Goal: Task Accomplishment & Management: Manage account settings

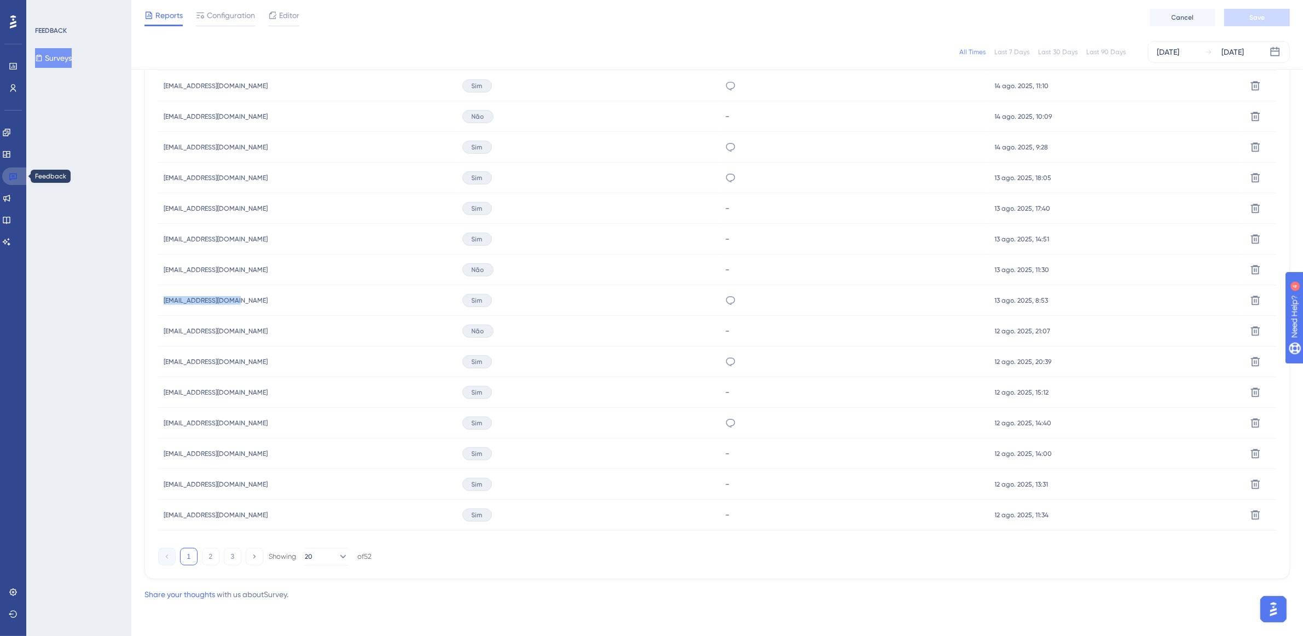
click at [11, 170] on link at bounding box center [15, 176] width 26 height 18
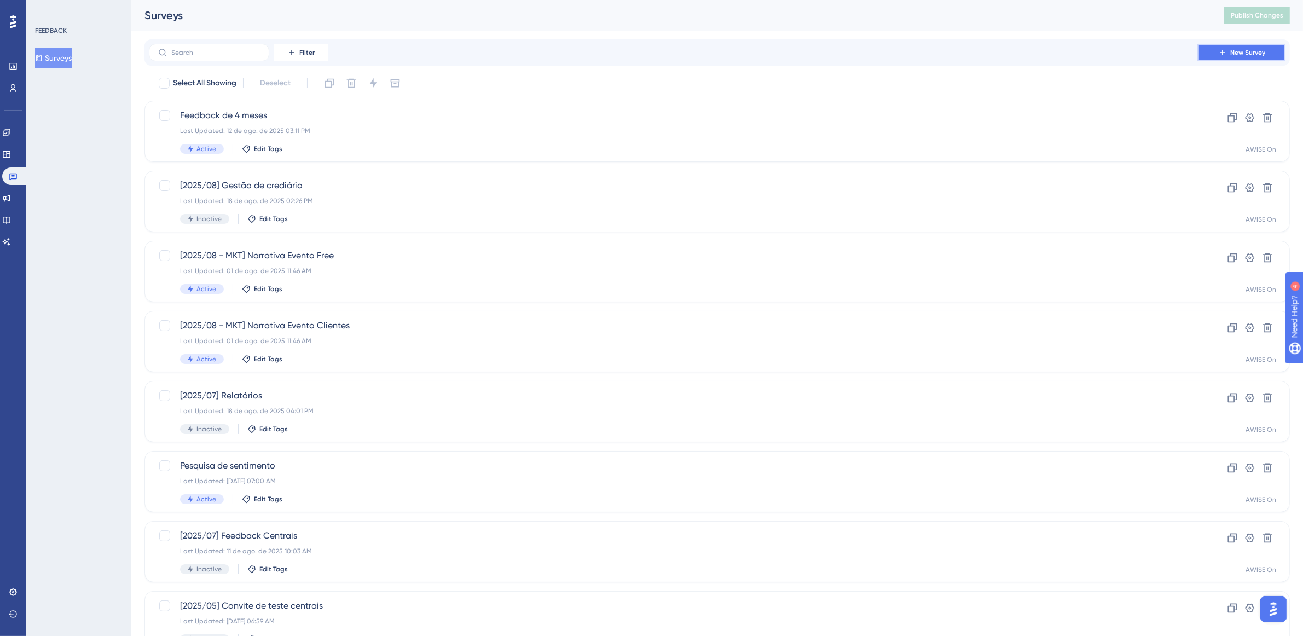
click at [1239, 58] on button "New Survey" at bounding box center [1242, 53] width 88 height 18
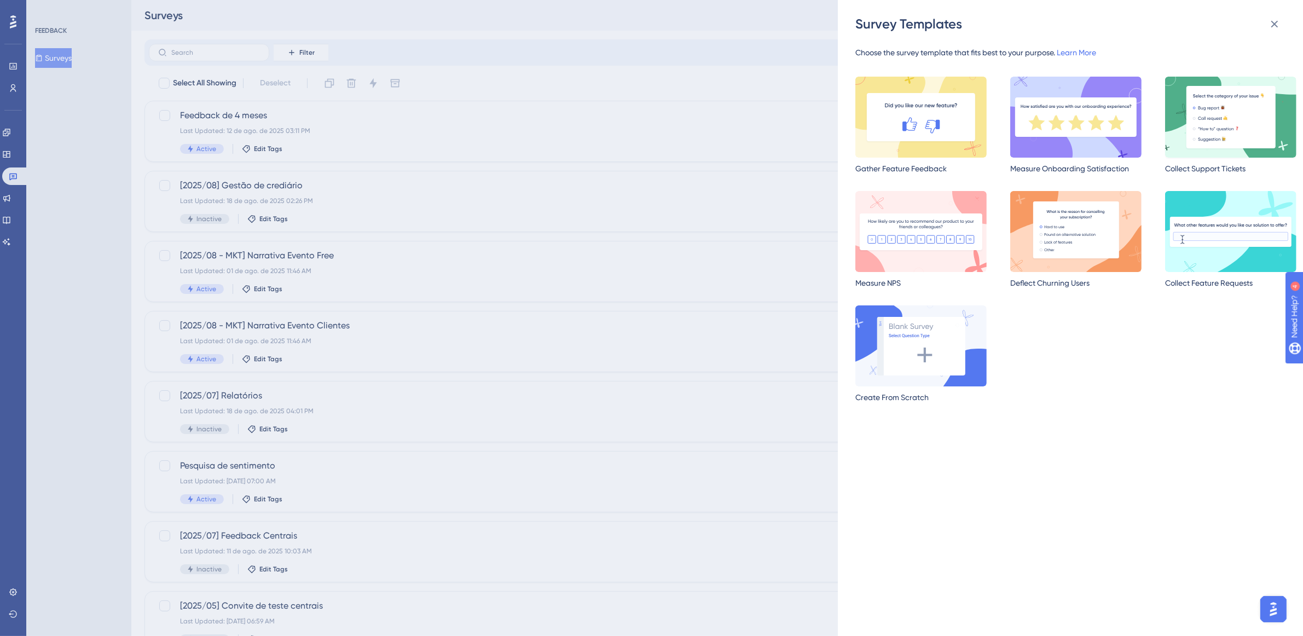
click at [1236, 106] on img at bounding box center [1230, 117] width 131 height 81
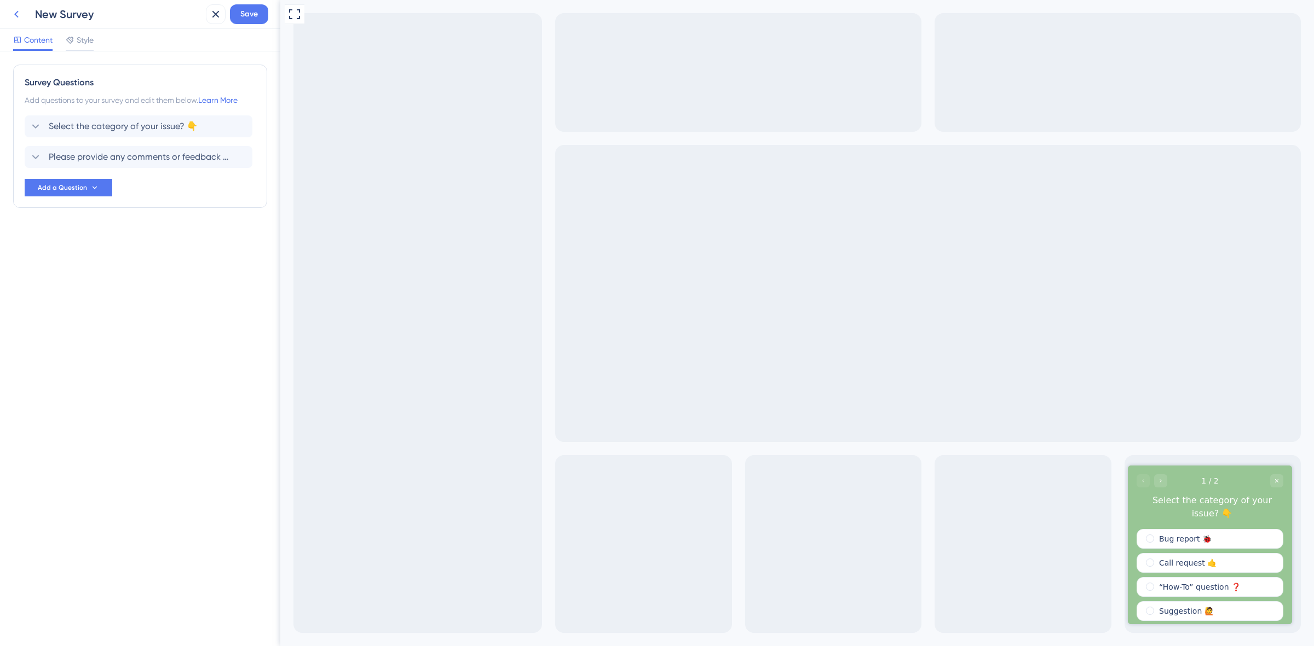
click at [15, 11] on icon at bounding box center [16, 14] width 13 height 13
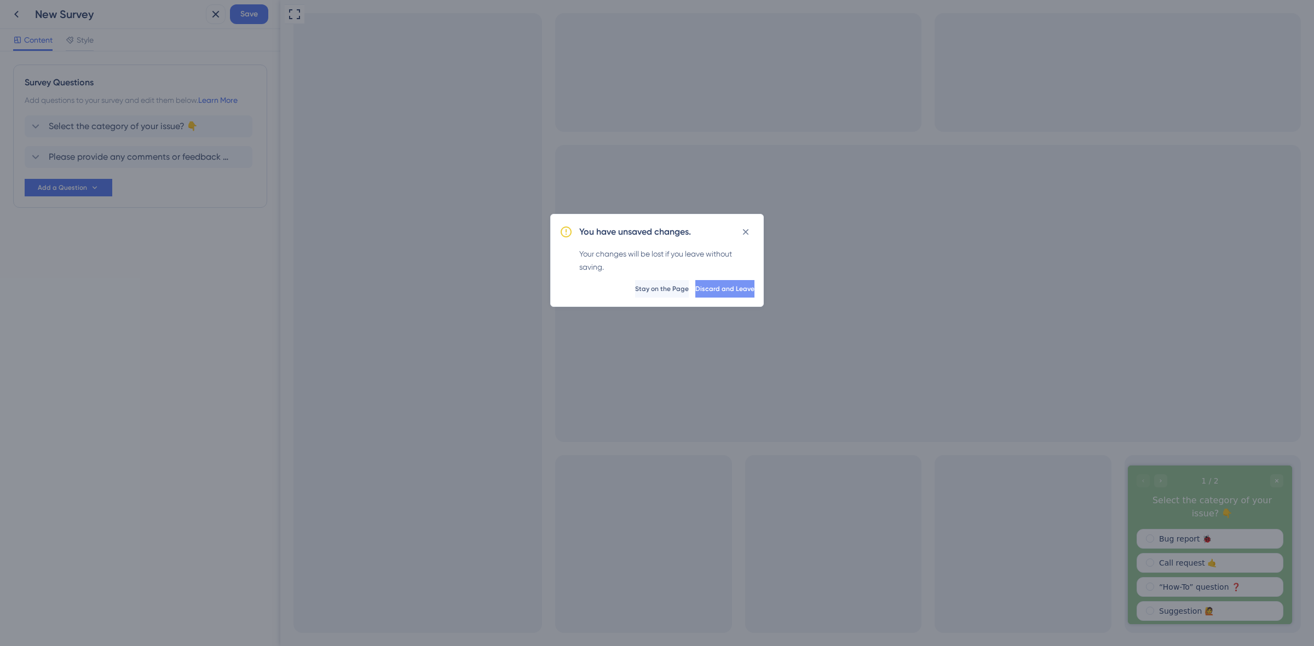
click at [695, 294] on button "Discard and Leave" at bounding box center [724, 289] width 59 height 18
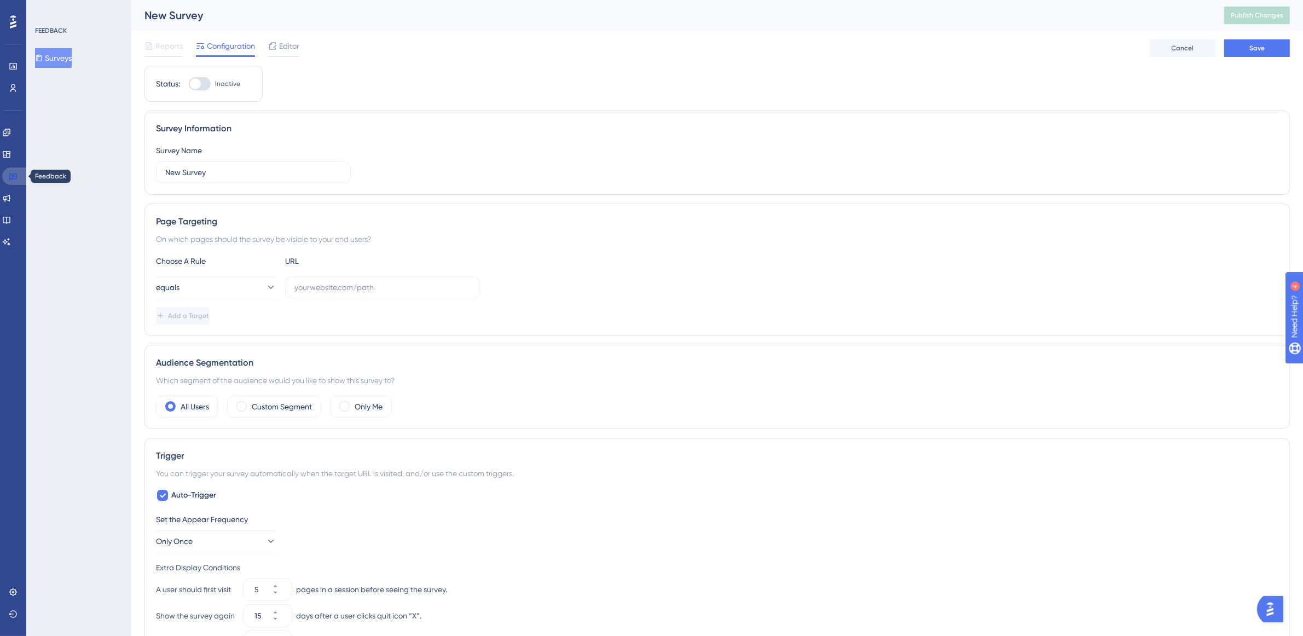
click at [15, 170] on link at bounding box center [15, 176] width 26 height 18
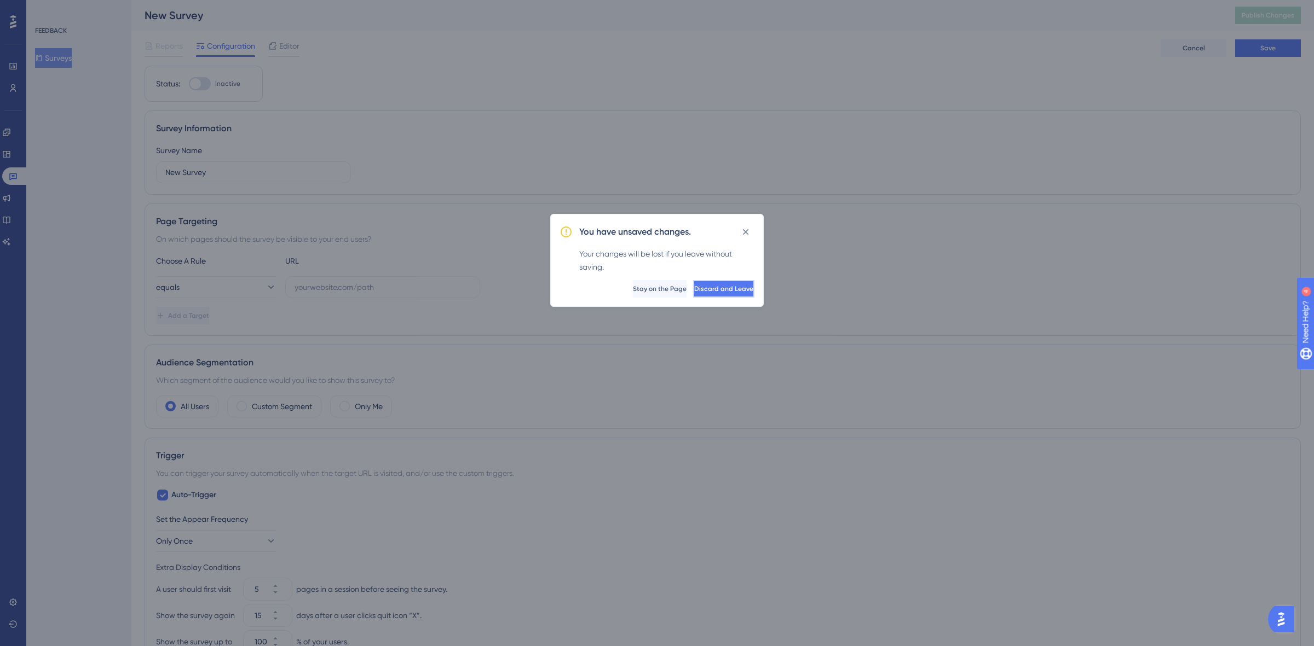
click at [712, 292] on span "Discard and Leave" at bounding box center [723, 289] width 59 height 9
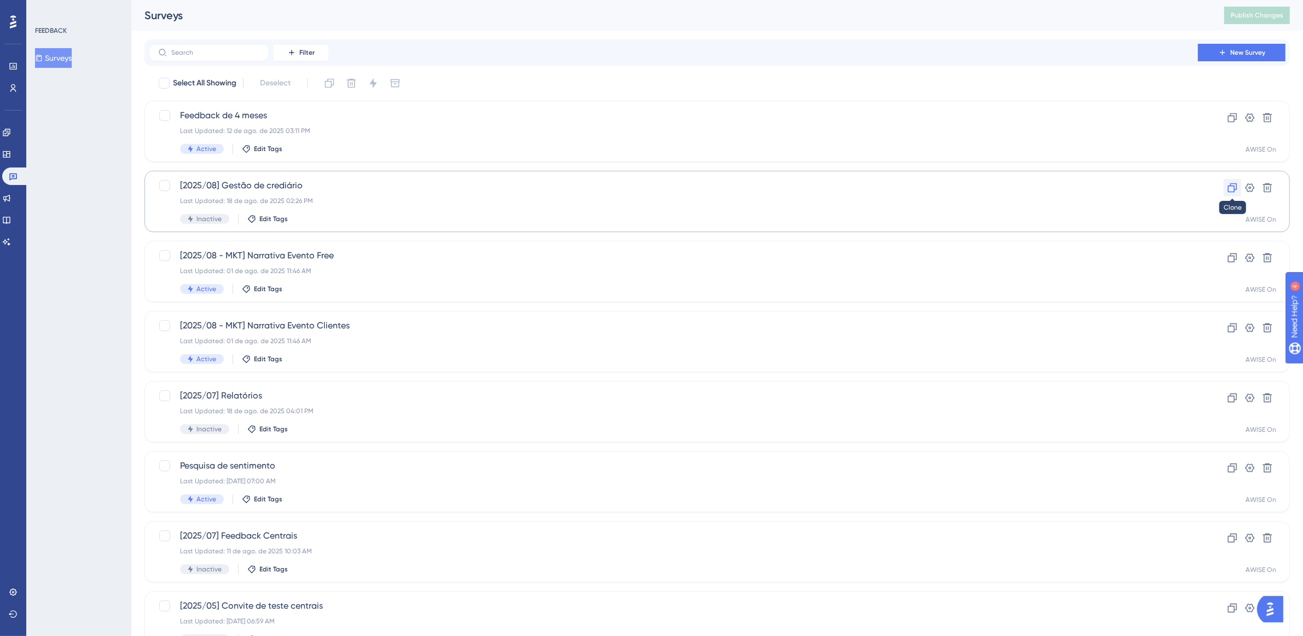
click at [1232, 190] on icon at bounding box center [1232, 187] width 11 height 11
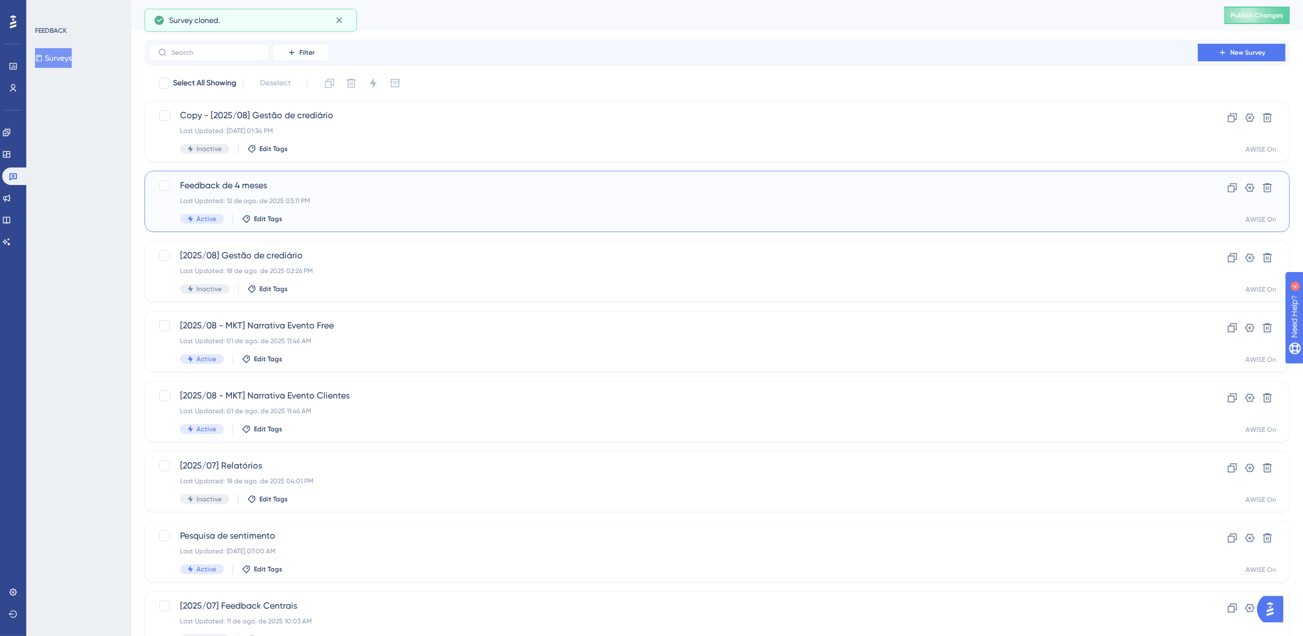
click at [922, 180] on span "Feedback de 4 meses" at bounding box center [673, 185] width 987 height 13
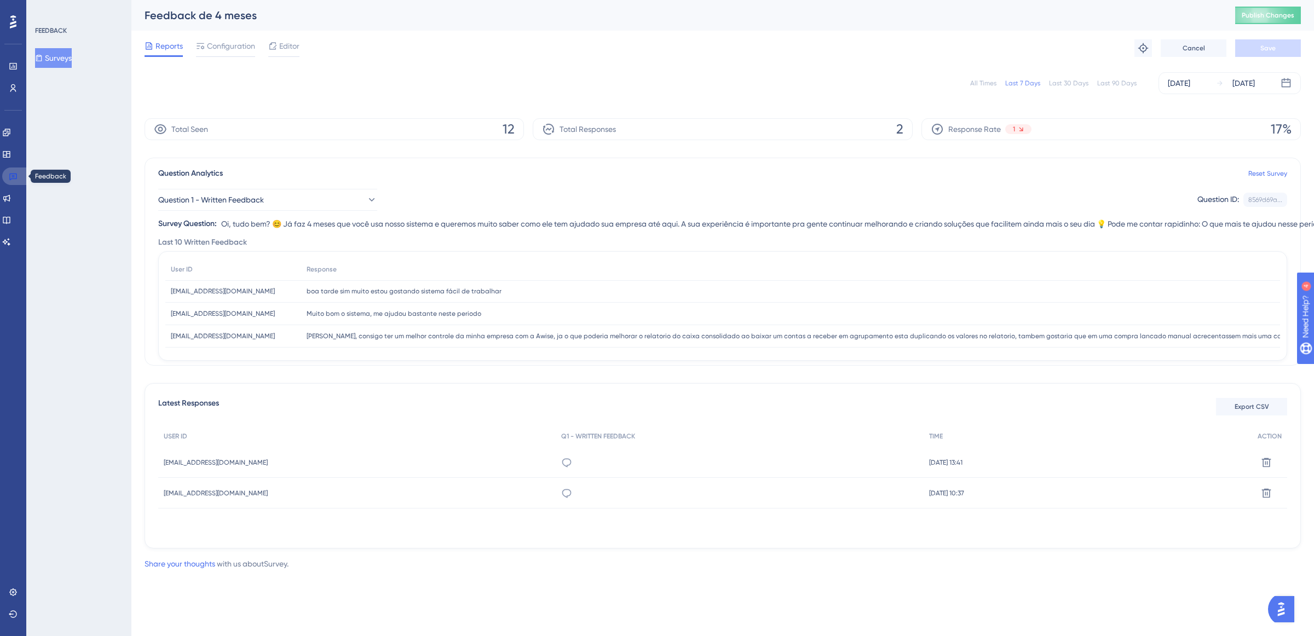
click at [7, 179] on link at bounding box center [15, 176] width 26 height 18
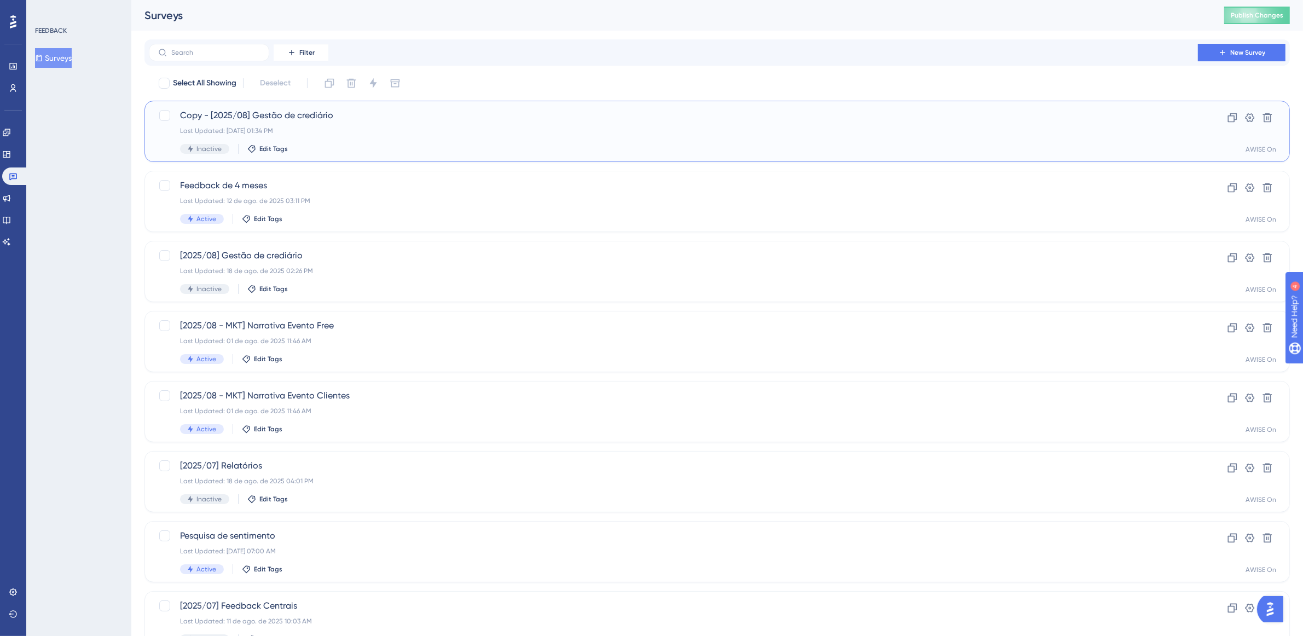
click at [360, 107] on div "Copy - [2025/08] Gestão de crediário Last Updated: [DATE] 01:34 PM Inactive Edi…" at bounding box center [717, 131] width 1146 height 61
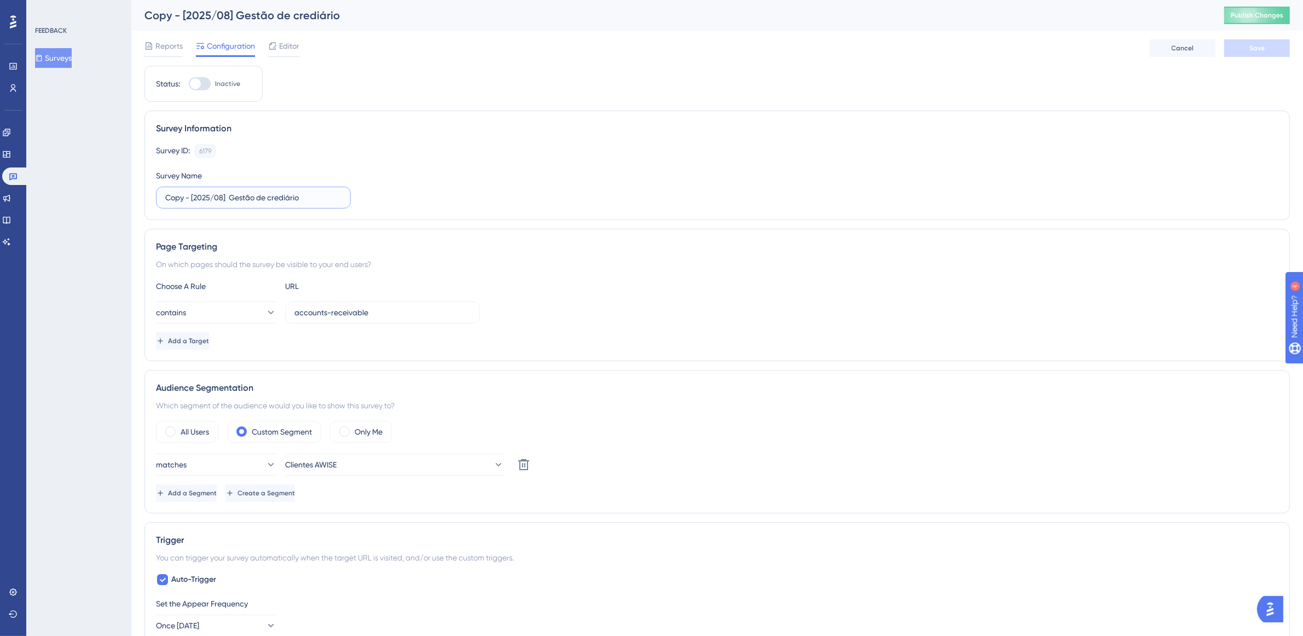
drag, startPoint x: 319, startPoint y: 192, endPoint x: 229, endPoint y: 196, distance: 89.8
click at [229, 196] on input "Copy - [2025/08] Gestão de crediário" at bounding box center [253, 198] width 176 height 12
drag, startPoint x: 192, startPoint y: 194, endPoint x: 118, endPoint y: 194, distance: 73.9
click at [131, 194] on div "Performance Users Engagement Widgets Feedback Product Updates Knowledge Base AI…" at bounding box center [717, 591] width 1172 height 1182
type input "[2025/08] Cashback"
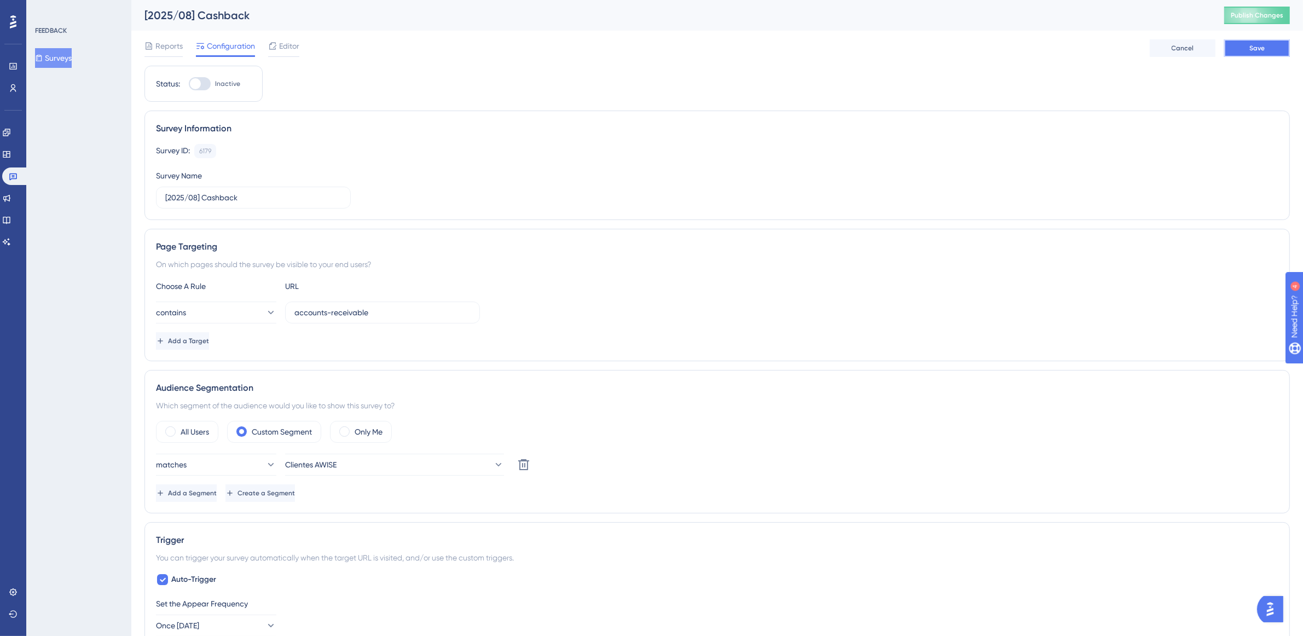
click at [1268, 44] on button "Save" at bounding box center [1257, 48] width 66 height 18
click at [1268, 15] on span "Publish Changes" at bounding box center [1257, 15] width 53 height 9
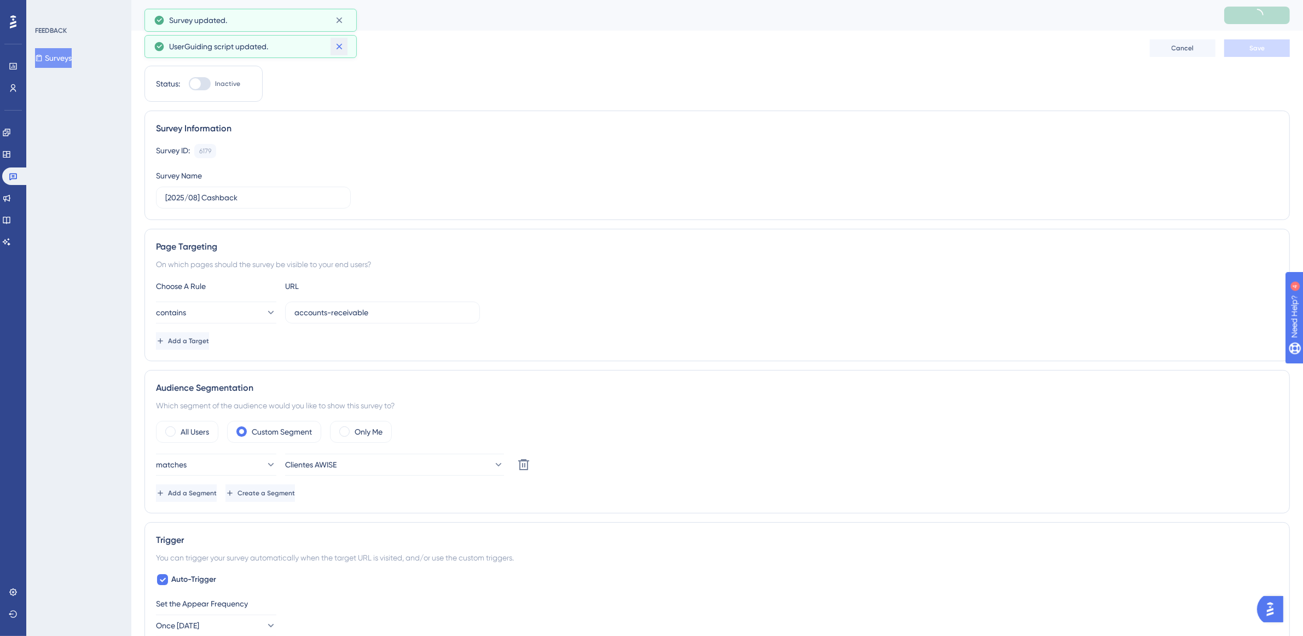
click at [343, 45] on icon at bounding box center [339, 46] width 11 height 11
click at [293, 49] on span "Editor" at bounding box center [289, 45] width 20 height 13
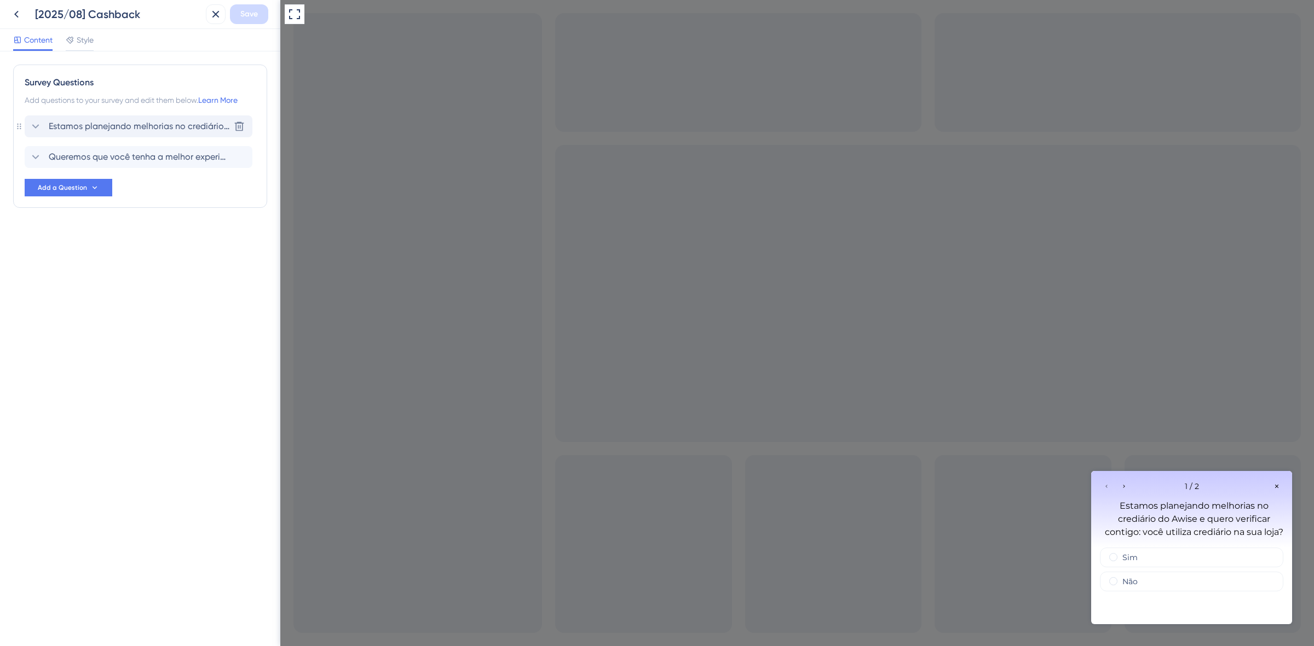
click at [115, 122] on span "Estamos planejando melhorias no crediário do Awise e quero verificar contigo: v…" at bounding box center [139, 126] width 181 height 13
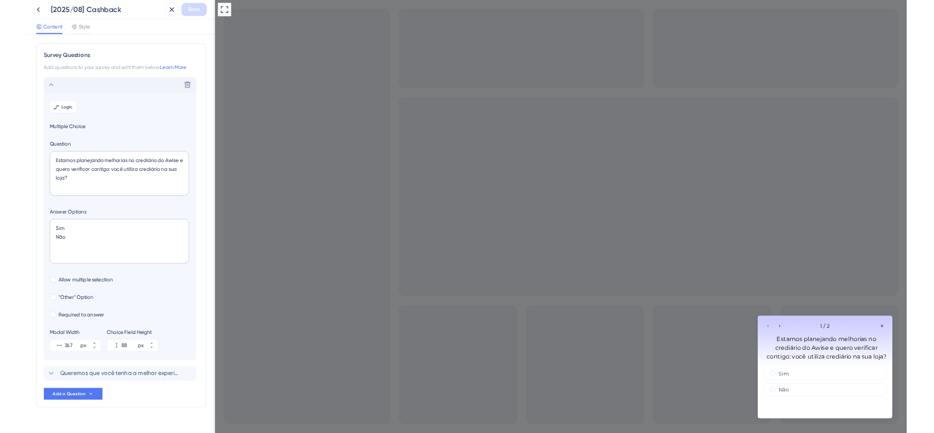
scroll to position [20, 0]
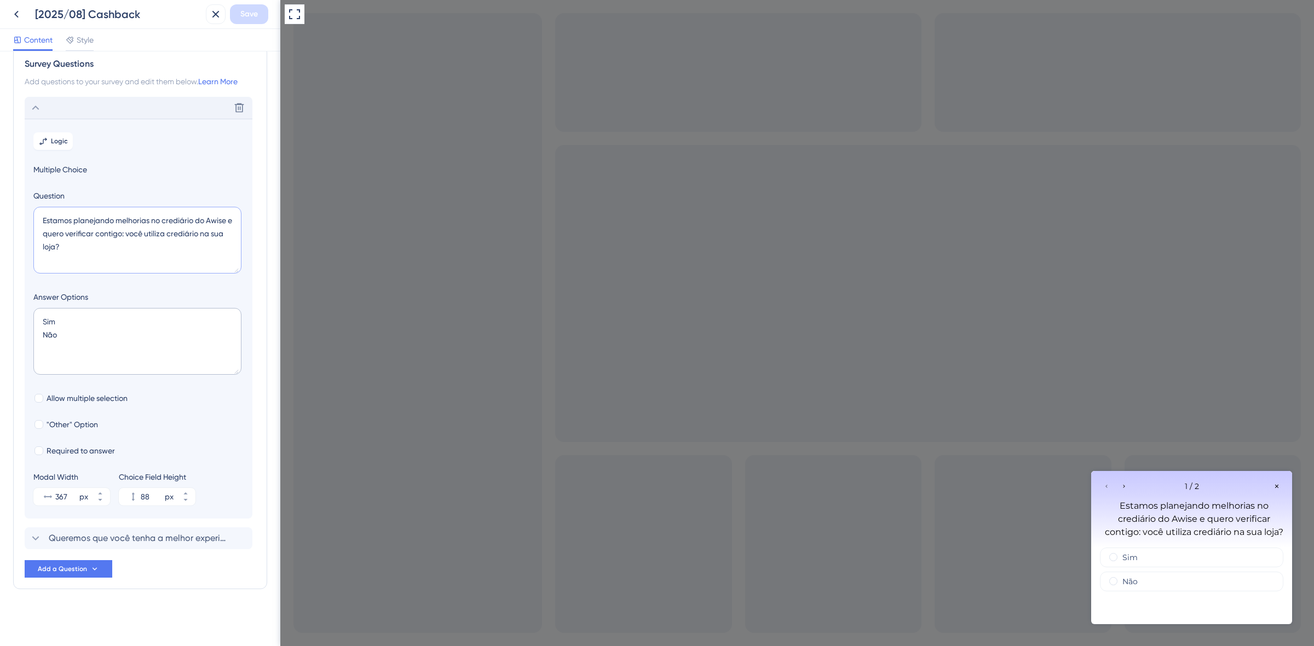
click at [100, 258] on textarea "Estamos planejando melhorias no crediário do Awise e quero verificar contigo: v…" at bounding box center [137, 240] width 208 height 67
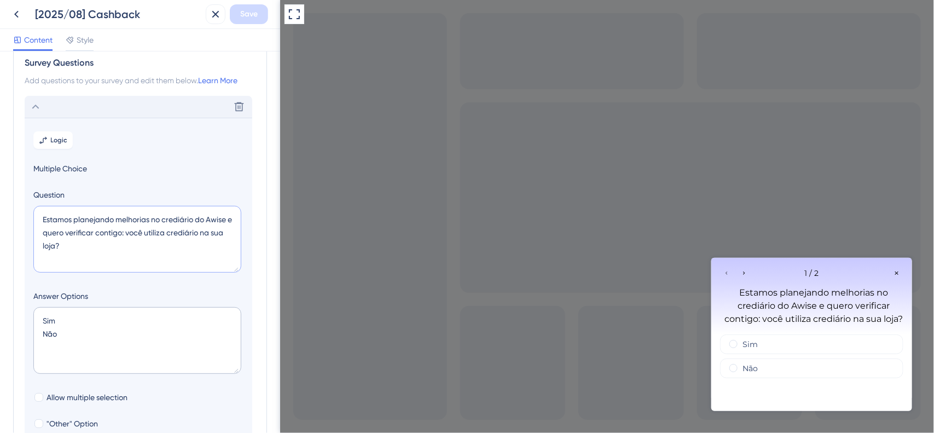
drag, startPoint x: 77, startPoint y: 253, endPoint x: 0, endPoint y: 187, distance: 101.6
click at [0, 187] on div "Survey Questions Add questions to your survey and edit them below. Learn More D…" at bounding box center [140, 242] width 280 height 382
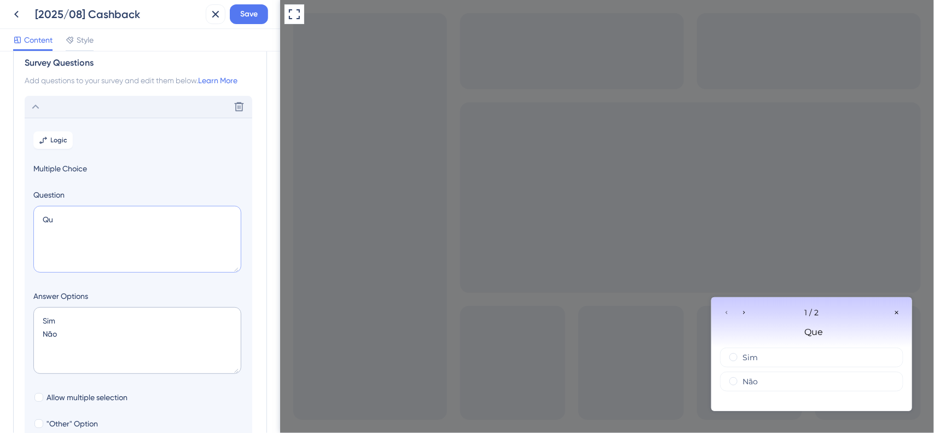
type textarea "Q"
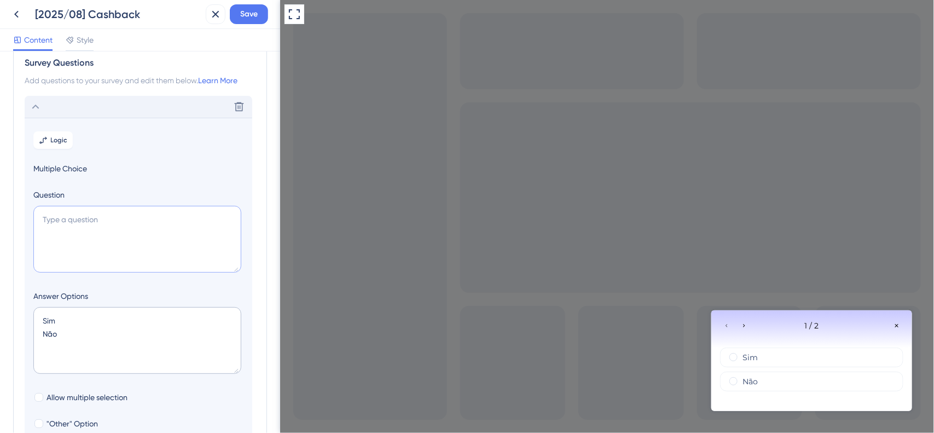
type textarea "V"
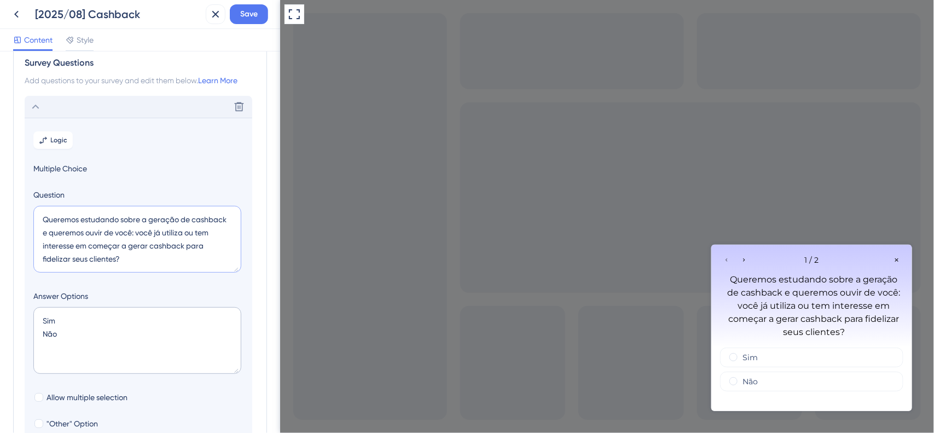
type textarea "Queremos estudando sobre a geração de cashback e queremos ouvir de você: você j…"
click at [143, 340] on textarea "Sim Não" at bounding box center [137, 340] width 208 height 67
drag, startPoint x: 115, startPoint y: 321, endPoint x: 15, endPoint y: 302, distance: 102.1
click at [15, 302] on div "Survey Questions Add questions to your survey and edit them below. Learn More D…" at bounding box center [140, 317] width 254 height 544
click at [90, 335] on textarea "Não utilizo e não pretendo utilizar Não" at bounding box center [137, 340] width 208 height 67
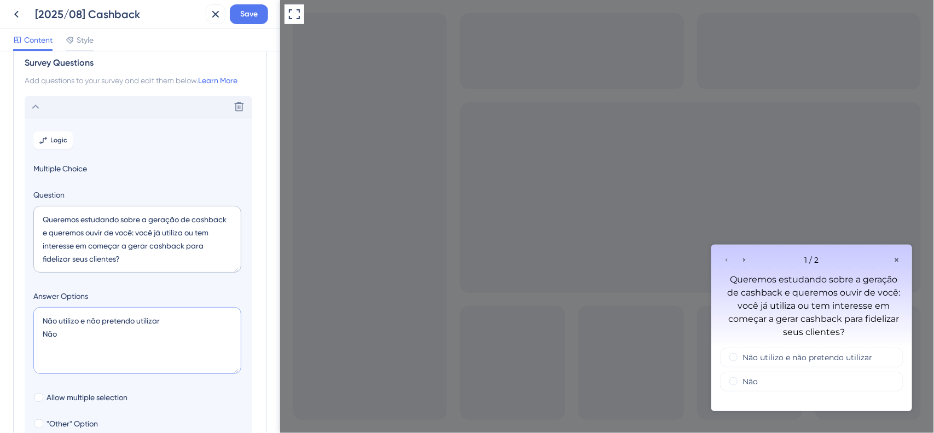
drag, startPoint x: 94, startPoint y: 338, endPoint x: 0, endPoint y: 331, distance: 93.8
click at [0, 331] on div "Survey Questions Add questions to your survey and edit them below. Learn More D…" at bounding box center [140, 242] width 280 height 382
click at [83, 332] on textarea "Não utilizo e não pretendo utilizar Não" at bounding box center [137, 340] width 208 height 67
click at [82, 331] on textarea "Não utilizo e não pretendo utilizar Não" at bounding box center [137, 340] width 208 height 67
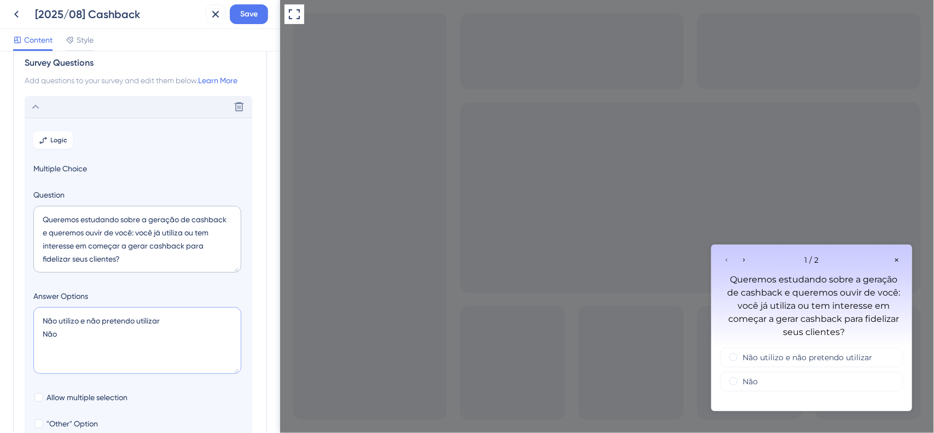
click at [120, 327] on textarea "Não utilizo e não pretendo utilizar Não" at bounding box center [137, 340] width 208 height 67
click at [115, 338] on textarea "Não utilizo e não pretendo utilizar Não" at bounding box center [137, 340] width 208 height 67
drag, startPoint x: 89, startPoint y: 349, endPoint x: 0, endPoint y: 289, distance: 106.9
click at [0, 289] on div "Survey Questions Add questions to your survey and edit them below. Learn More D…" at bounding box center [140, 242] width 280 height 382
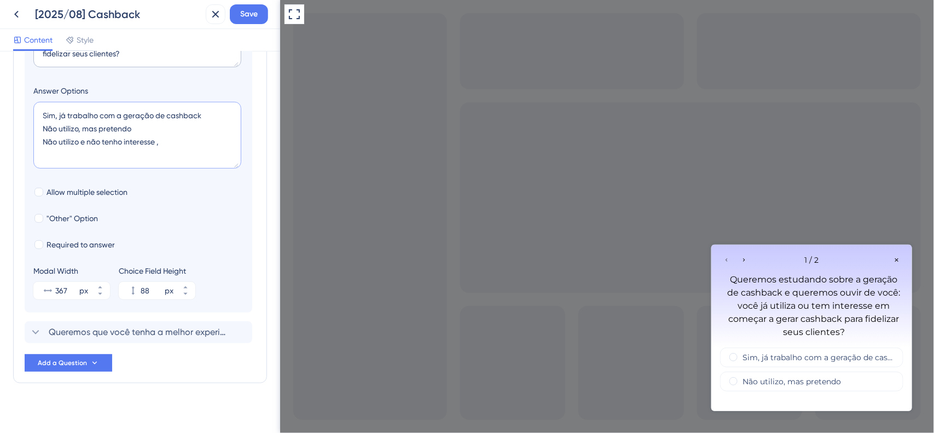
scroll to position [233, 0]
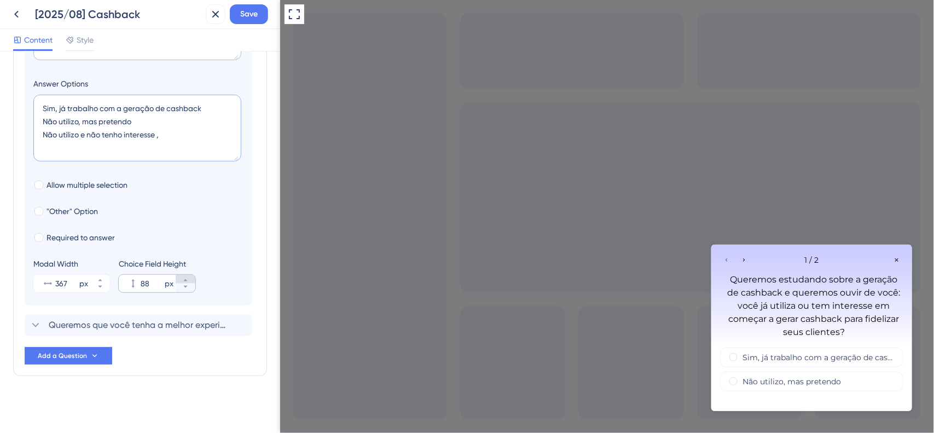
type textarea "Sim, já trabalho com a geração de cashback Não utilizo, mas pretendo Não utiliz…"
click at [188, 278] on icon at bounding box center [185, 280] width 7 height 7
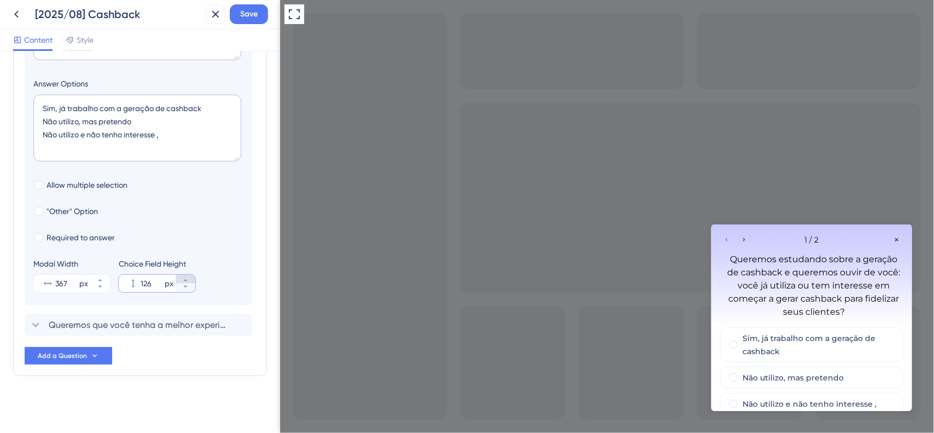
click at [188, 278] on icon at bounding box center [185, 280] width 7 height 7
type input "127"
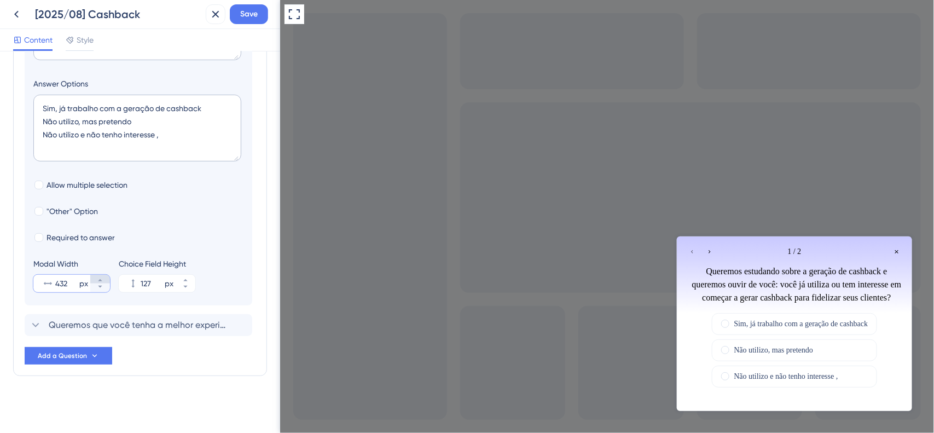
click at [102, 279] on icon at bounding box center [100, 280] width 7 height 7
type input "435"
drag, startPoint x: 145, startPoint y: 119, endPoint x: 100, endPoint y: 123, distance: 45.1
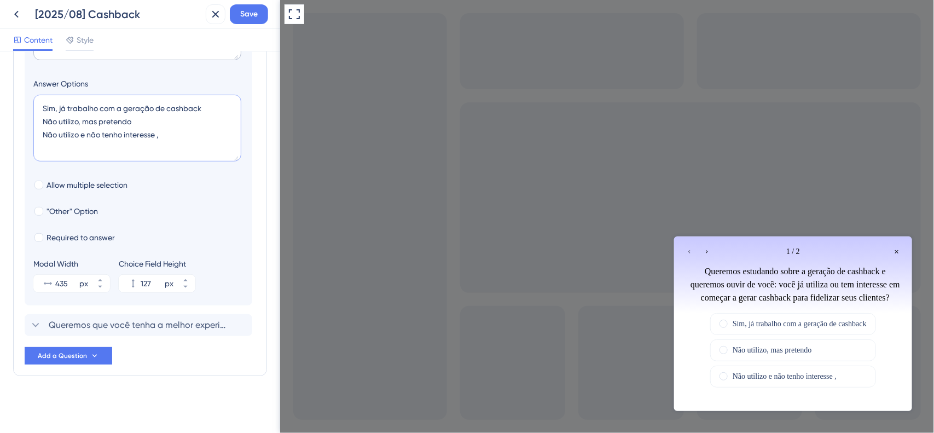
click at [100, 123] on textarea "Sim, já trabalho com a geração de cashback Não utilizo, mas pretendo Não utiliz…" at bounding box center [137, 128] width 208 height 67
click at [208, 138] on textarea "Sim, já trabalho com a geração de cashback Não utilizo, mas tenho interesse Não…" at bounding box center [137, 128] width 208 height 67
type textarea "Sim, já trabalho com a geração de cashback Não utilizo, mas tenho interesse Não…"
click at [185, 280] on icon at bounding box center [185, 280] width 4 height 2
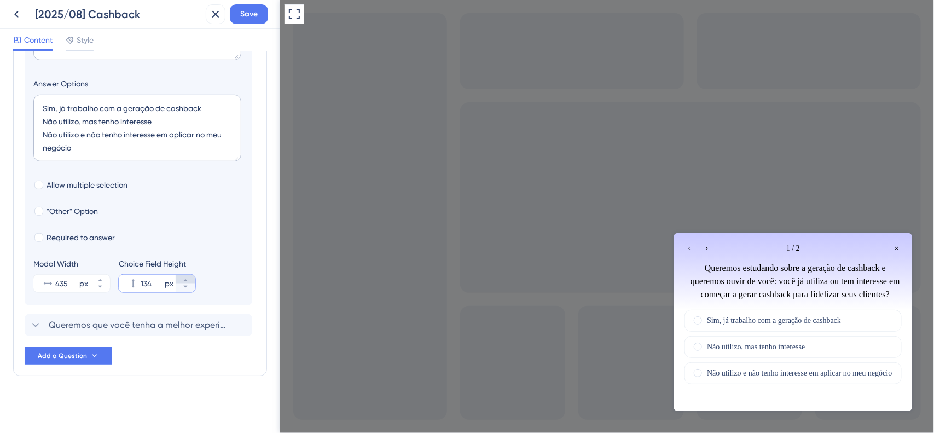
click at [185, 280] on icon at bounding box center [185, 280] width 4 height 2
click at [190, 293] on section "Logic Multiple Choice Question Queremos estudando sobre a geração de cashback e…" at bounding box center [139, 105] width 228 height 400
click at [187, 288] on icon at bounding box center [185, 287] width 7 height 7
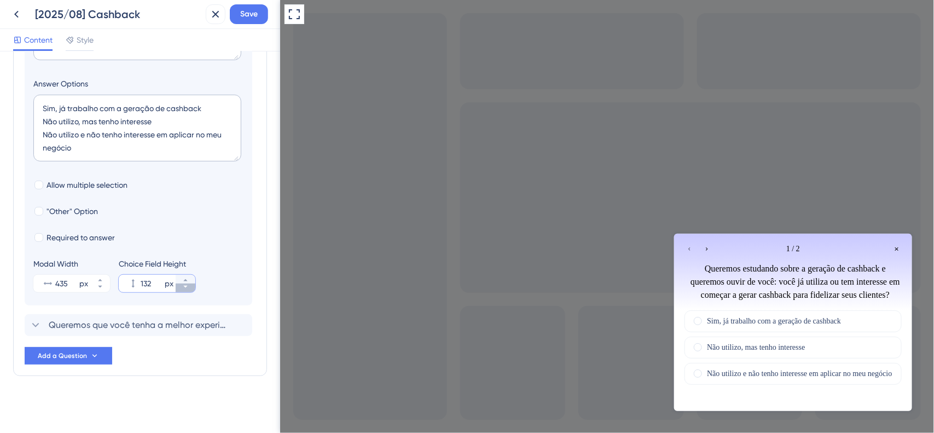
click at [187, 288] on icon at bounding box center [185, 287] width 7 height 7
type input "131"
click at [105, 279] on button "435 px" at bounding box center [100, 279] width 20 height 9
click at [105, 279] on button "436 px" at bounding box center [100, 279] width 20 height 9
click at [105, 279] on button "437 px" at bounding box center [100, 279] width 20 height 9
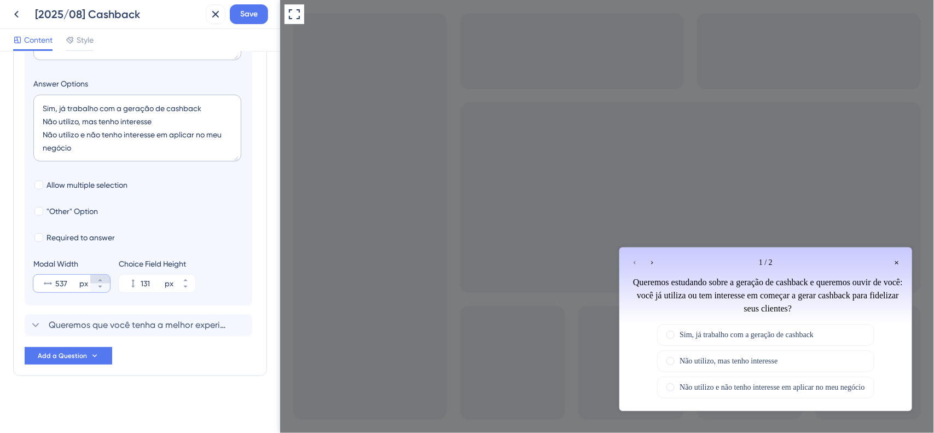
click at [105, 279] on button "537 px" at bounding box center [100, 279] width 20 height 9
type input "538"
click at [91, 365] on div "Survey Questions Add questions to your survey and edit them below. Learn More D…" at bounding box center [140, 105] width 254 height 544
click at [85, 359] on span "Add a Question" at bounding box center [62, 355] width 49 height 9
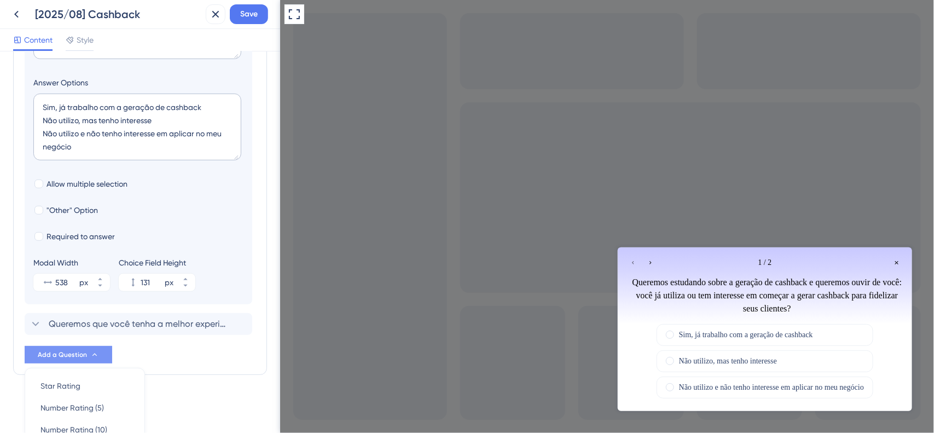
scroll to position [402, 0]
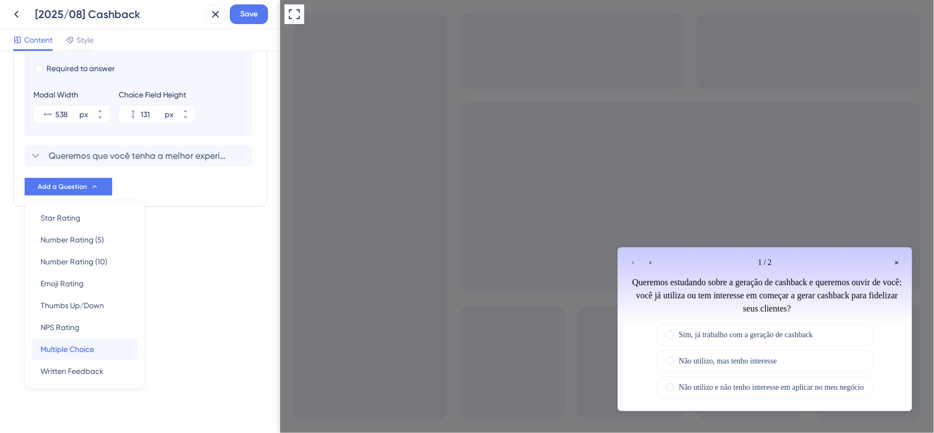
click at [85, 346] on span "Multiple Choice" at bounding box center [68, 349] width 54 height 13
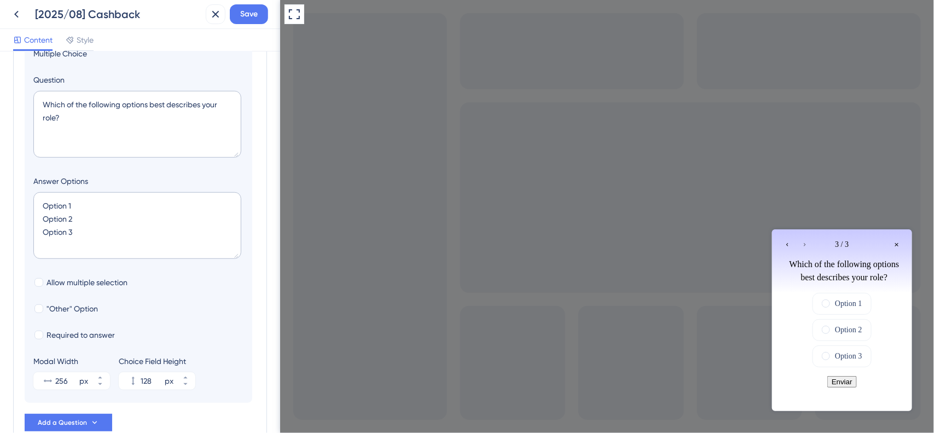
scroll to position [125, 0]
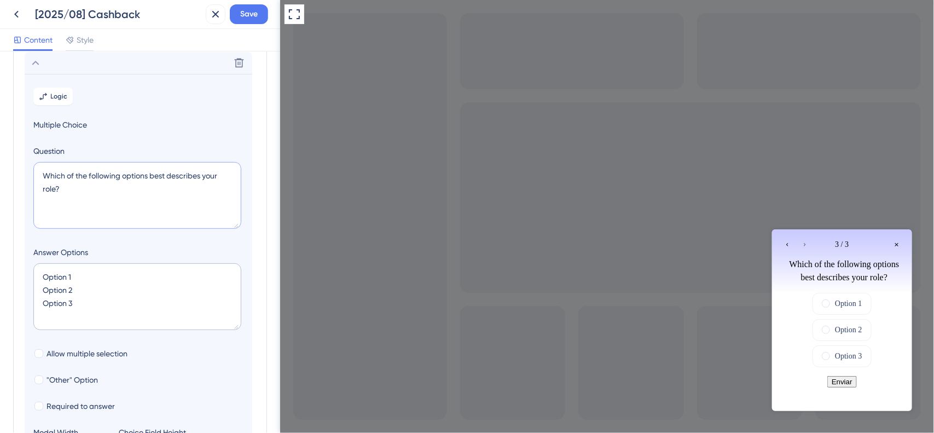
drag, startPoint x: 113, startPoint y: 197, endPoint x: 0, endPoint y: 160, distance: 118.6
click at [0, 160] on div "Survey Questions Add questions to your survey and edit them below. Learn More Q…" at bounding box center [140, 242] width 280 height 382
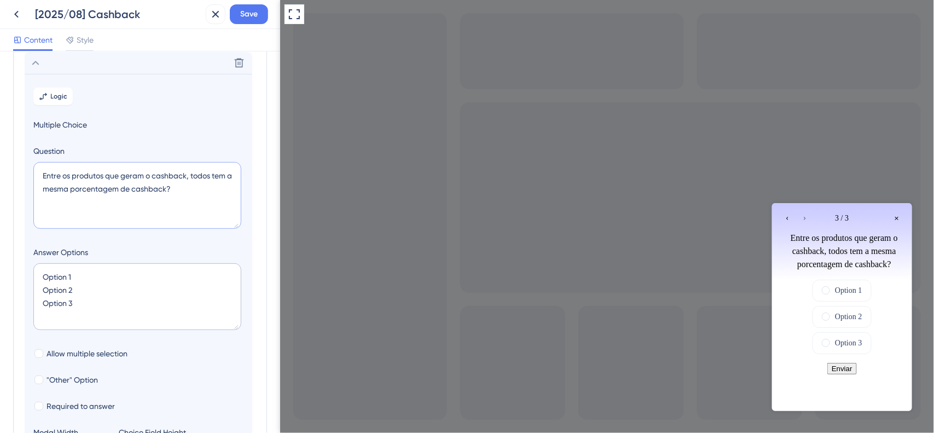
drag, startPoint x: 183, startPoint y: 195, endPoint x: 0, endPoint y: 126, distance: 196.1
click at [0, 126] on div "Survey Questions Add questions to your survey and edit them below. Learn More Q…" at bounding box center [140, 242] width 280 height 382
click at [184, 194] on textarea "Entre os produtos que geram o cashback, todos tem a mesma porcentagem de cashba…" at bounding box center [137, 195] width 208 height 67
drag, startPoint x: 190, startPoint y: 192, endPoint x: 0, endPoint y: 143, distance: 196.6
click at [0, 143] on div "Survey Questions Add questions to your survey and edit them below. Learn More Q…" at bounding box center [140, 242] width 280 height 382
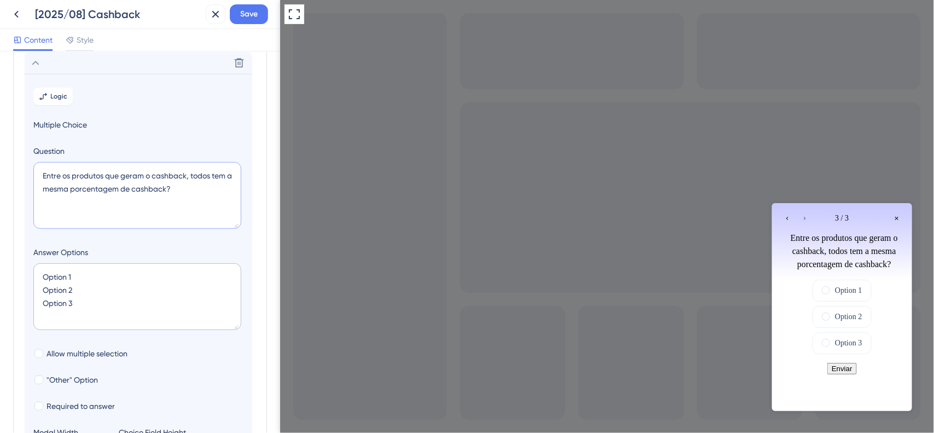
paste textarea "Todos os produtos que geram cashback têm a mesma porcentagem, ou você gostaria …"
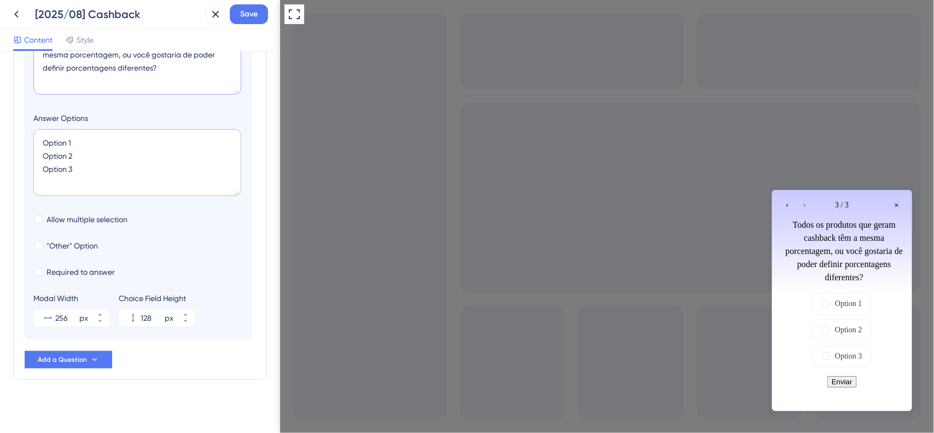
scroll to position [264, 0]
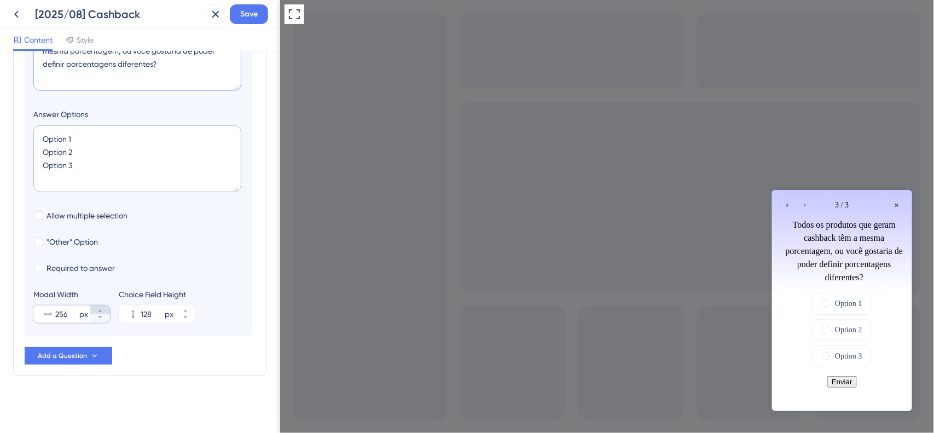
type textarea "Todos os produtos que geram cashback têm a mesma porcentagem, ou você gostaria …"
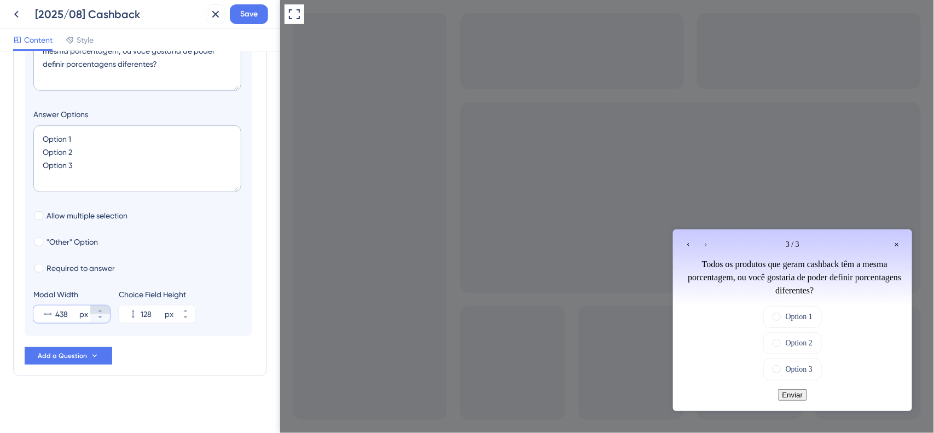
click at [97, 311] on icon at bounding box center [100, 311] width 7 height 7
type input "439"
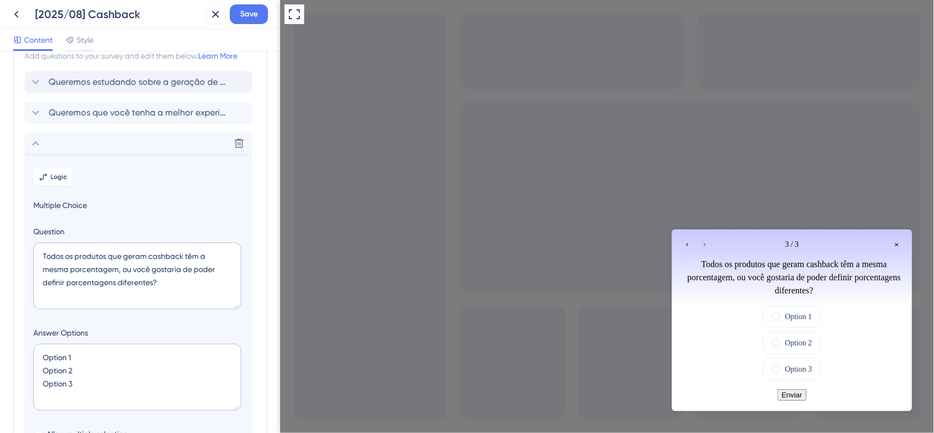
scroll to position [68, 0]
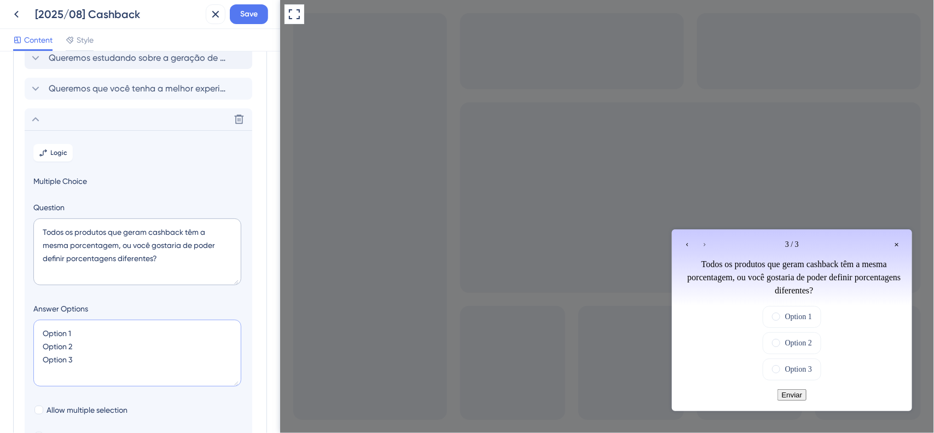
drag, startPoint x: 85, startPoint y: 357, endPoint x: 0, endPoint y: 304, distance: 100.3
click at [0, 304] on div "Survey Questions Add questions to your survey and edit them below. Learn More Q…" at bounding box center [140, 242] width 280 height 382
type textarea "T"
type input "40"
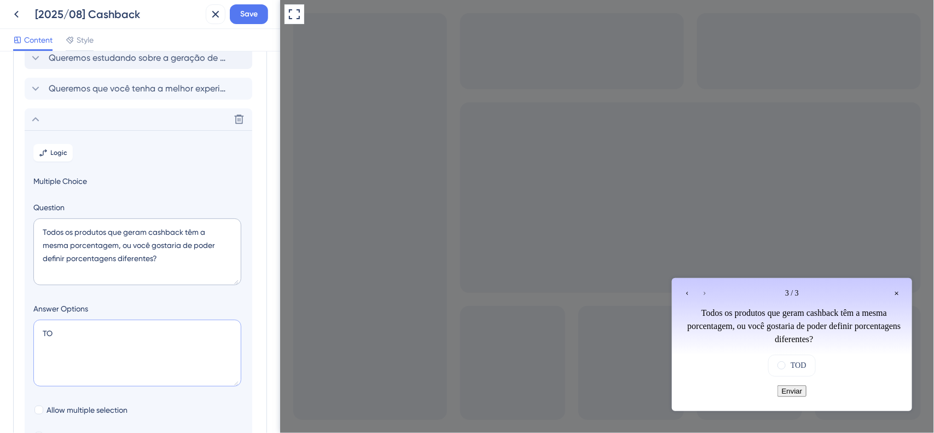
type textarea "T"
type input "-4"
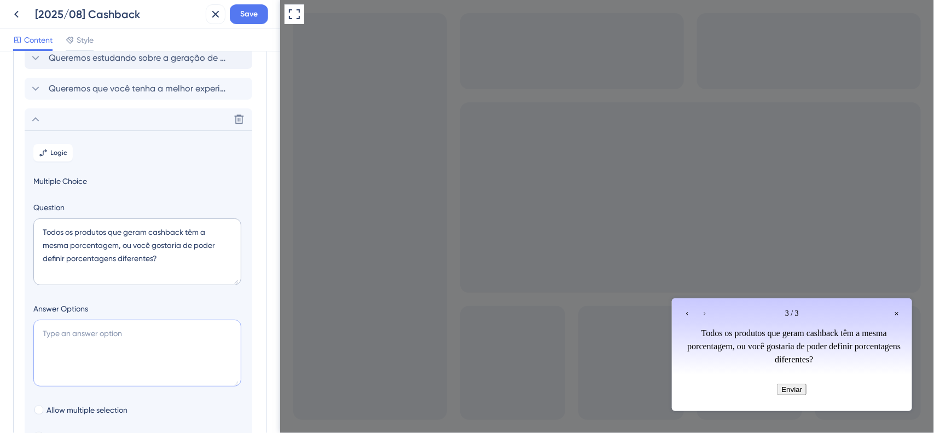
type textarea "T"
type input "40"
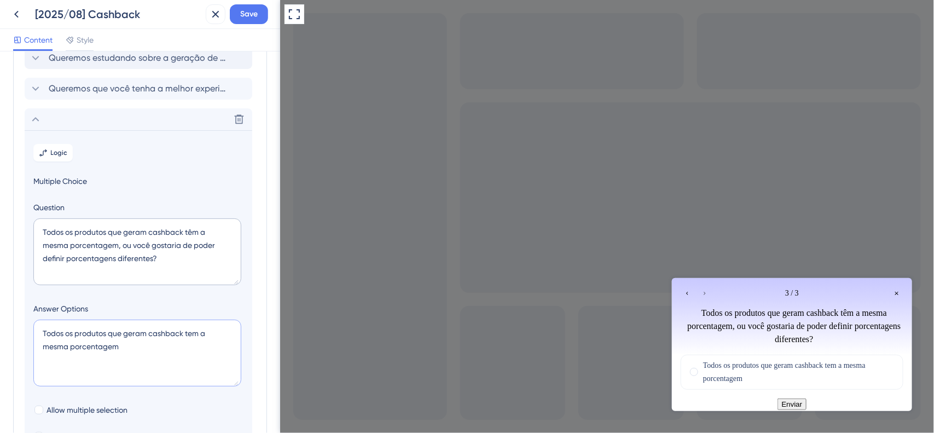
type textarea "Todos os produtos que geram cashback tem a mesma porcentagem A"
type input "84"
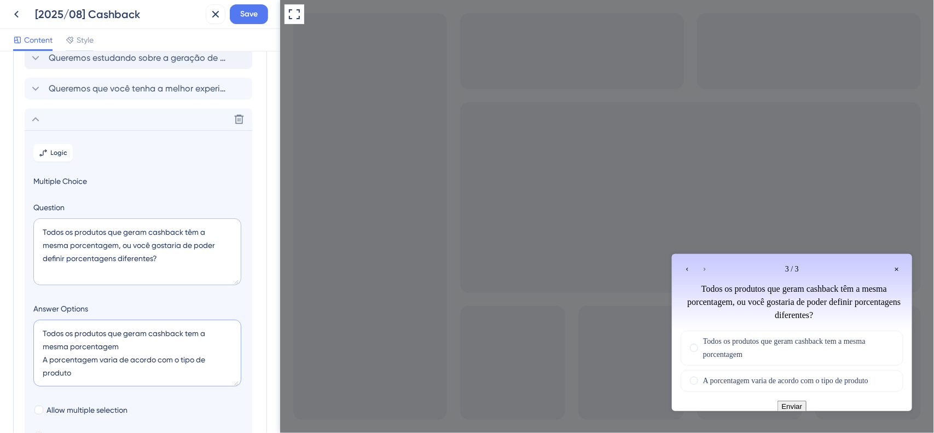
drag, startPoint x: 115, startPoint y: 367, endPoint x: 100, endPoint y: 357, distance: 18.4
click at [100, 357] on textarea "Todos os produtos que geram cashback tem a mesma porcentagem A porcentagem vari…" at bounding box center [137, 353] width 208 height 67
drag, startPoint x: 99, startPoint y: 369, endPoint x: 101, endPoint y: 356, distance: 13.3
click at [101, 356] on textarea "Todos os produtos que geram cashback tem a mesma porcentagem A porcentagem vari…" at bounding box center [137, 353] width 208 height 67
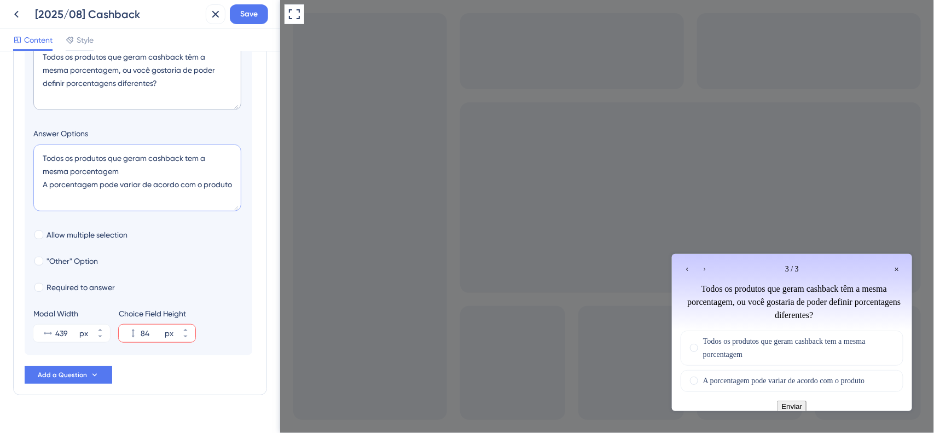
scroll to position [264, 0]
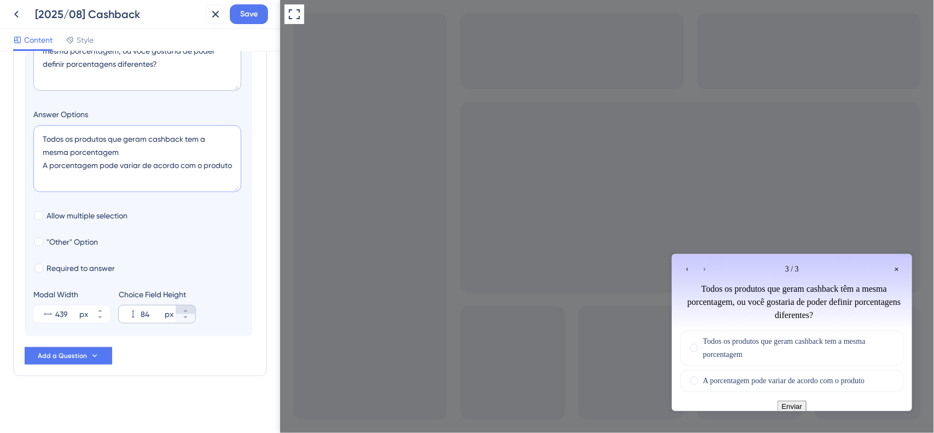
type textarea "Todos os produtos que geram cashback tem a mesma porcentagem A porcentagem pode…"
click at [183, 310] on icon at bounding box center [185, 311] width 7 height 7
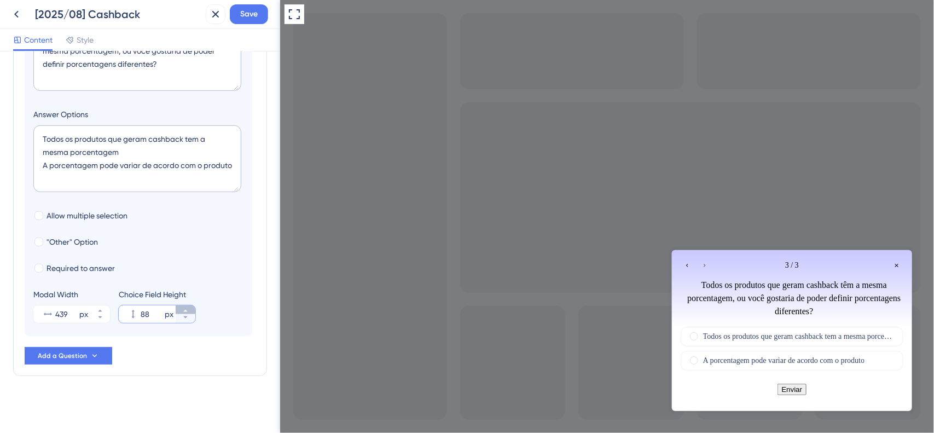
click at [183, 310] on icon at bounding box center [185, 311] width 7 height 7
type input "89"
click at [102, 304] on div "Modal Width 439 px" at bounding box center [71, 305] width 77 height 35
click at [101, 305] on button "439 px" at bounding box center [100, 309] width 20 height 9
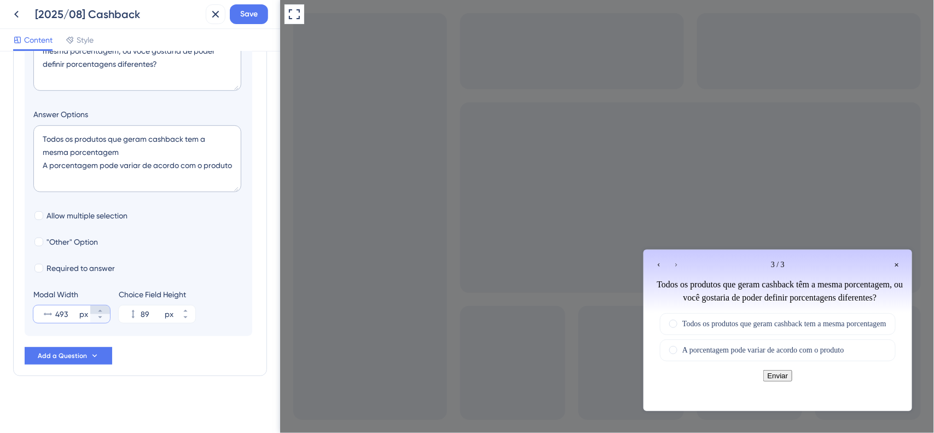
click at [101, 305] on button "493 px" at bounding box center [100, 309] width 20 height 9
click at [101, 305] on button "494 px" at bounding box center [100, 309] width 20 height 9
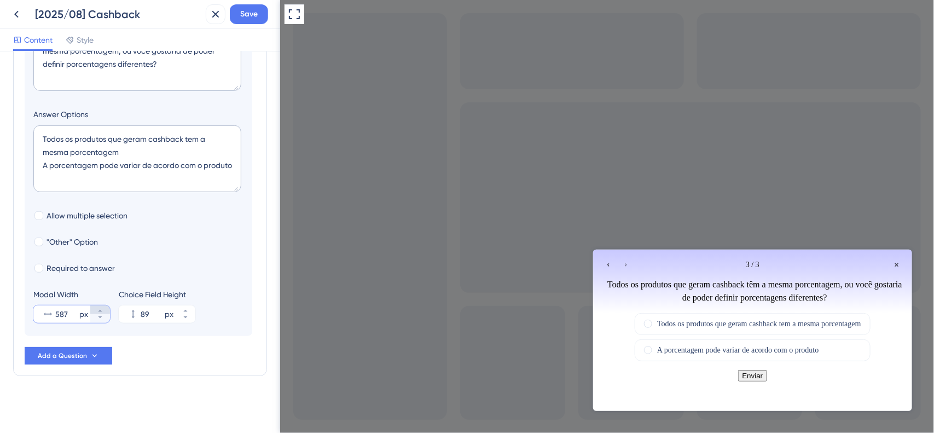
click at [101, 305] on button "587 px" at bounding box center [100, 309] width 20 height 9
click at [99, 316] on icon at bounding box center [100, 317] width 7 height 7
type input "587"
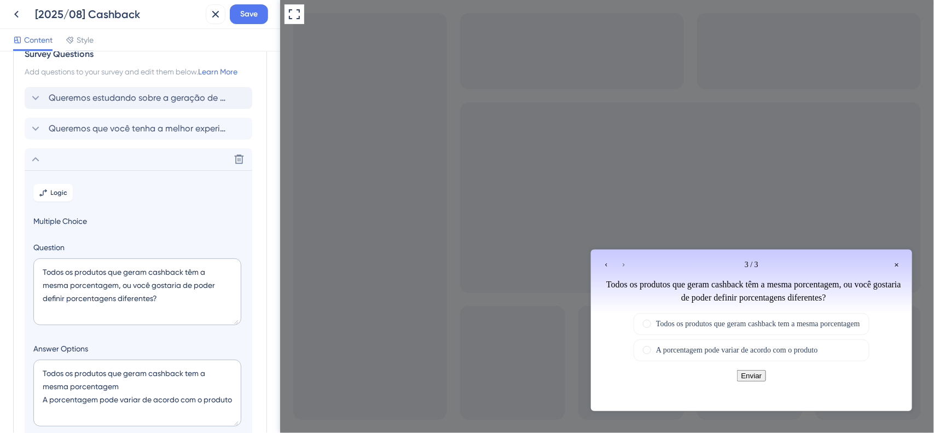
scroll to position [0, 0]
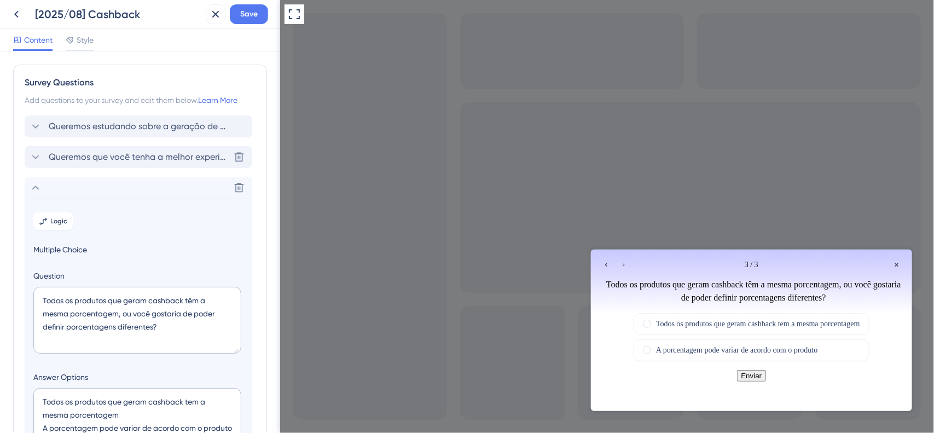
click at [143, 159] on span "Queremos que você tenha a melhor experiência possível na gestão de crediário do…" at bounding box center [139, 157] width 181 height 13
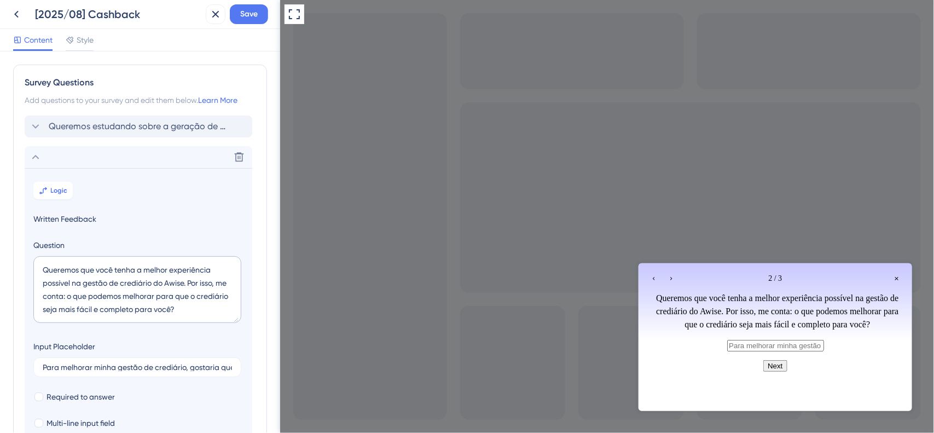
click at [36, 158] on icon at bounding box center [35, 157] width 13 height 13
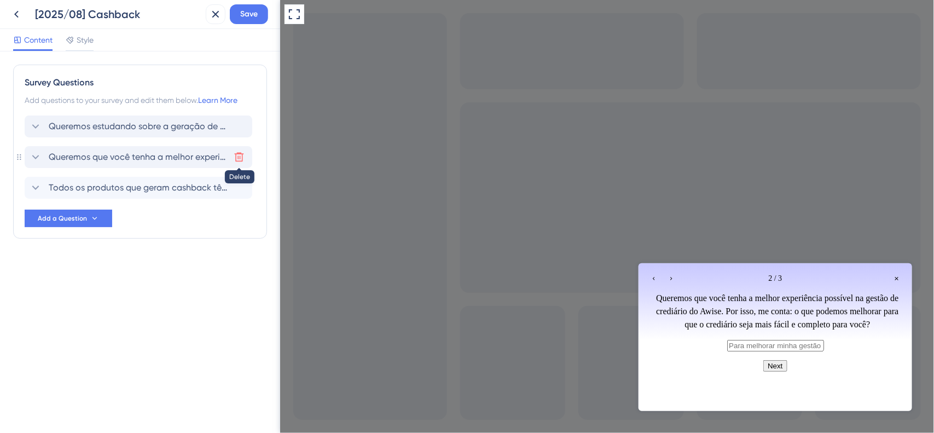
click at [241, 153] on icon at bounding box center [239, 157] width 9 height 9
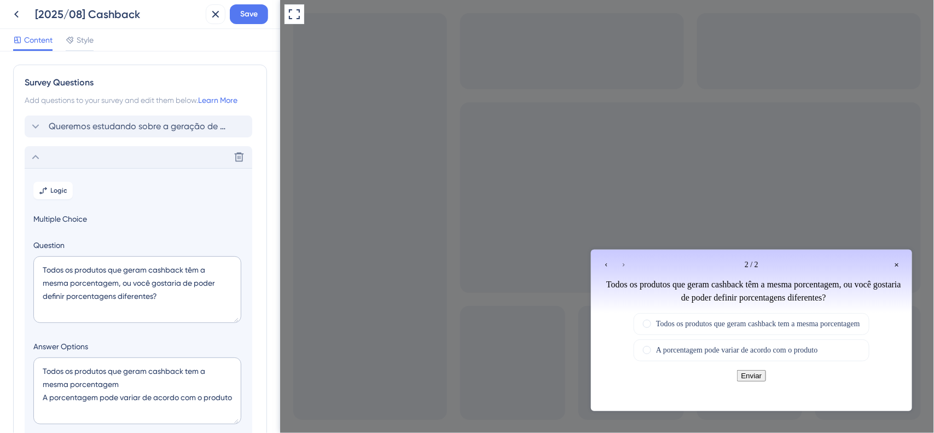
click at [32, 160] on icon at bounding box center [35, 157] width 13 height 13
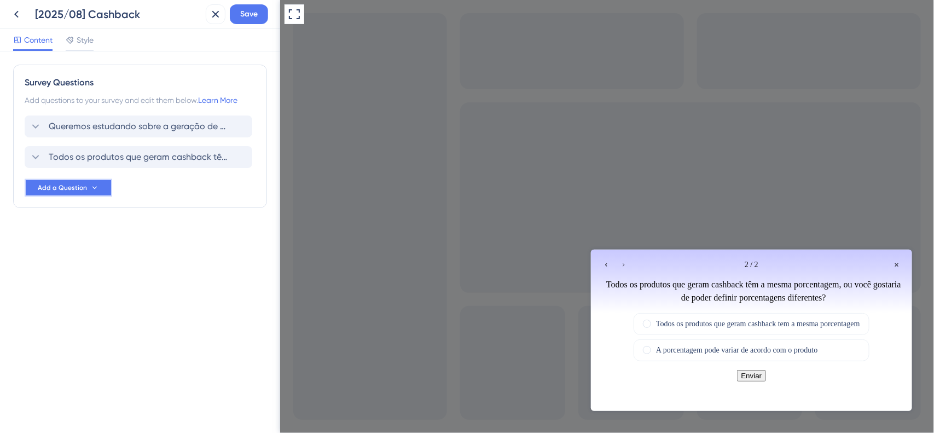
click at [76, 190] on span "Add a Question" at bounding box center [62, 187] width 49 height 9
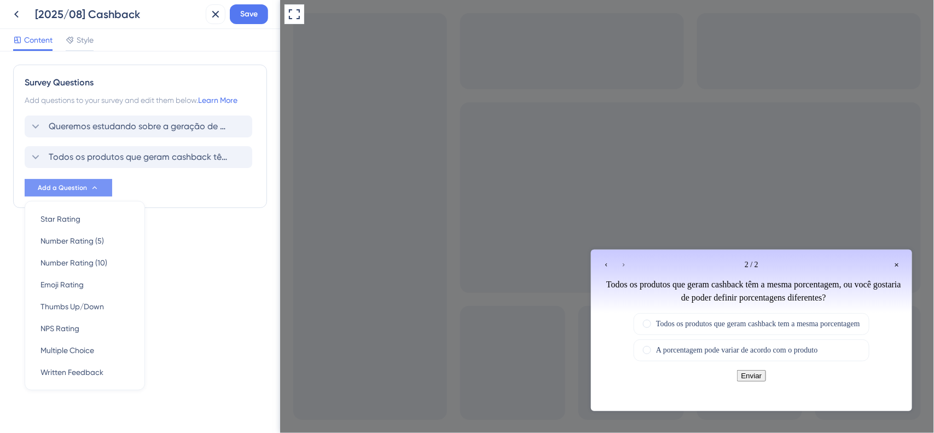
scroll to position [1, 0]
click at [70, 345] on span "Multiple Choice" at bounding box center [68, 349] width 54 height 13
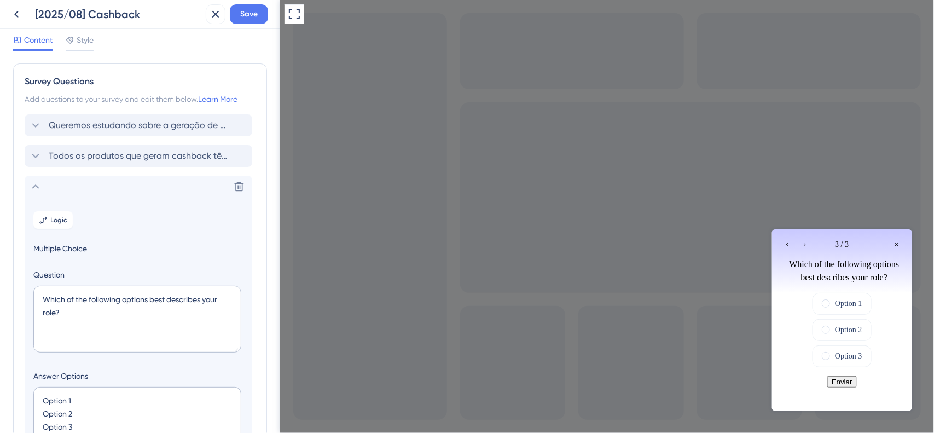
scroll to position [125, 0]
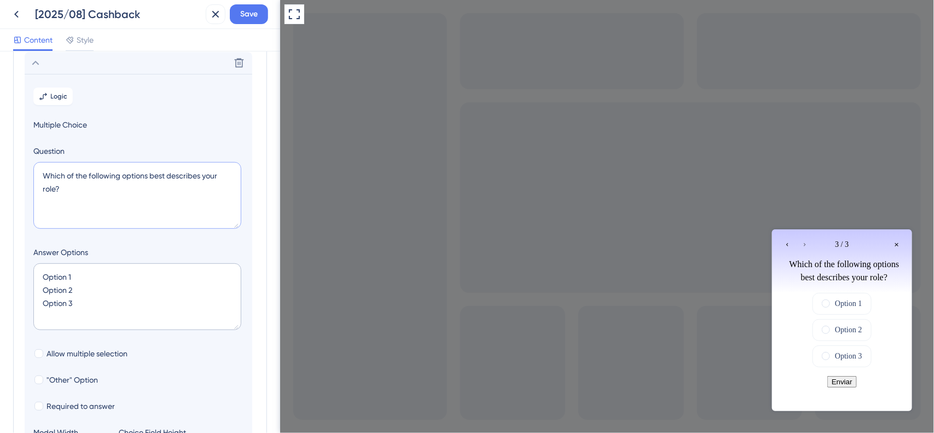
drag, startPoint x: 80, startPoint y: 193, endPoint x: 0, endPoint y: 141, distance: 95.5
click at [0, 141] on div "Survey Questions Add questions to your survey and edit them below. Learn More Q…" at bounding box center [140, 242] width 280 height 382
paste textarea "Para você, faz diferença poder criar regras de cashback diferentes conforme a f…"
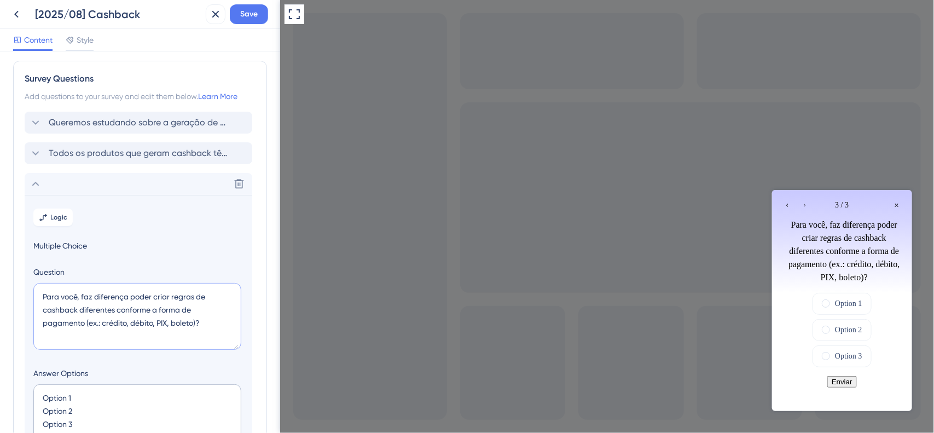
scroll to position [0, 0]
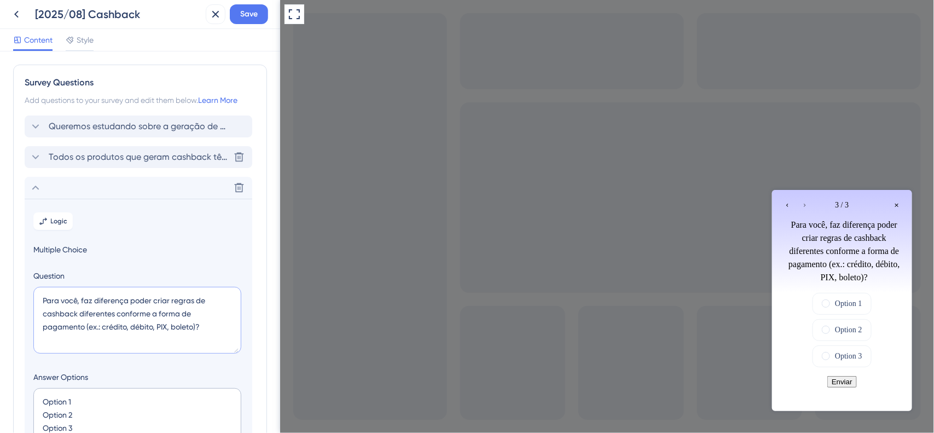
type textarea "Para você, faz diferença poder criar regras de cashback diferentes conforme a f…"
click at [113, 153] on span "Todos os produtos que geram cashback têm a mesma porcentagem, ou você gostaria …" at bounding box center [139, 157] width 181 height 13
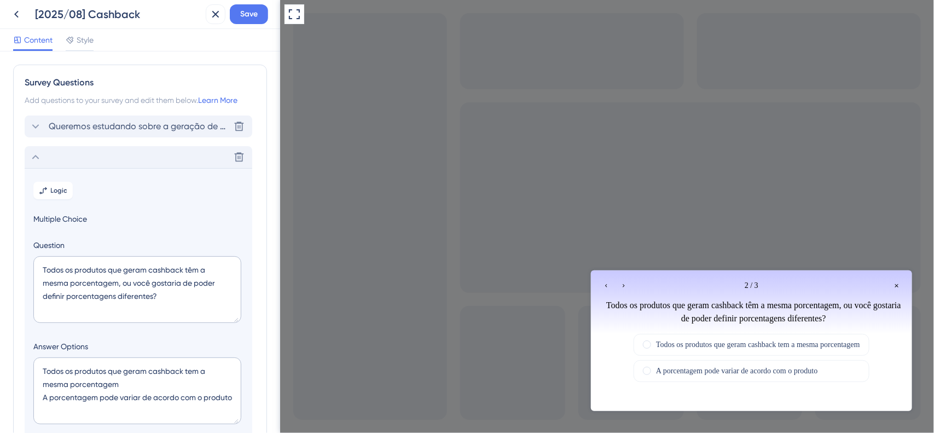
click at [105, 118] on div "Queremos estudando sobre a geração de cashback e queremos ouvir de você: você j…" at bounding box center [139, 126] width 228 height 22
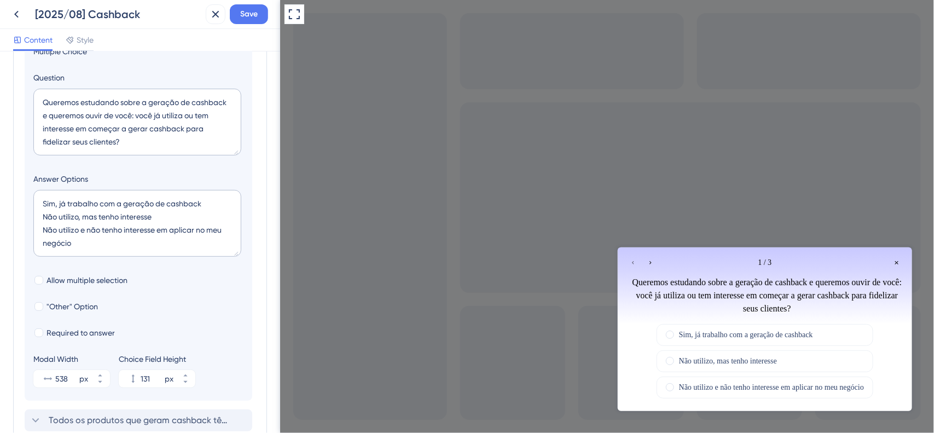
scroll to position [264, 0]
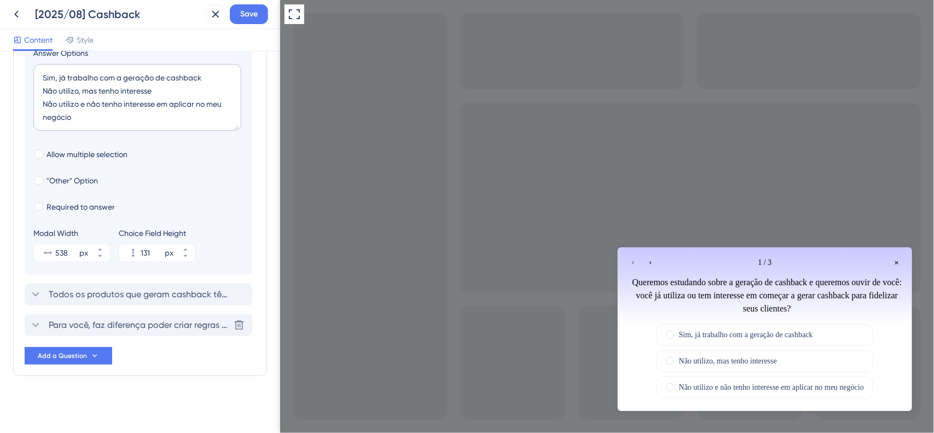
click at [158, 327] on span "Para você, faz diferença poder criar regras de cashback diferentes conforme a f…" at bounding box center [139, 325] width 181 height 13
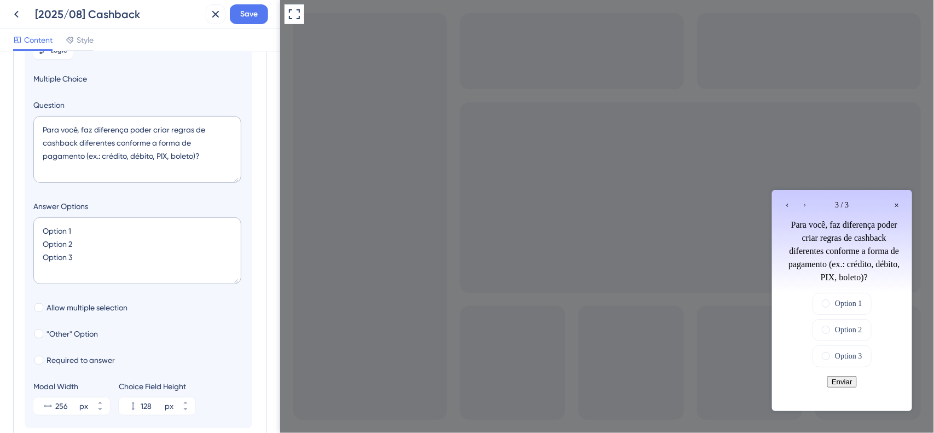
scroll to position [262, 0]
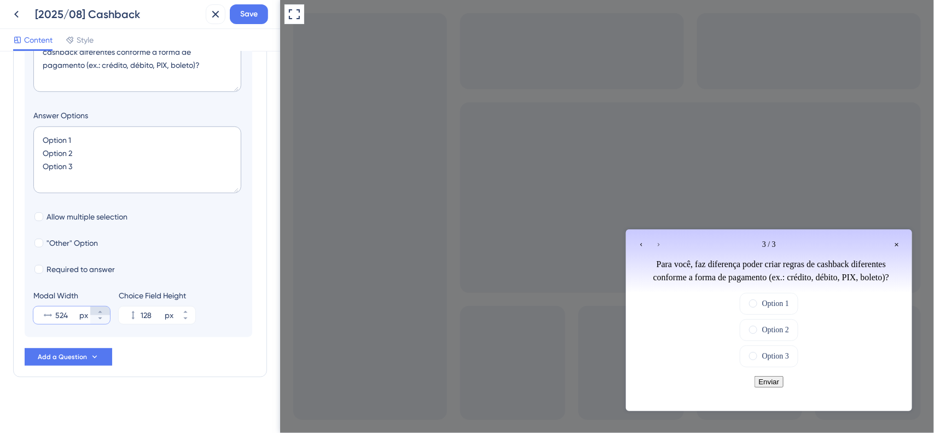
click at [97, 313] on icon at bounding box center [100, 312] width 7 height 7
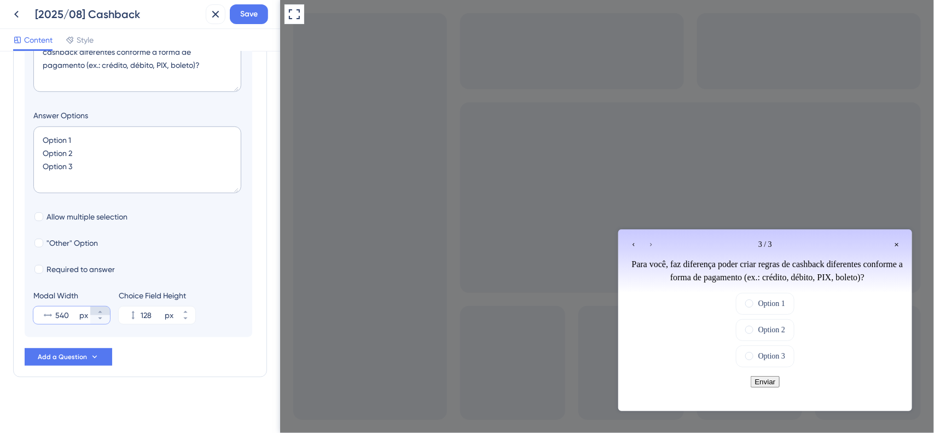
click at [97, 313] on icon at bounding box center [100, 312] width 7 height 7
type input "541"
drag, startPoint x: 114, startPoint y: 172, endPoint x: 0, endPoint y: 130, distance: 121.4
click at [0, 130] on div "Survey Questions Add questions to your survey and edit them below. Learn More Q…" at bounding box center [140, 242] width 280 height 382
type textarea "O"
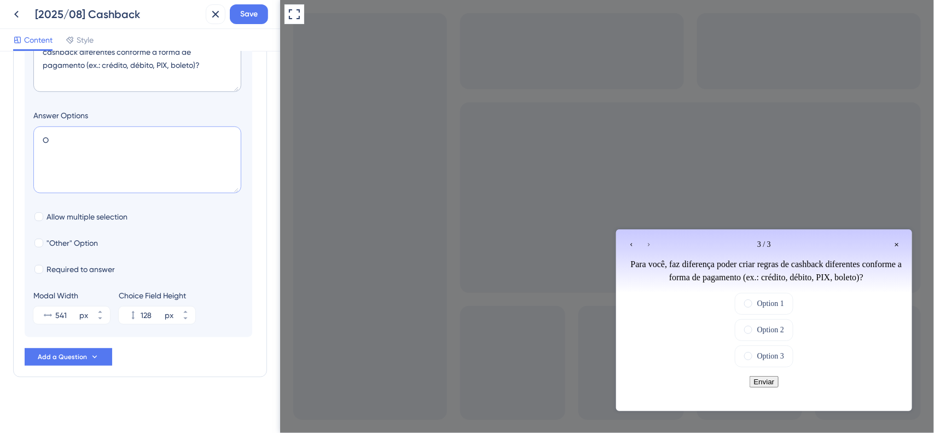
type input "40"
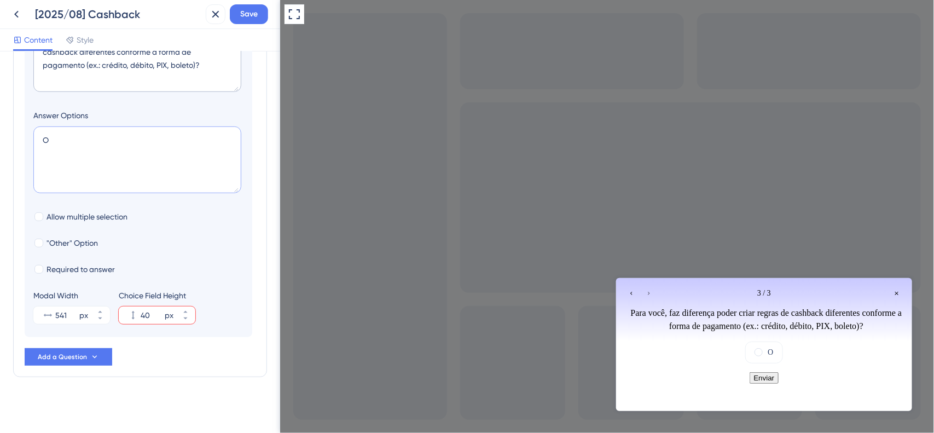
type textarea "O"
type input "-4"
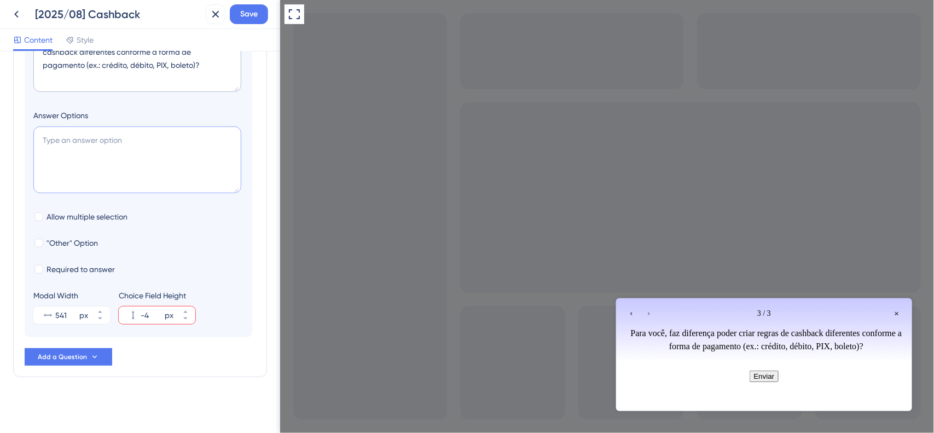
type textarea "n"
type input "40"
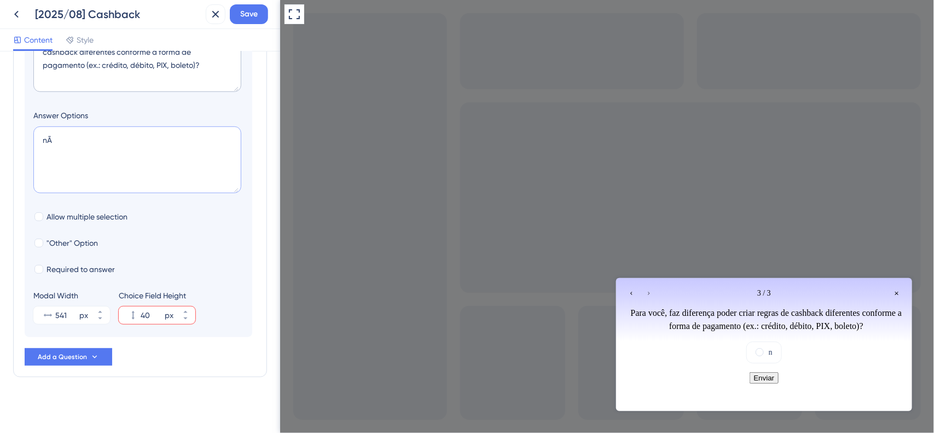
type textarea "n"
type input "-4"
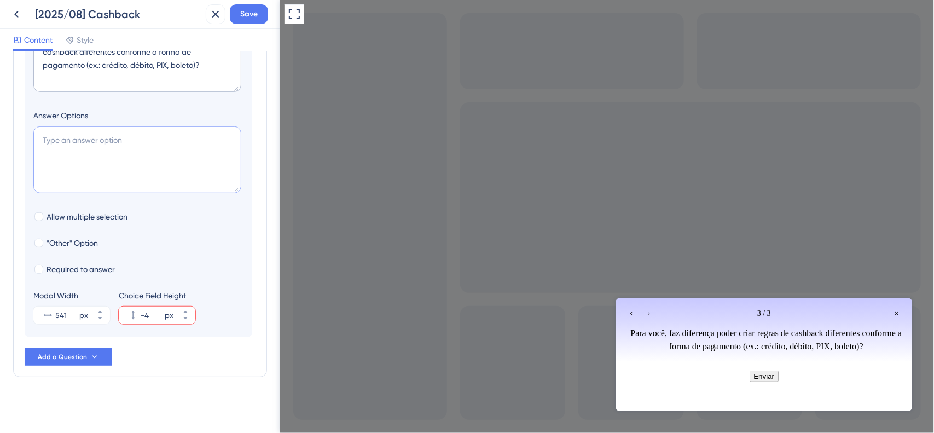
type textarea "A"
type input "40"
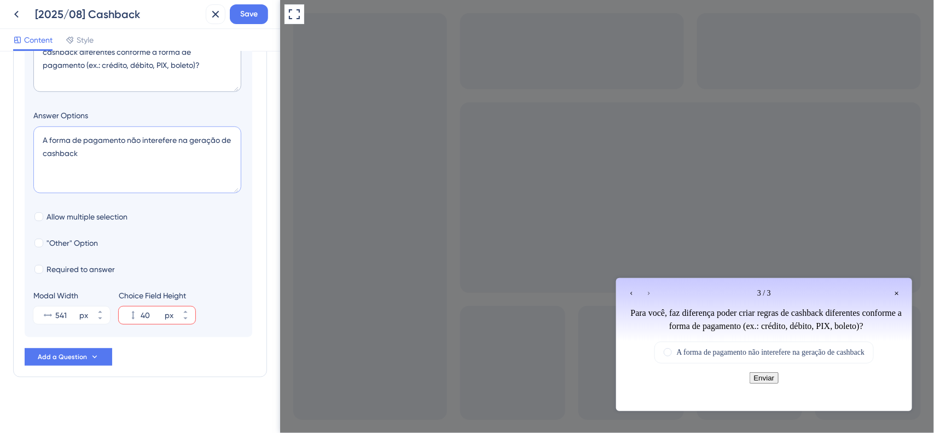
type textarea "A forma de pagamento não interefere na geração de cashback A"
type input "84"
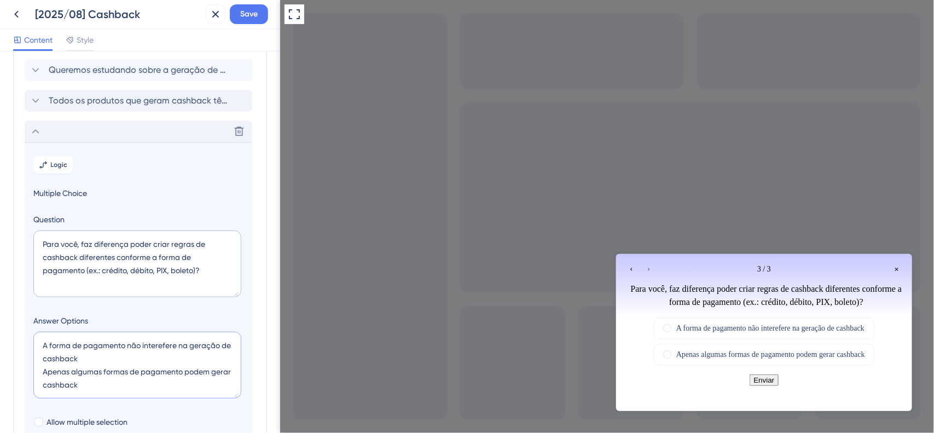
scroll to position [0, 0]
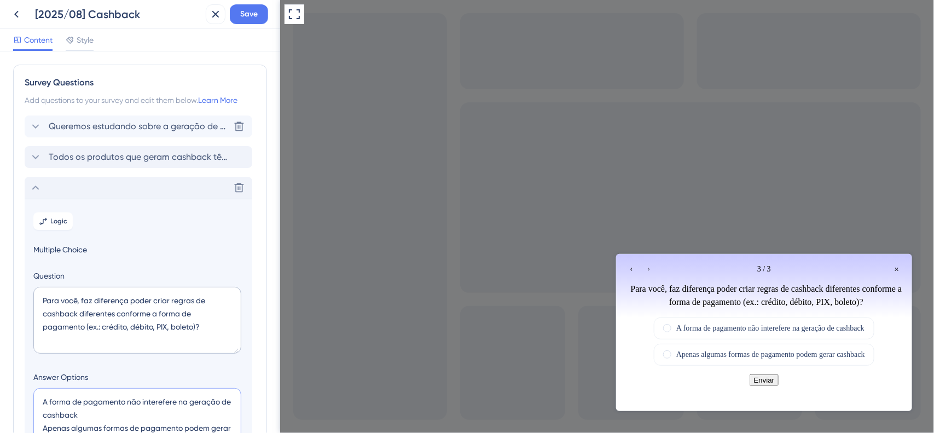
type textarea "A forma de pagamento não interefere na geração de cashback Apenas algumas forma…"
click at [133, 122] on span "Queremos estudando sobre a geração de cashback e queremos ouvir de você: você j…" at bounding box center [139, 126] width 181 height 13
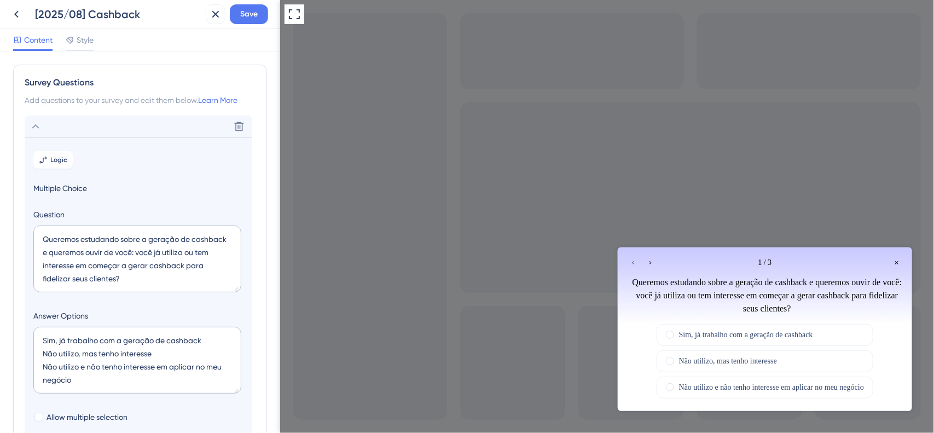
scroll to position [64, 0]
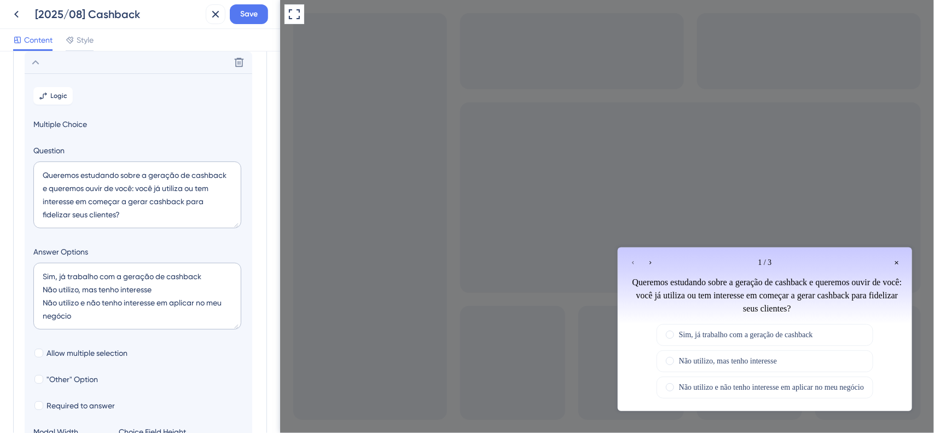
click at [38, 64] on icon at bounding box center [35, 62] width 13 height 13
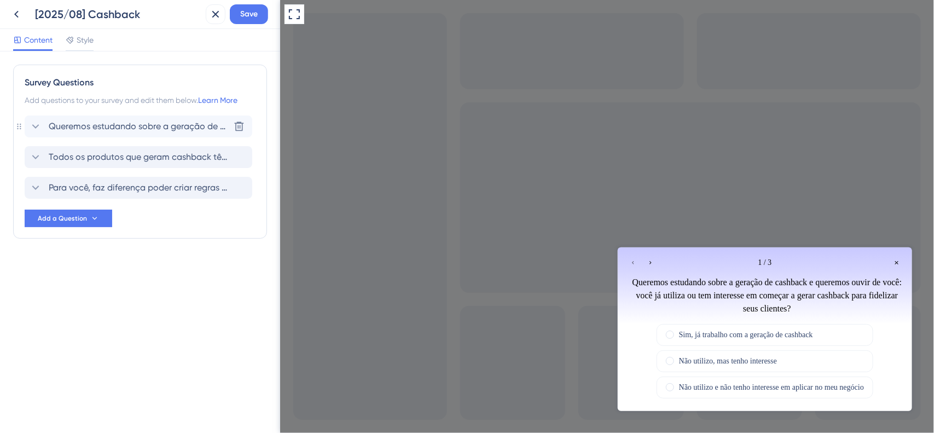
scroll to position [0, 0]
click at [105, 184] on span "Para você, faz diferença poder criar regras de cashback diferentes conforme a f…" at bounding box center [139, 187] width 181 height 13
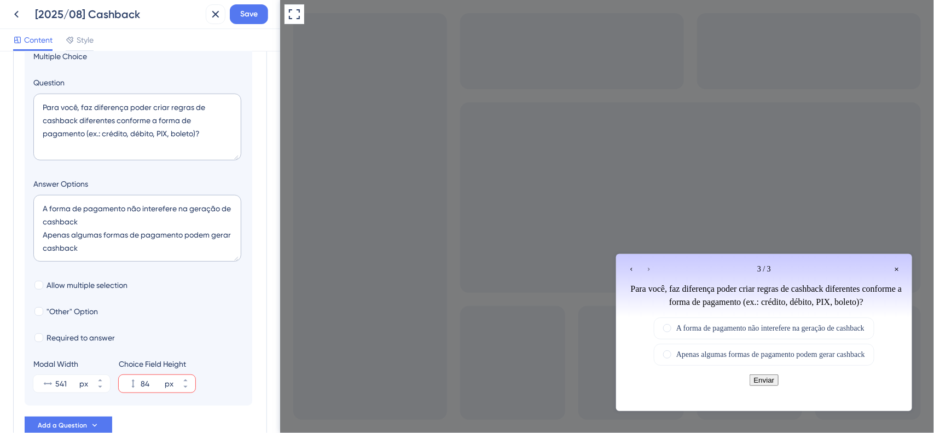
scroll to position [262, 0]
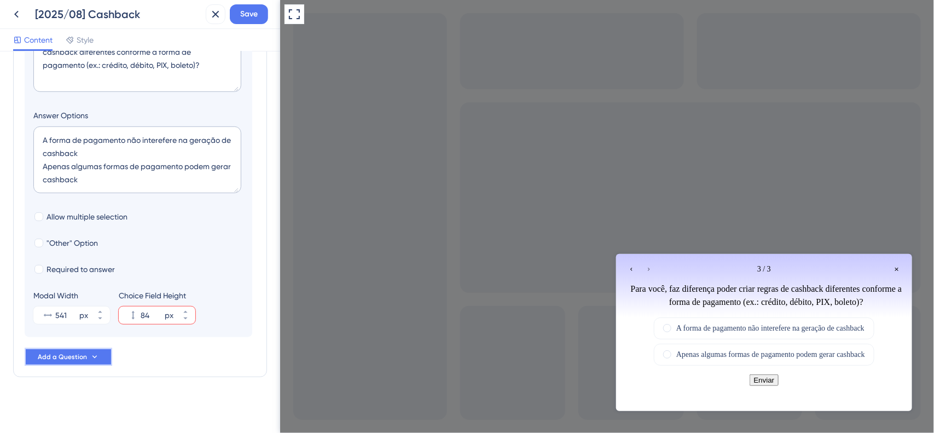
click at [101, 356] on button "Add a Question" at bounding box center [69, 357] width 88 height 18
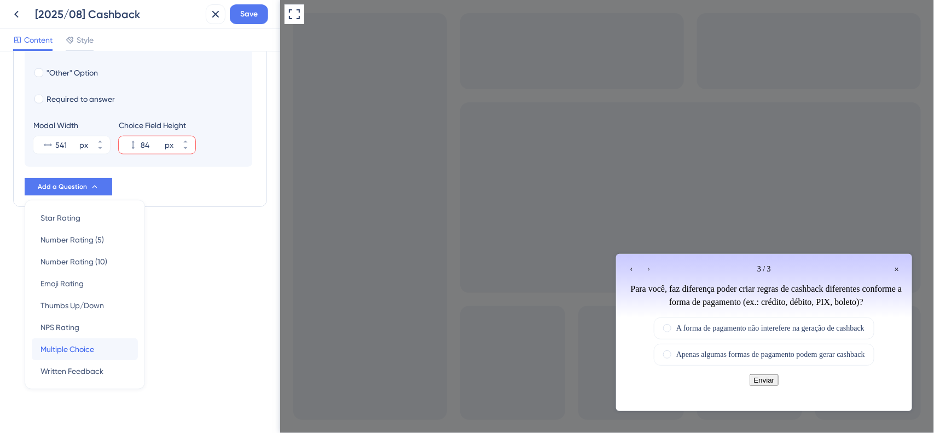
click at [83, 348] on span "Multiple Choice" at bounding box center [68, 349] width 54 height 13
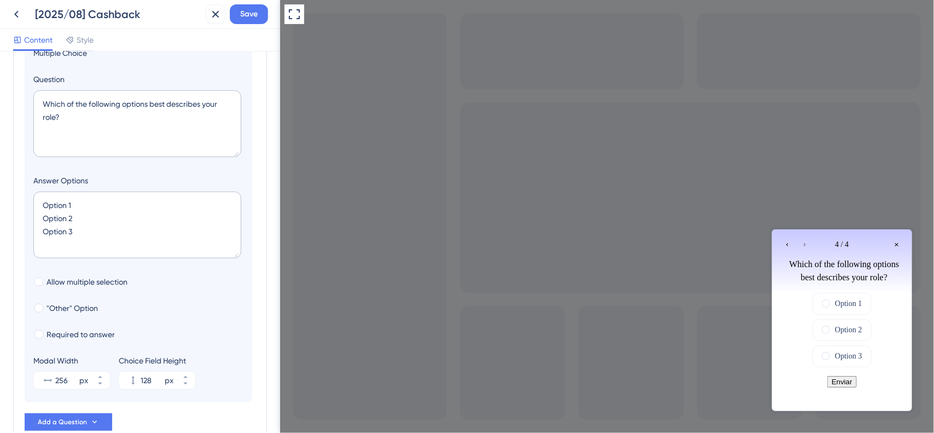
scroll to position [156, 0]
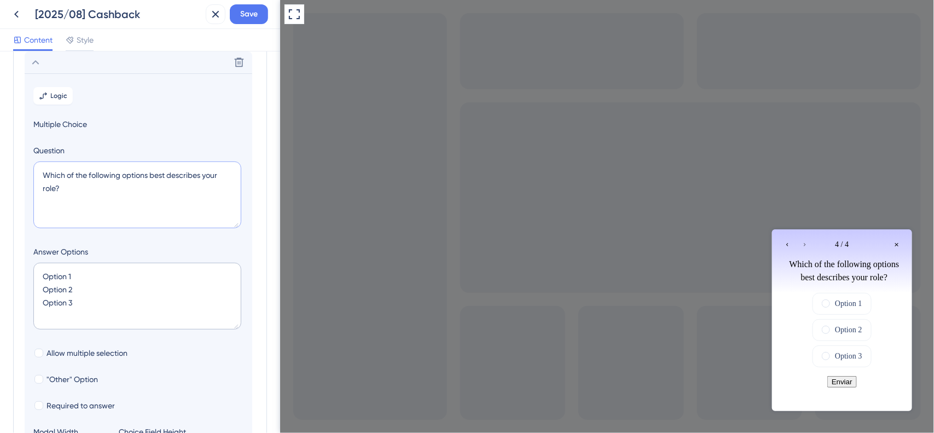
drag, startPoint x: 118, startPoint y: 211, endPoint x: 0, endPoint y: 159, distance: 128.7
click at [0, 159] on div "Survey Questions Add questions to your survey and edit them below. Learn More Q…" at bounding box center [140, 242] width 280 height 382
paste textarea "Para resgatar o cashback, qual dessas opções faz mais sentido para você"
type textarea "Para resgatar o cashback, qual dessas opções faz mais sentido para você?"
drag, startPoint x: 13, startPoint y: 267, endPoint x: 0, endPoint y: 236, distance: 32.6
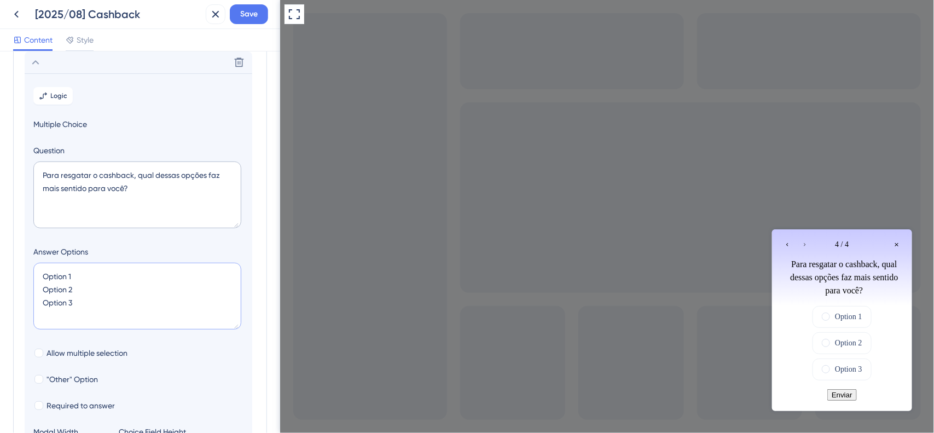
click at [0, 236] on div "Survey Questions Add questions to your survey and edit them below. Learn More Q…" at bounding box center [140, 242] width 280 height 382
paste textarea "Definir um valor mínimo fixo para a nova compra (ex.: só pode usar cashback em …"
type textarea "Definir um valor mínimo fixo para a nova compra (ex.: só pode usar cashback em …"
type input "40"
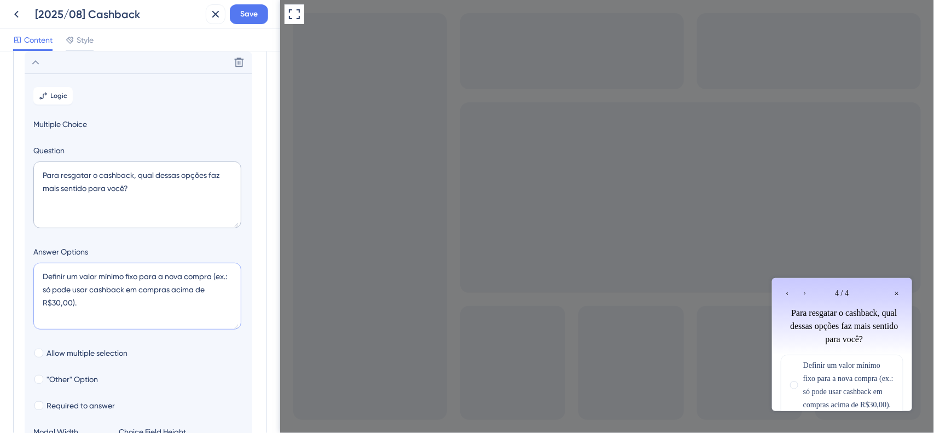
click at [91, 315] on textarea "Definir um valor mínimo fixo para a nova compra (ex.: só pode usar cashback em …" at bounding box center [137, 296] width 208 height 67
paste textarea "Definir que a compra precisa ser um percentual acima do valor do cashback, sem …"
type textarea "Definir um valor mínimo fixo para a nova compra (ex.: só pode usar cashback em …"
type input "84"
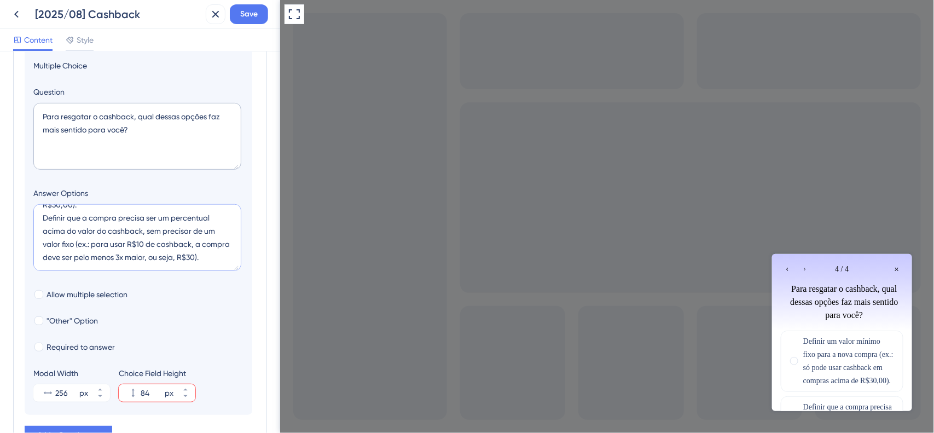
scroll to position [293, 0]
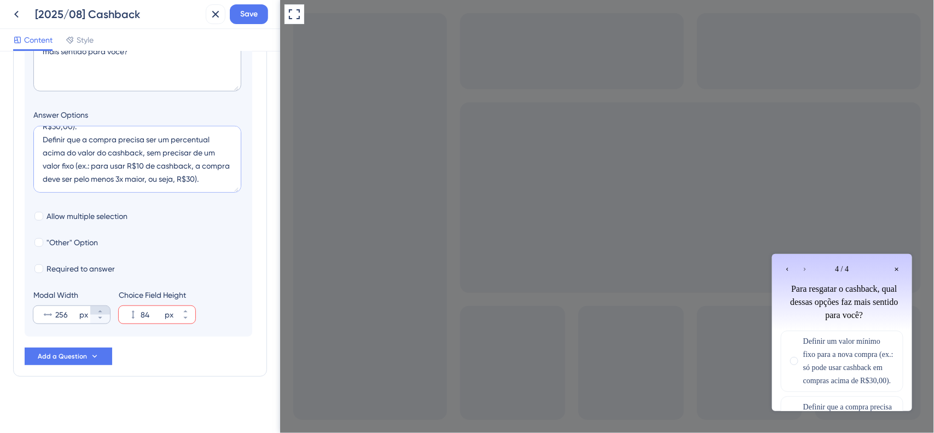
type textarea "Definir um valor mínimo fixo para a nova compra (ex.: só pode usar cashback em …"
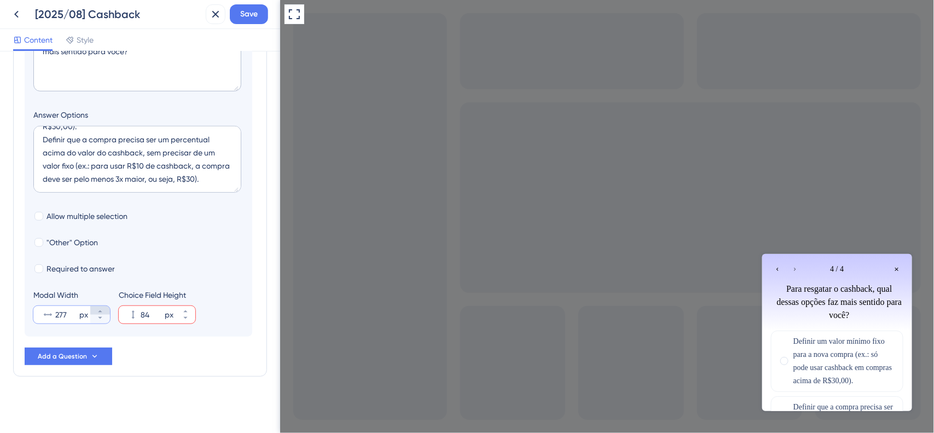
click at [97, 315] on icon at bounding box center [100, 311] width 7 height 7
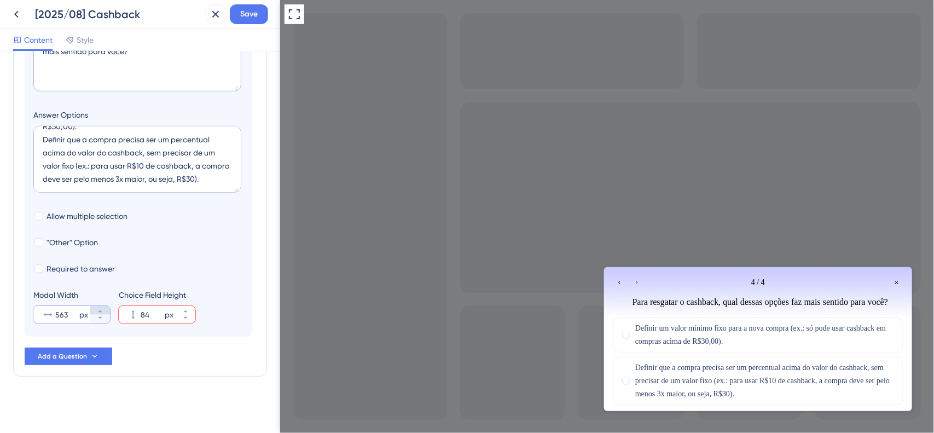
click at [99, 308] on button "563 px" at bounding box center [100, 310] width 20 height 9
click at [99, 308] on button "564 px" at bounding box center [100, 310] width 20 height 9
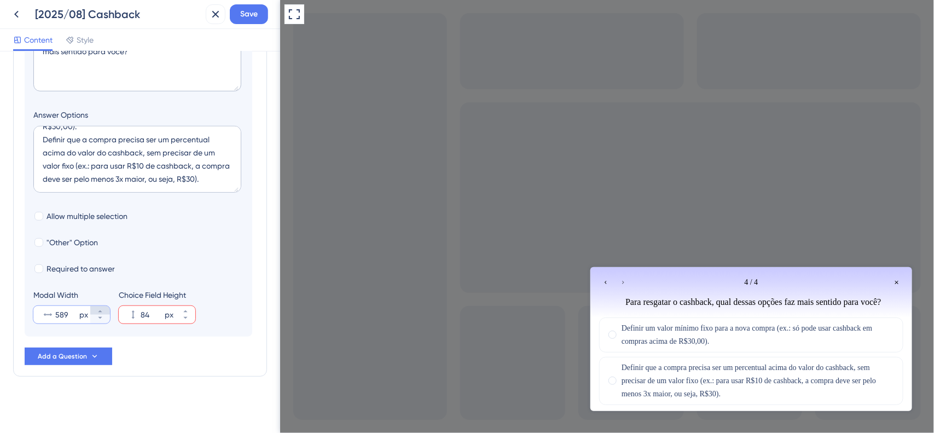
click at [99, 308] on button "589 px" at bounding box center [100, 310] width 20 height 9
type input "590"
click at [89, 131] on textarea "Definir um valor mínimo fixo para a nova compra (ex.: só pode usar cashback em …" at bounding box center [137, 159] width 208 height 67
type textarea "Definir um valor mínimo fixo para a nova compra (ex.: só pode usar cashback em …"
type input "128"
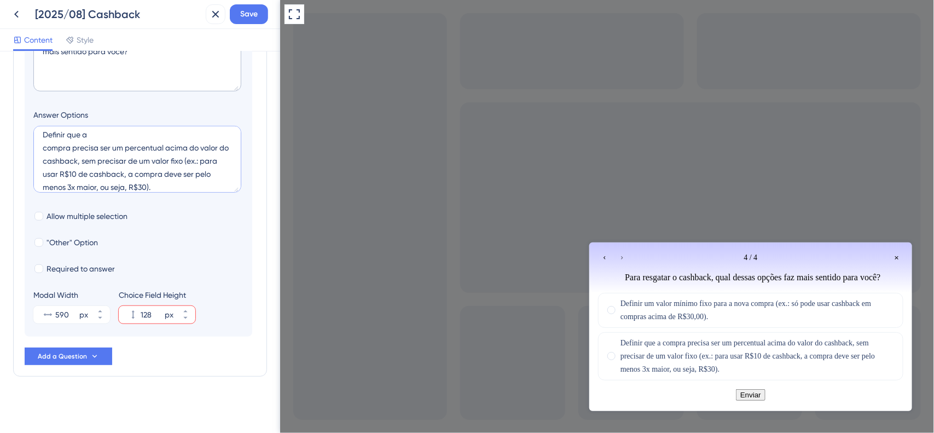
scroll to position [53, 0]
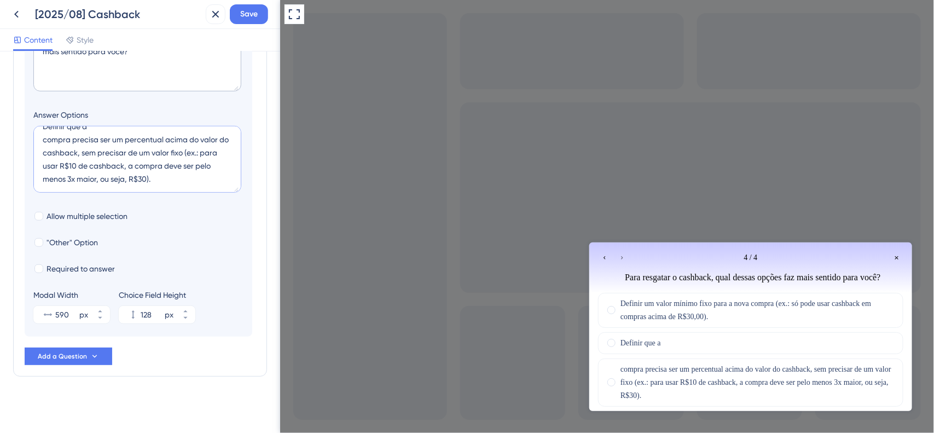
type textarea "Definir um valor mínimo fixo para a nova compra (ex.: só pode usar cashback em …"
type input "84"
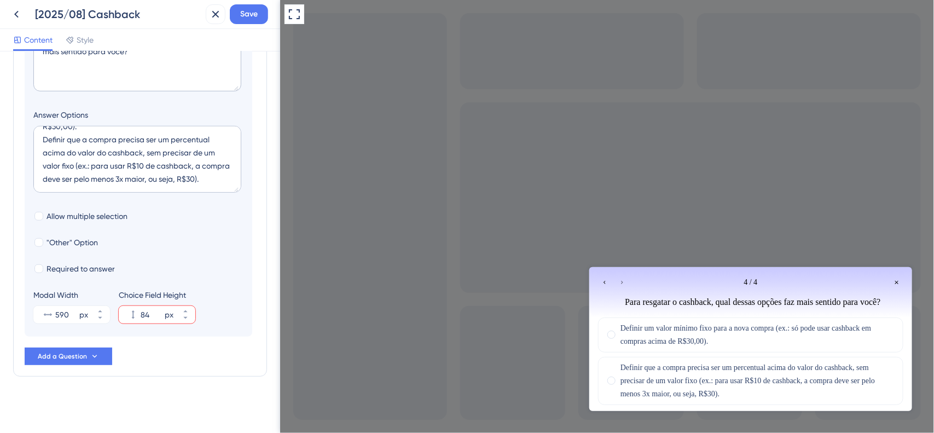
scroll to position [0, 0]
drag, startPoint x: 118, startPoint y: 172, endPoint x: 33, endPoint y: 157, distance: 86.2
click at [33, 157] on textarea "Definir um valor mínimo fixo para a nova compra (ex.: só pode usar cashback em …" at bounding box center [137, 159] width 208 height 67
click at [99, 163] on textarea "Definir um valor mínimo fixo para a nova compra (ex.: só pode usar cashback em …" at bounding box center [137, 159] width 208 height 67
drag, startPoint x: 106, startPoint y: 163, endPoint x: 0, endPoint y: 135, distance: 109.3
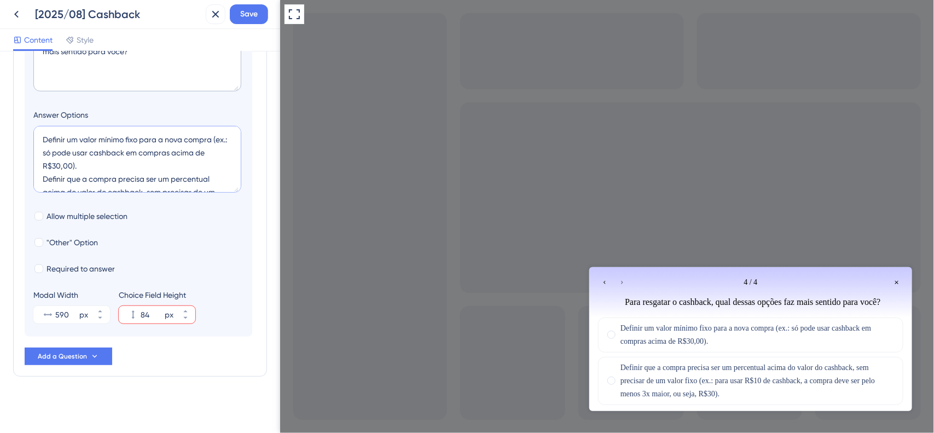
click at [0, 135] on div "Survey Questions Add questions to your survey and edit them below. Learn More Q…" at bounding box center [140, 242] width 280 height 382
paste textarea "compra (ex.:"
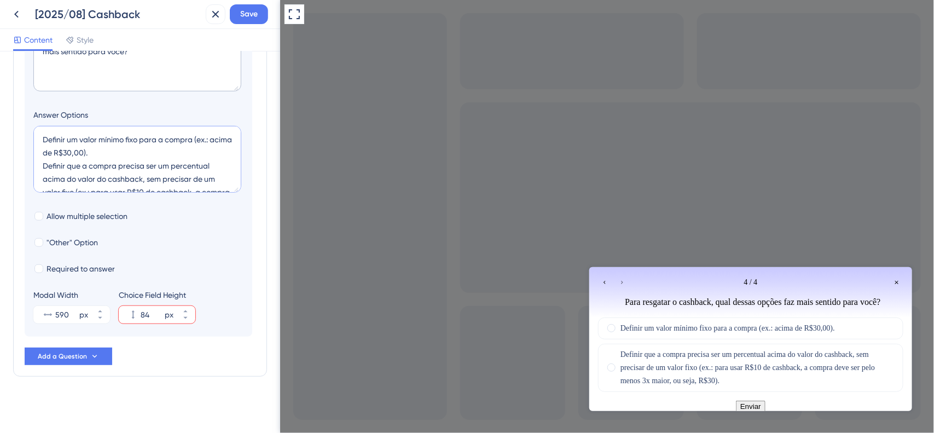
click at [48, 164] on textarea "Definir um valor mínimo fixo para a compra (ex.: acima de R$30,00). Definir que…" at bounding box center [137, 159] width 208 height 67
drag, startPoint x: 45, startPoint y: 164, endPoint x: 55, endPoint y: 166, distance: 9.4
click at [55, 166] on textarea "Definir um valor mínimo fixo para a compra (ex.: acima de R$30,00). Definir que…" at bounding box center [137, 159] width 208 height 67
drag, startPoint x: 44, startPoint y: 165, endPoint x: 146, endPoint y: 181, distance: 103.0
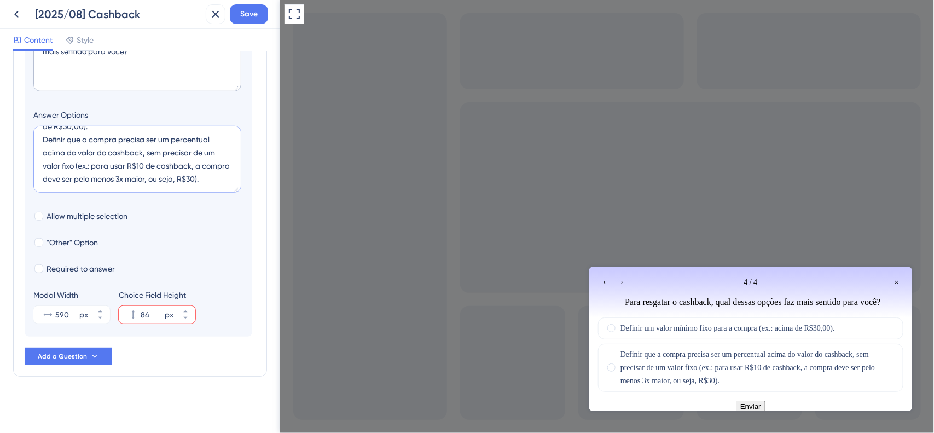
click at [168, 198] on section "Logic Multiple Choice Question Para resgatar o cashback, qual dessas opções faz…" at bounding box center [139, 137] width 228 height 400
paste textarea "seja um percentual maior que o cashback (ex.: para usar R$10, a compra deve ser…"
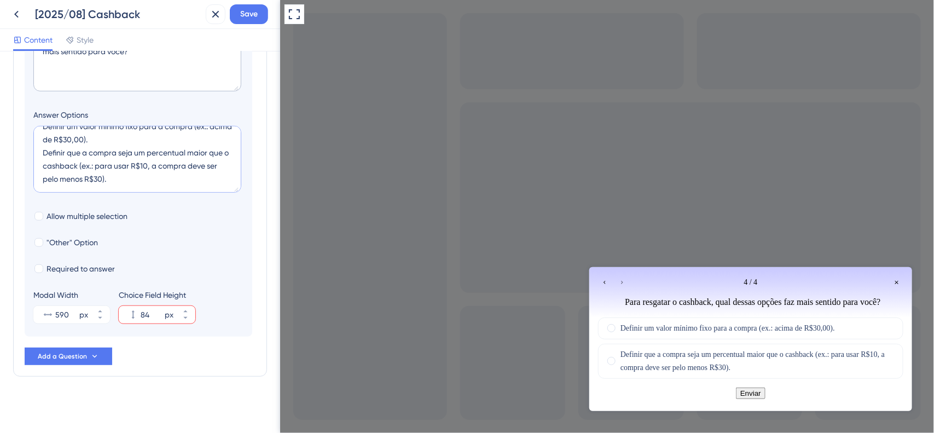
scroll to position [4, 0]
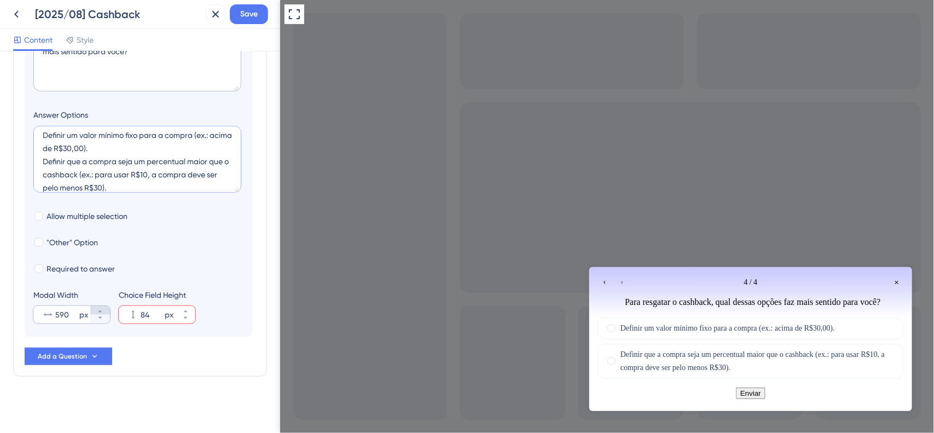
type textarea "Definir um valor mínimo fixo para a compra (ex.: acima de R$30,00). Definir que…"
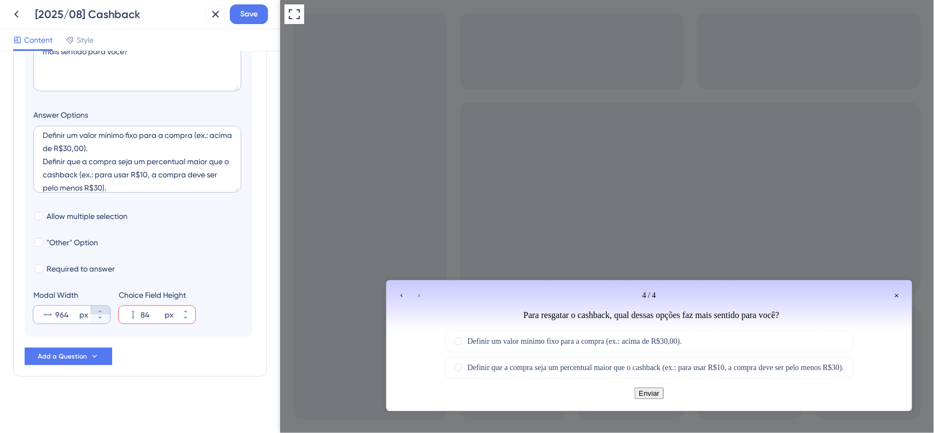
click at [105, 311] on button "964 px" at bounding box center [100, 310] width 20 height 9
click at [99, 315] on icon at bounding box center [100, 311] width 7 height 7
click at [104, 319] on button "968 px" at bounding box center [100, 319] width 20 height 9
type input "967"
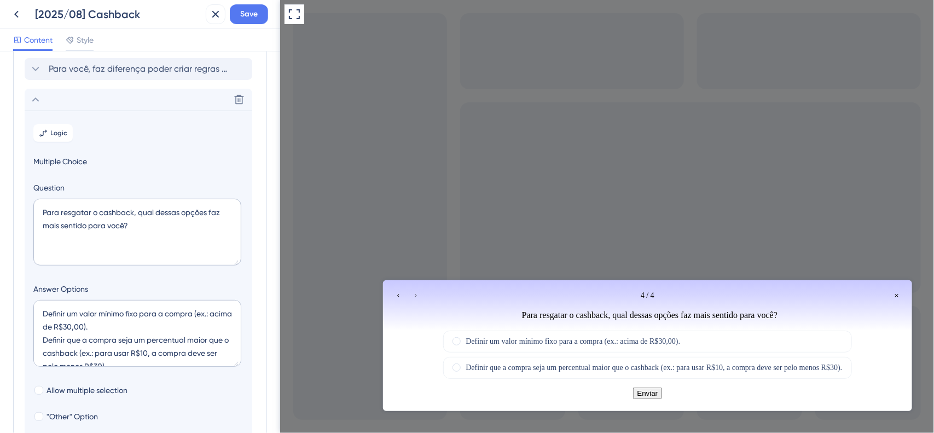
scroll to position [88, 0]
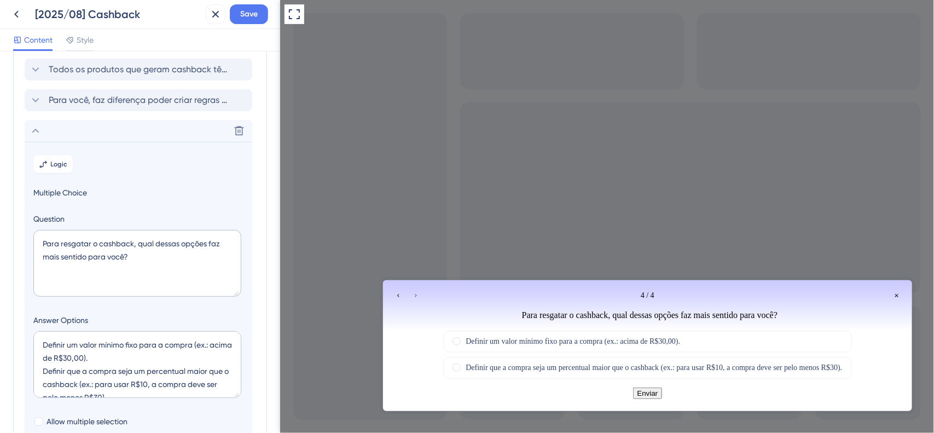
click at [396, 297] on icon "Go to Question 3" at bounding box center [398, 295] width 7 height 7
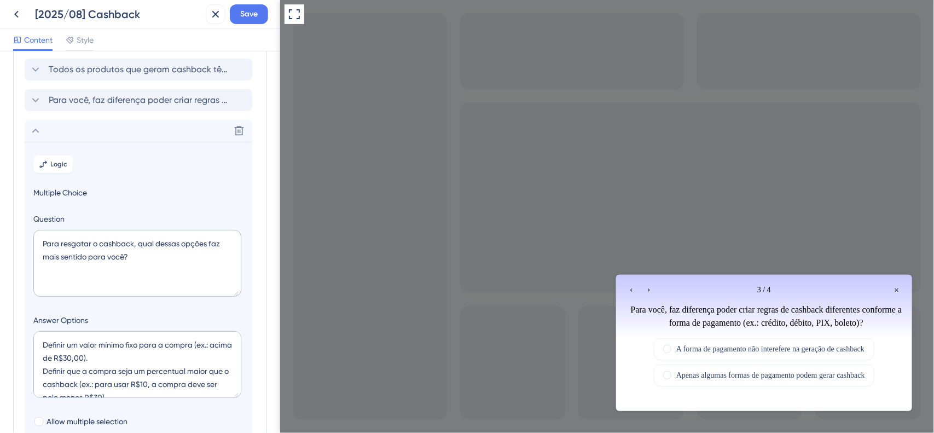
click at [635, 288] on div "Go to Question 2" at bounding box center [631, 289] width 13 height 13
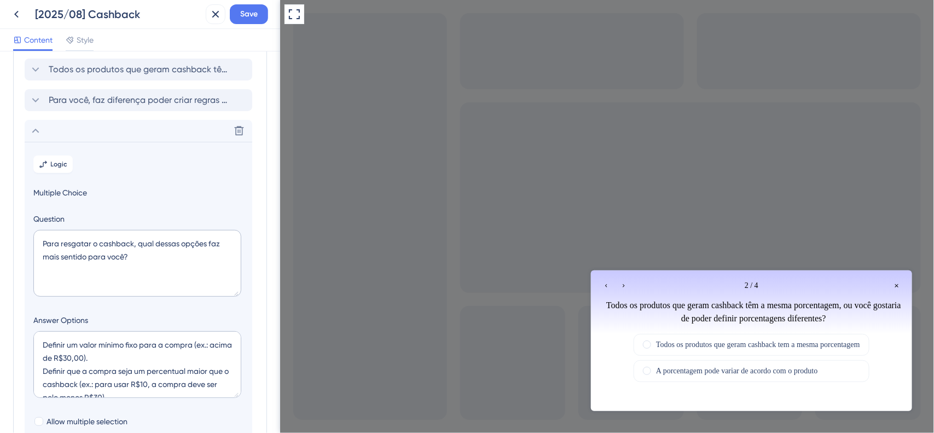
click at [603, 285] on icon "Go to Question 1" at bounding box center [606, 285] width 7 height 7
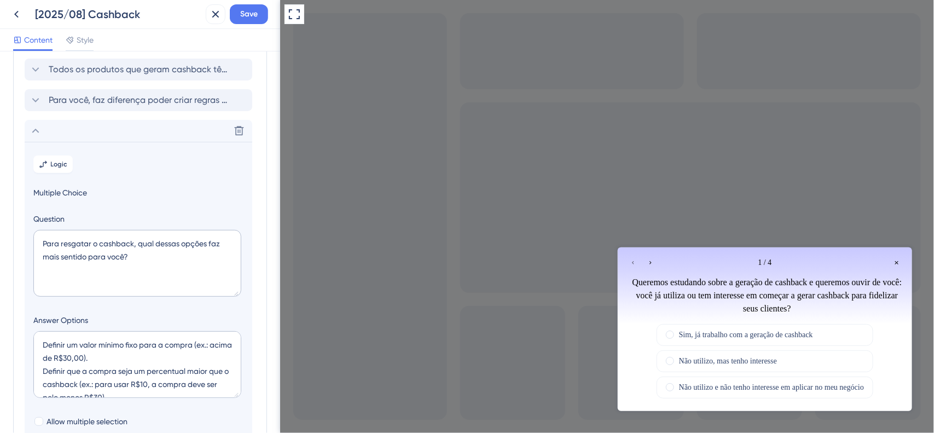
click at [651, 267] on div "Go to Question 2" at bounding box center [650, 262] width 13 height 13
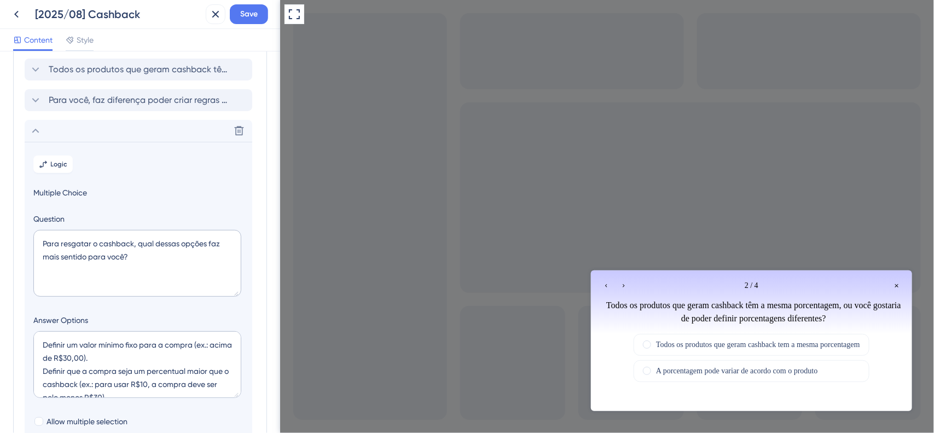
click at [651, 267] on div at bounding box center [607, 216] width 654 height 433
click at [628, 285] on div "Go to Question 3" at bounding box center [623, 285] width 13 height 13
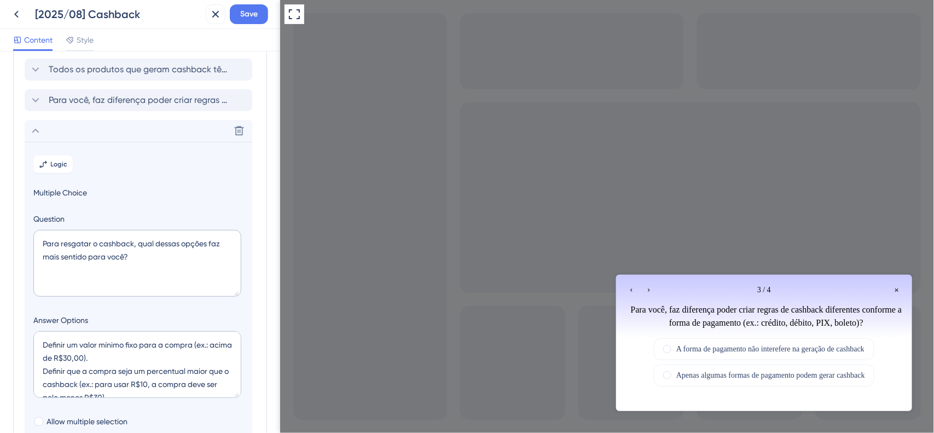
click at [653, 293] on div "Go to Question 4" at bounding box center [648, 289] width 13 height 13
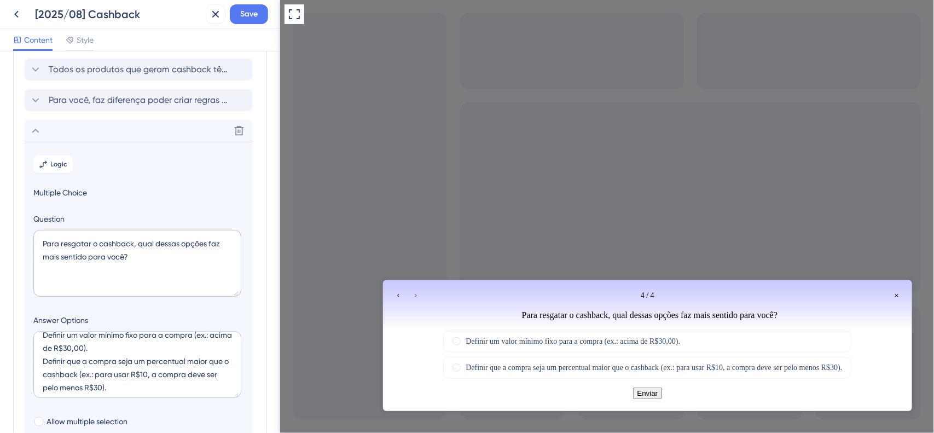
scroll to position [13, 0]
drag, startPoint x: 163, startPoint y: 390, endPoint x: 26, endPoint y: 361, distance: 139.8
click at [26, 361] on section "Logic Multiple Choice Question Para resgatar o cashback, qual dessas opções faz…" at bounding box center [139, 342] width 228 height 400
paste textarea "valor múltiplo do cashback (ex.: 3x o valor"
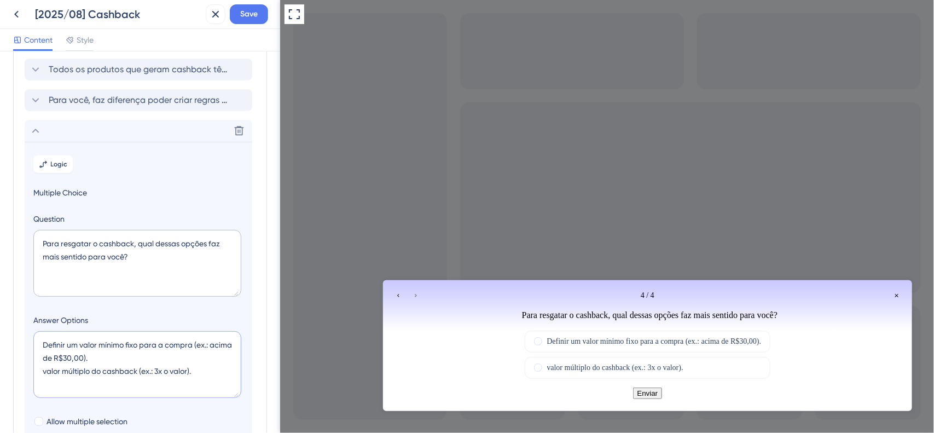
scroll to position [0, 0]
click at [44, 374] on textarea "Definir um valor mínimo fixo para a compra (ex.: acima de R$30,00). valor múlti…" at bounding box center [137, 364] width 208 height 67
drag, startPoint x: 77, startPoint y: 373, endPoint x: 69, endPoint y: 373, distance: 8.2
click at [69, 373] on textarea "Definir um valor mínimo fixo para a compra (ex.: acima de R$30,00). Definir um …" at bounding box center [137, 364] width 208 height 67
click at [164, 388] on textarea "Definir um valor mínimo fixo para a compra (ex.: acima de R$30,00). Definir que…" at bounding box center [137, 364] width 208 height 67
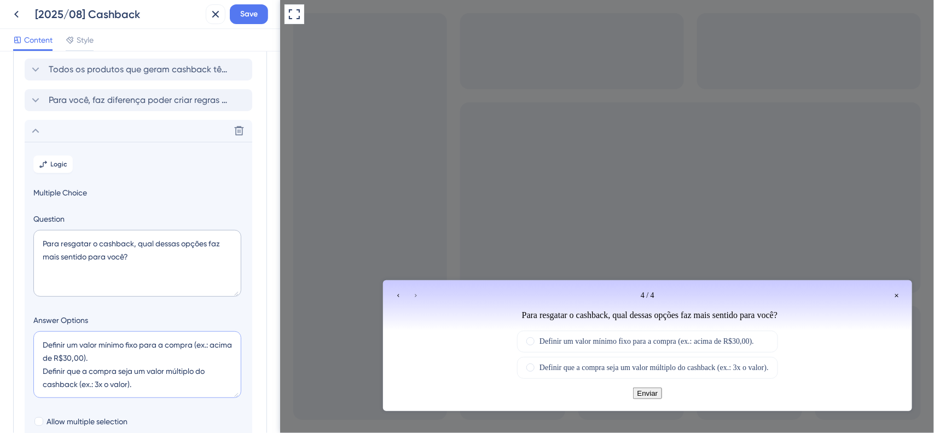
click at [136, 373] on textarea "Definir um valor mínimo fixo para a compra (ex.: acima de R$30,00). Definir que…" at bounding box center [137, 364] width 208 height 67
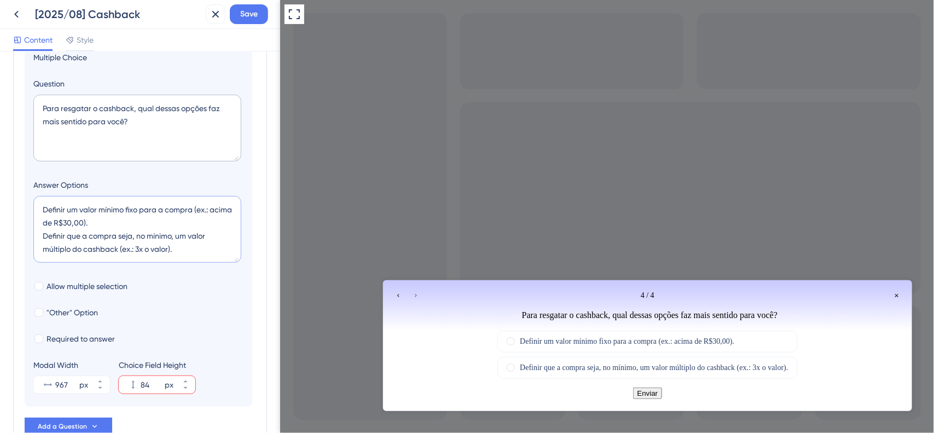
scroll to position [224, 0]
type textarea "Definir um valor mínimo fixo para a compra (ex.: acima de R$30,00). Definir que…"
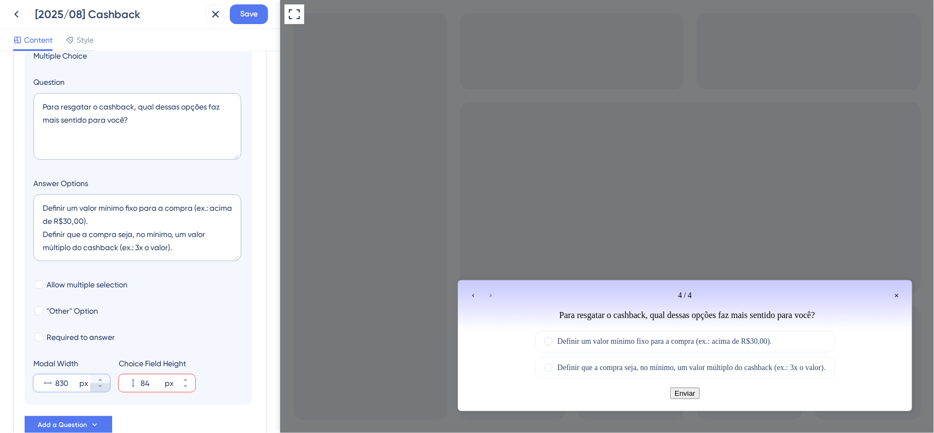
click at [102, 388] on icon at bounding box center [100, 386] width 7 height 7
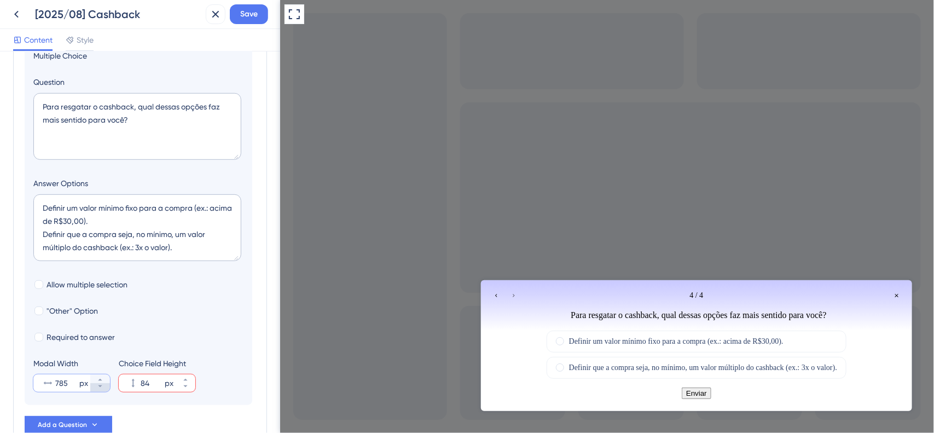
click at [102, 388] on icon at bounding box center [100, 386] width 7 height 7
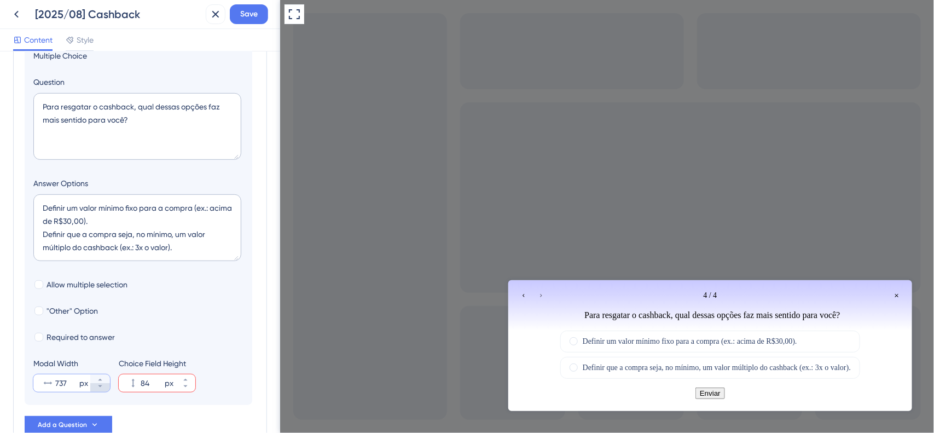
click at [102, 388] on icon at bounding box center [100, 386] width 7 height 7
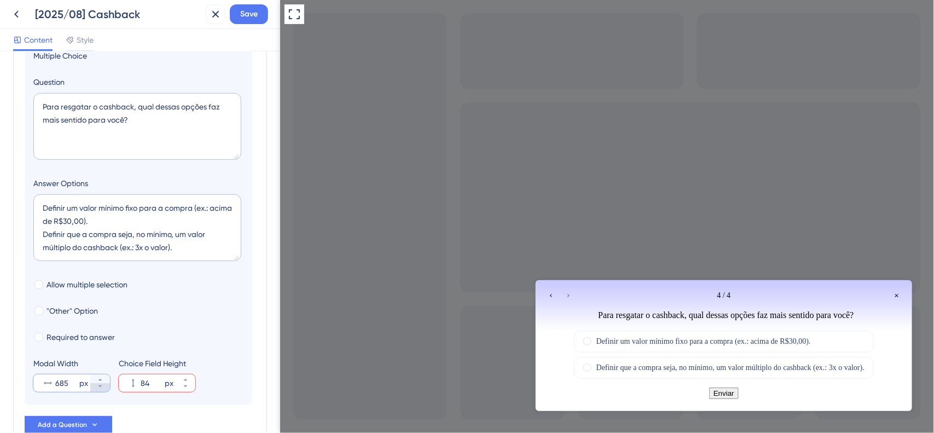
click at [102, 388] on icon at bounding box center [100, 386] width 7 height 7
click at [100, 379] on icon at bounding box center [100, 380] width 7 height 7
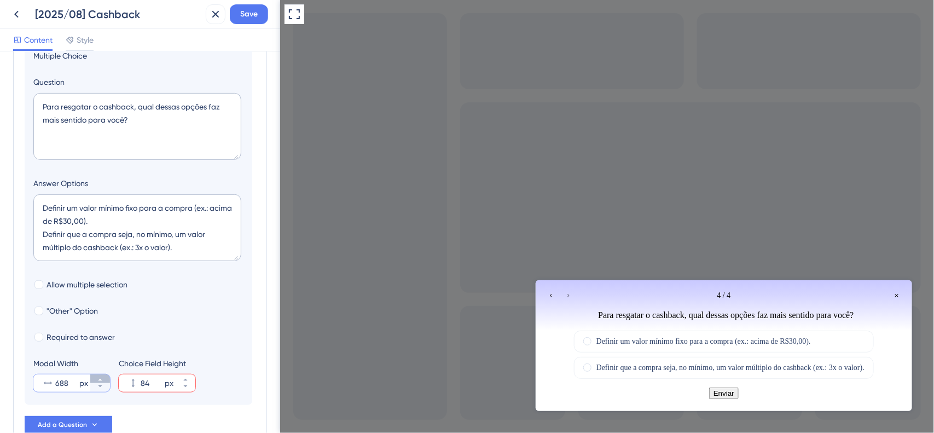
click at [100, 379] on icon at bounding box center [100, 380] width 7 height 7
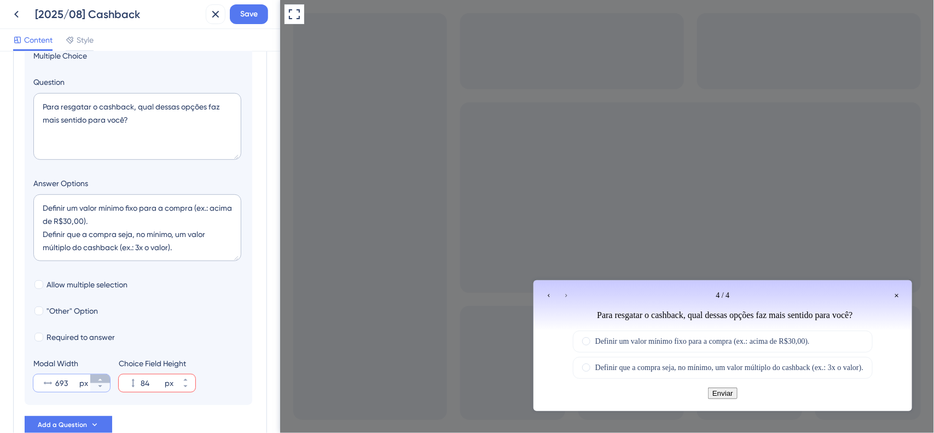
click at [100, 379] on icon at bounding box center [100, 380] width 7 height 7
type input "695"
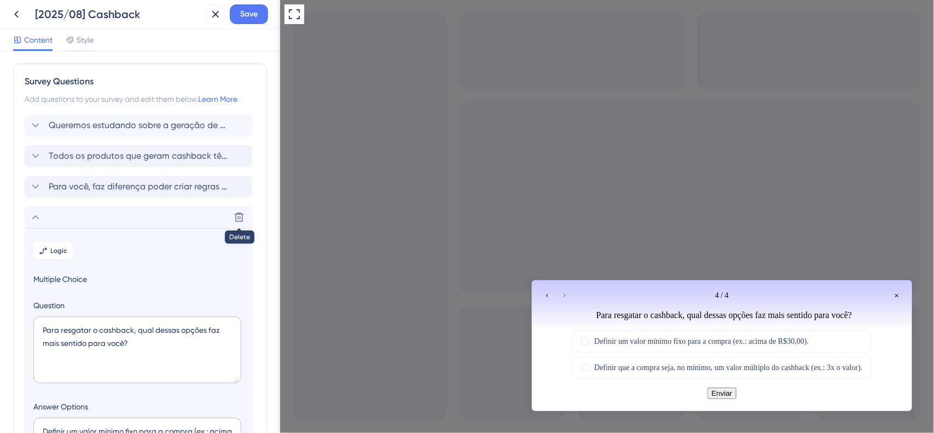
scroll to position [0, 0]
click at [30, 222] on icon at bounding box center [35, 218] width 13 height 13
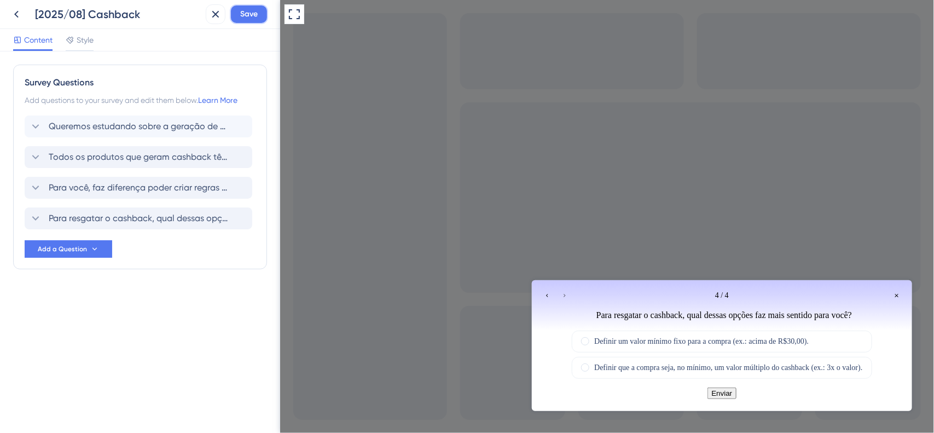
click at [258, 17] on button "Save" at bounding box center [249, 14] width 38 height 20
click at [75, 43] on div "Style" at bounding box center [80, 39] width 28 height 13
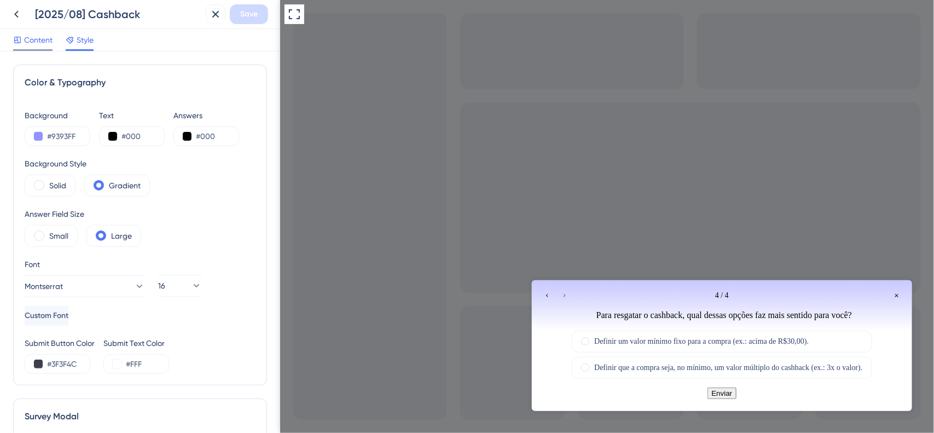
click at [38, 44] on span "Content" at bounding box center [38, 39] width 28 height 13
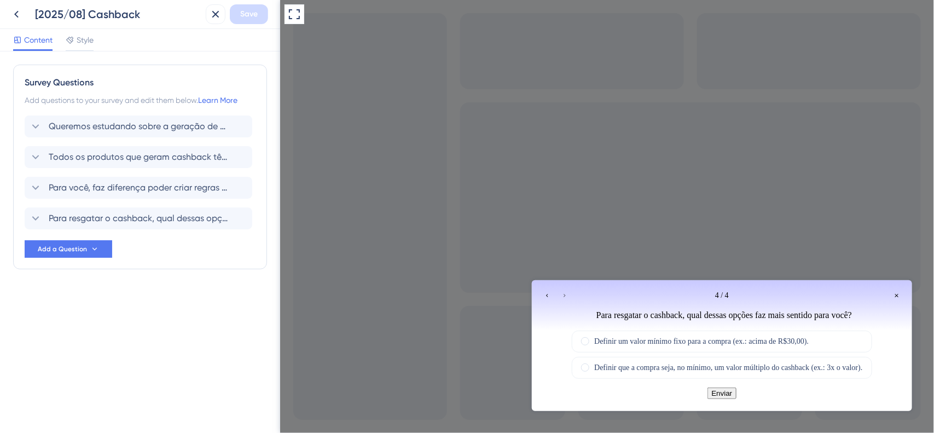
click at [545, 293] on icon "Go to Question 3" at bounding box center [547, 295] width 7 height 7
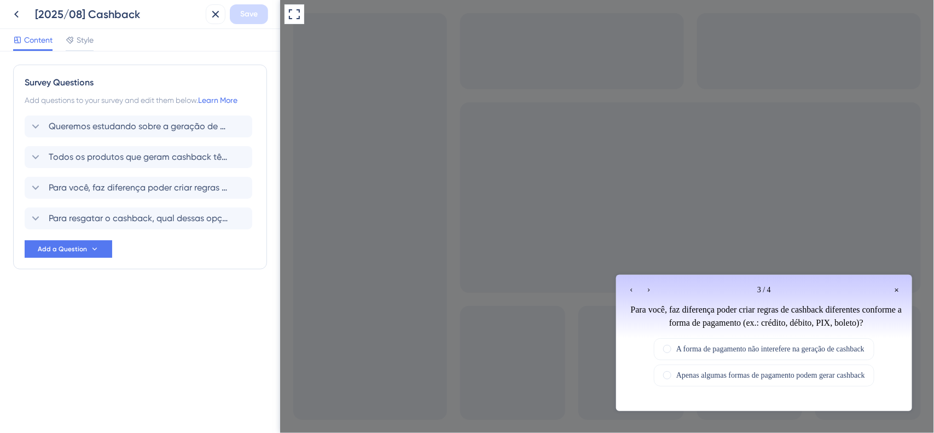
click at [631, 290] on icon "Go to Question 2" at bounding box center [631, 289] width 2 height 3
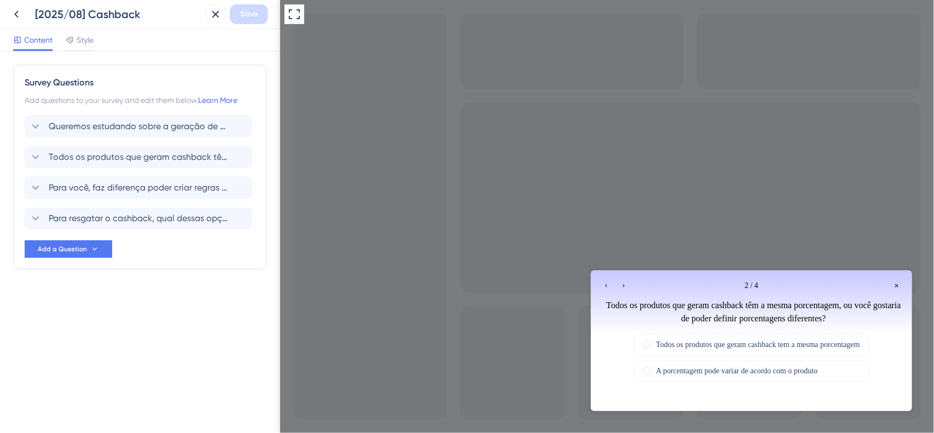
click at [608, 284] on icon "Go to Question 1" at bounding box center [606, 285] width 7 height 7
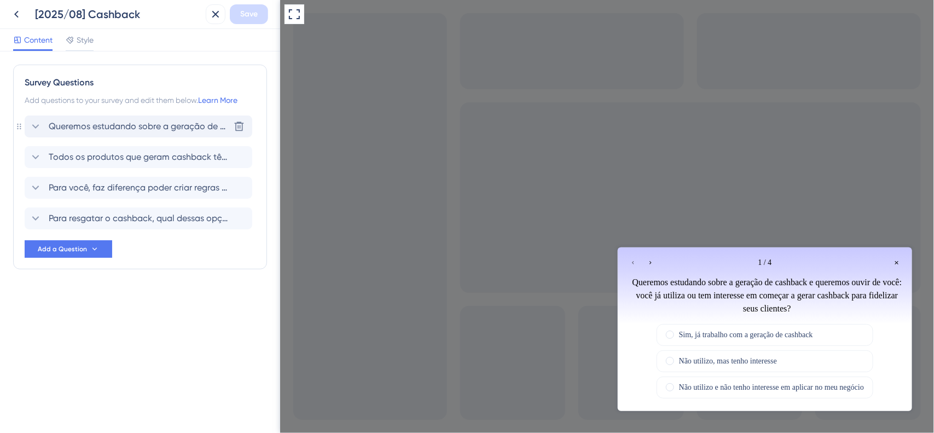
click at [124, 126] on span "Queremos estudando sobre a geração de cashback e queremos ouvir de você: você j…" at bounding box center [139, 126] width 181 height 13
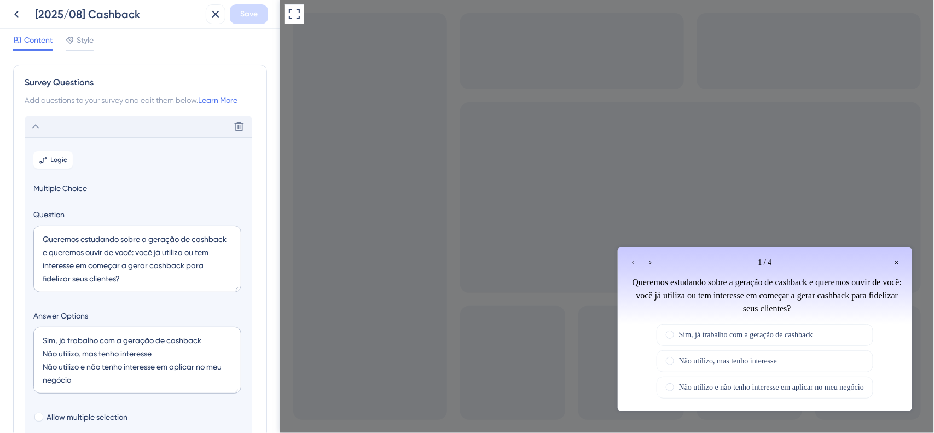
scroll to position [64, 0]
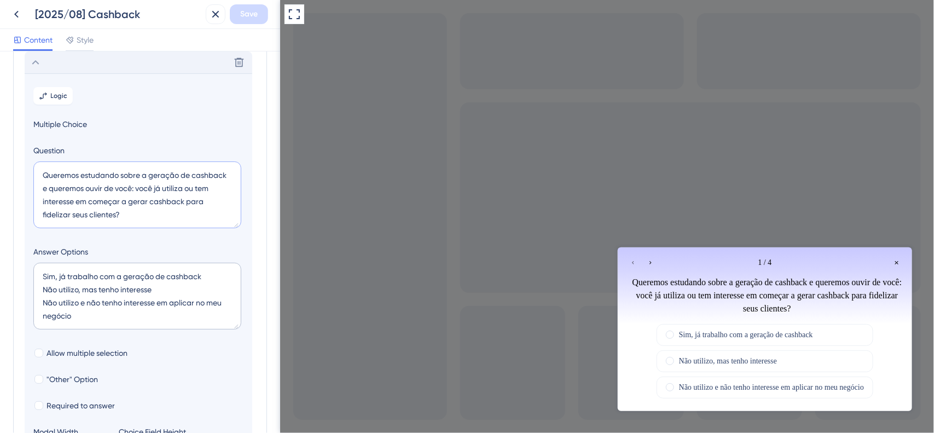
drag, startPoint x: 80, startPoint y: 174, endPoint x: 6, endPoint y: 176, distance: 73.9
click at [6, 176] on div "Survey Questions Add questions to your survey and edit them below. Learn More D…" at bounding box center [140, 242] width 280 height 382
type textarea "Estamos estudando sobre a geração de cashback e queremos ouvir de você: você já…"
click at [645, 261] on div "Go to Question 2" at bounding box center [650, 262] width 13 height 13
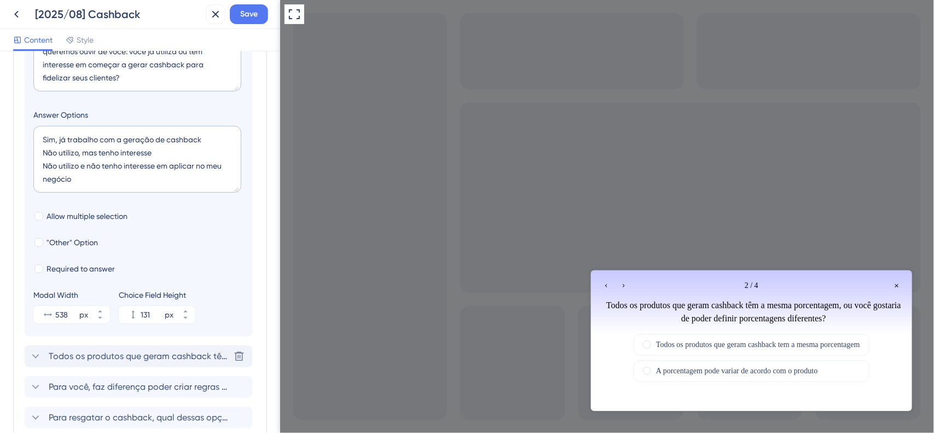
click at [151, 362] on span "Todos os produtos que geram cashback têm a mesma porcentagem, ou você gostaria …" at bounding box center [139, 356] width 181 height 13
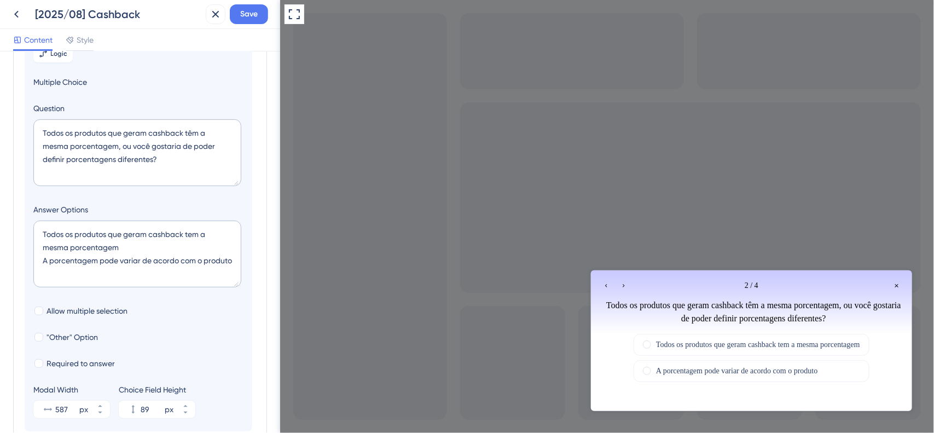
scroll to position [95, 0]
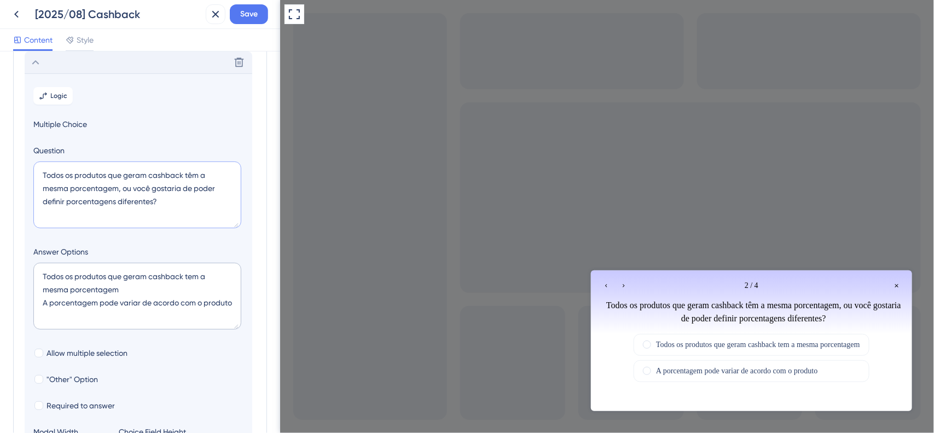
click at [122, 189] on textarea "Todos os produtos que geram cashback têm a mesma porcentagem, ou você gostaria …" at bounding box center [137, 194] width 208 height 67
click at [153, 200] on textarea "Todos os produtos que geram cashback têm a mesma porcentagem ou você gostaria d…" at bounding box center [137, 194] width 208 height 67
type textarea "Todos os produtos que geram cashback têm a mesma porcentagem ou você gostaria d…"
click at [625, 288] on div "Go to Question 3" at bounding box center [623, 285] width 13 height 13
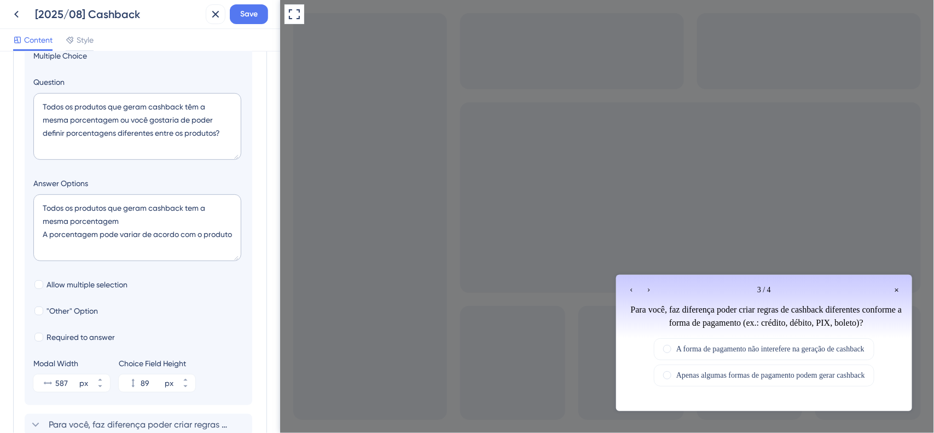
scroll to position [294, 0]
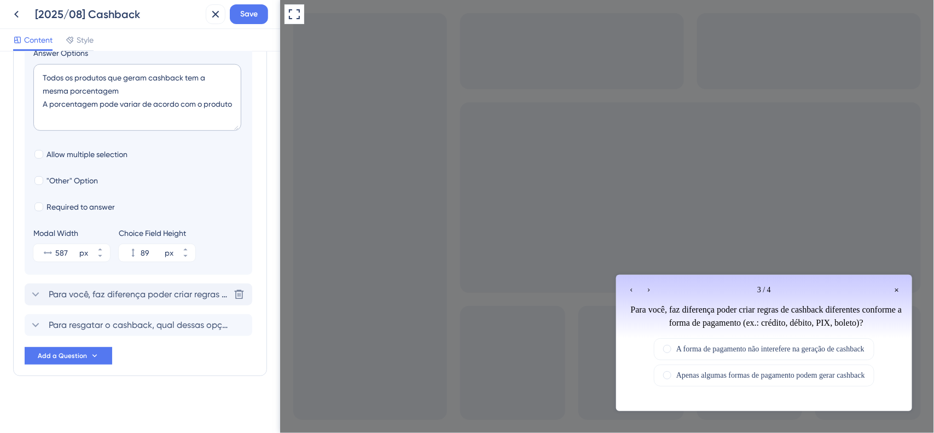
click at [96, 301] on div "Para você, faz diferença poder criar regras de cashback diferentes conforme a f…" at bounding box center [139, 295] width 228 height 22
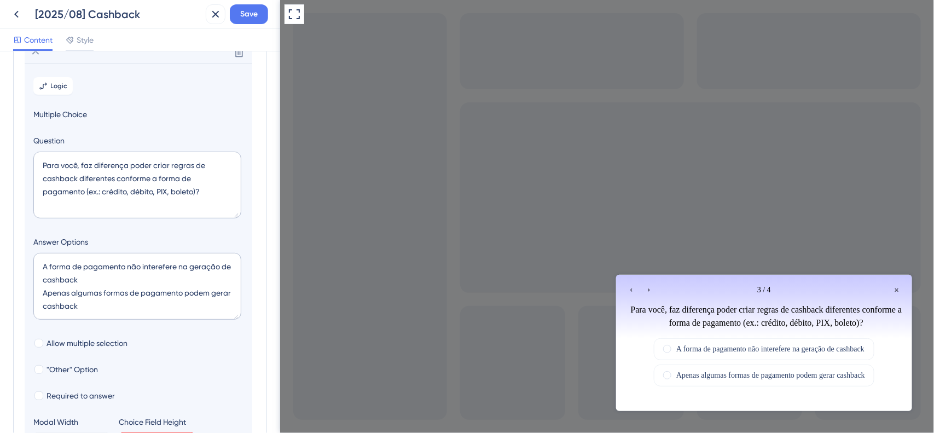
scroll to position [125, 0]
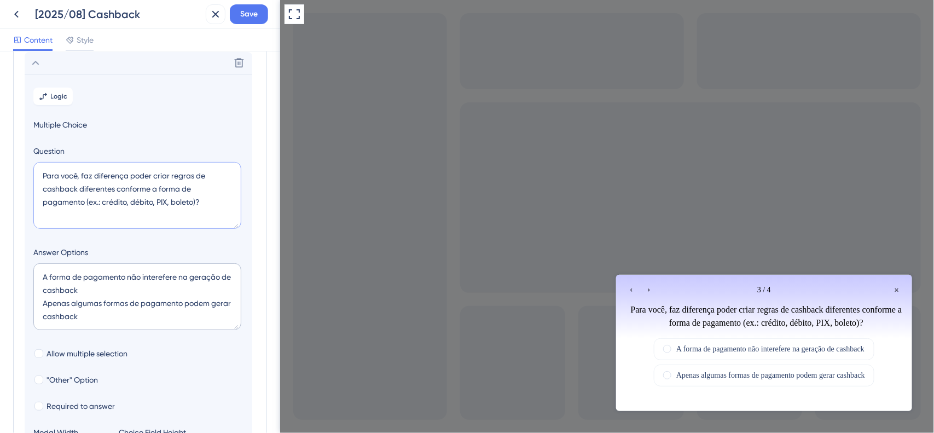
drag, startPoint x: 155, startPoint y: 174, endPoint x: 60, endPoint y: 175, distance: 94.7
click at [60, 175] on textarea "Para você, faz diferença poder criar regras de cashback diferentes conforme a f…" at bounding box center [137, 195] width 208 height 67
type textarea "Para a sua empresa faz sentido criar regras de cashback diferentes conforme a f…"
click at [181, 304] on textarea "A forma de pagamento não interefere na geração de cashback Apenas algumas forma…" at bounding box center [137, 296] width 208 height 67
click at [182, 304] on textarea "A forma de pagamento não interefere na geração de cashback Apenas algumas forma…" at bounding box center [137, 296] width 208 height 67
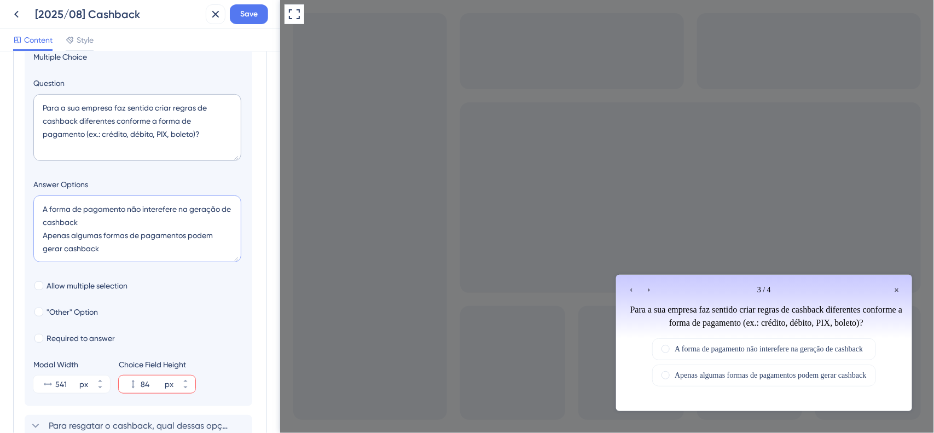
scroll to position [193, 0]
type textarea "A forma de pagamento não interefere na geração de cashback Apenas algumas forma…"
click at [99, 383] on icon at bounding box center [100, 380] width 7 height 7
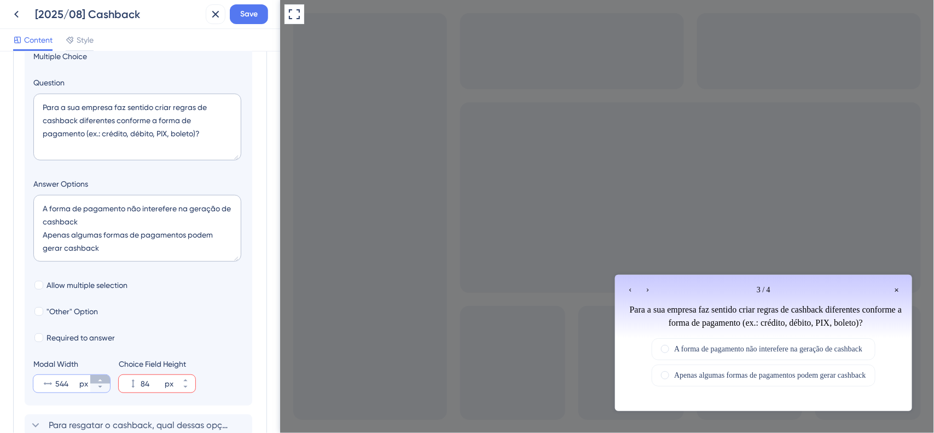
click at [99, 383] on icon at bounding box center [100, 380] width 7 height 7
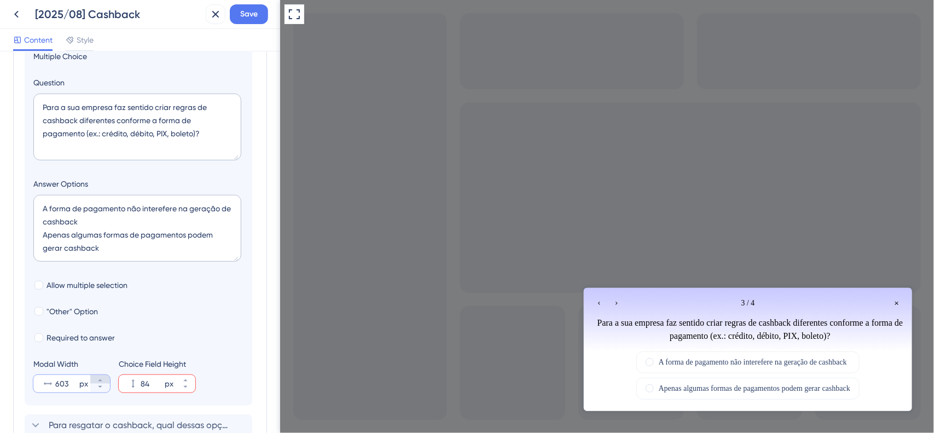
click at [99, 383] on icon at bounding box center [100, 380] width 7 height 7
click at [101, 389] on icon at bounding box center [100, 387] width 7 height 7
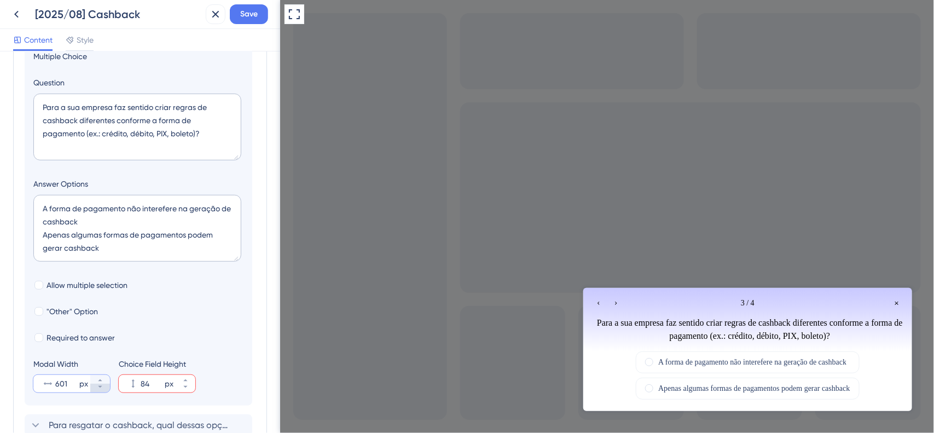
type input "600"
click at [130, 252] on textarea "A forma de pagamento não interefere na geração de cashback Apenas algumas forma…" at bounding box center [137, 228] width 208 height 67
type textarea "A forma de pagamento não interefere na geração de cashback Apenas algumas forma…"
type input "128"
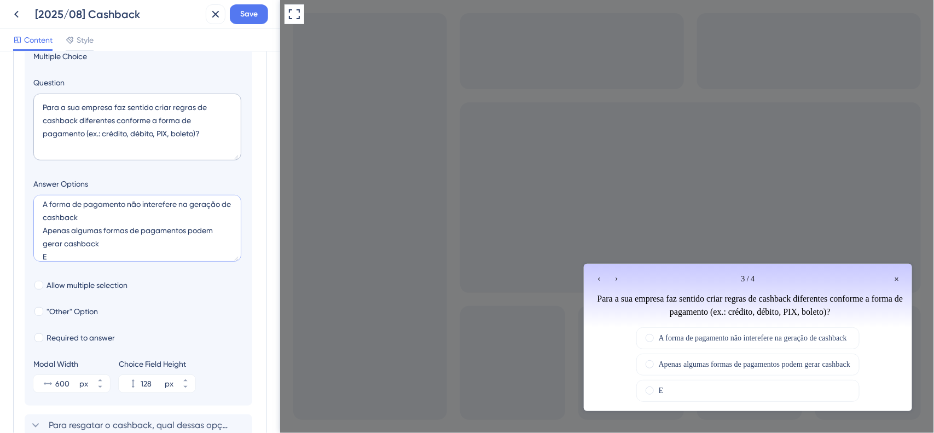
type textarea "A forma de pagamento não interefere na geração de cashback Apenas algumas forma…"
type input "84"
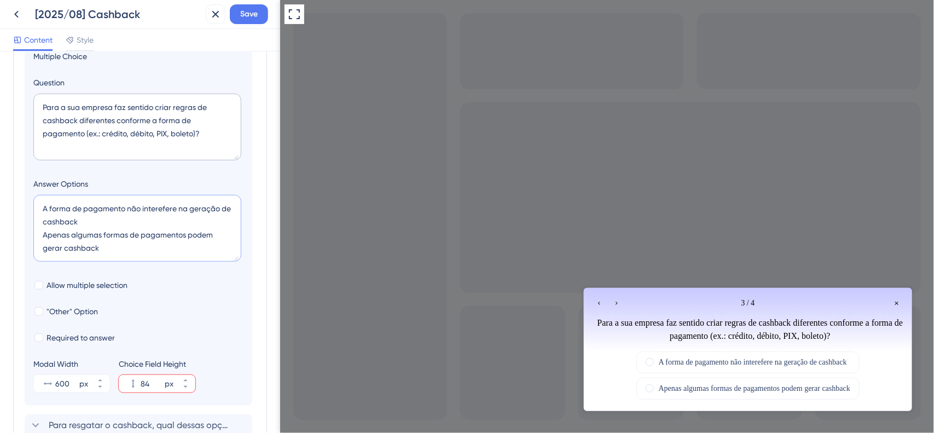
type textarea "A forma de pagamento não interefere na geração de cashback Apenas algumas forma…"
type input "128"
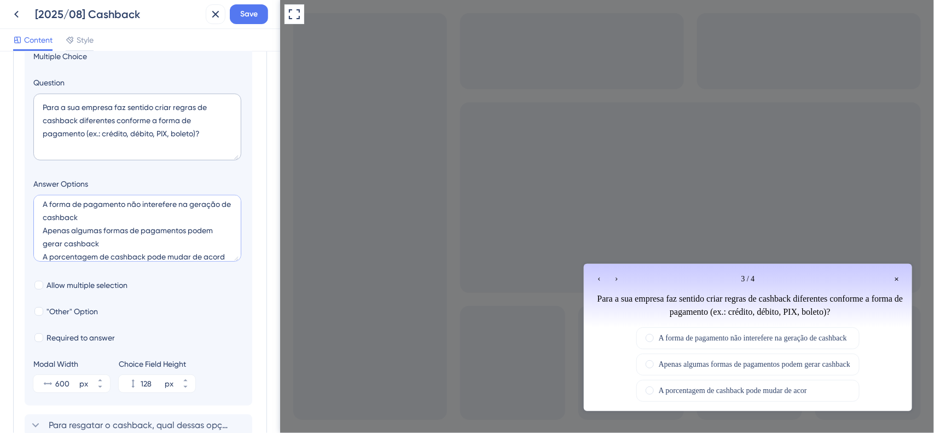
scroll to position [18, 0]
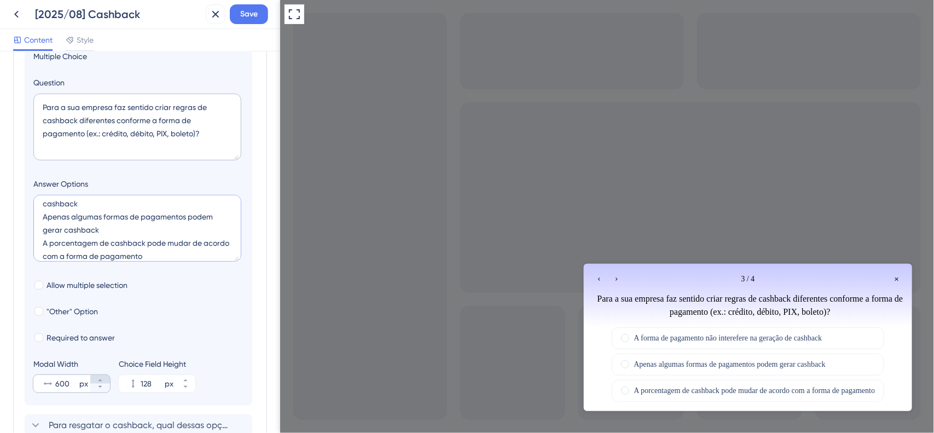
type textarea "A forma de pagamento não interefere na geração de cashback Apenas algumas forma…"
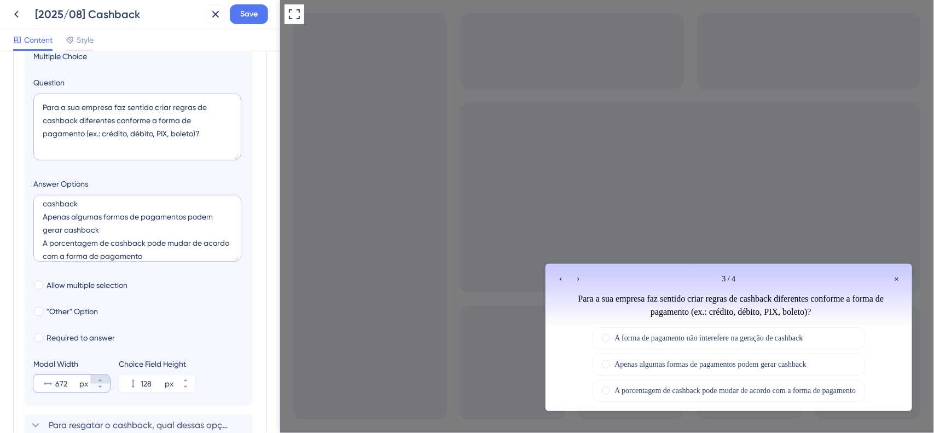
click at [101, 381] on icon at bounding box center [100, 380] width 7 height 7
type input "674"
click at [575, 279] on icon "Go to Question 4" at bounding box center [576, 278] width 7 height 7
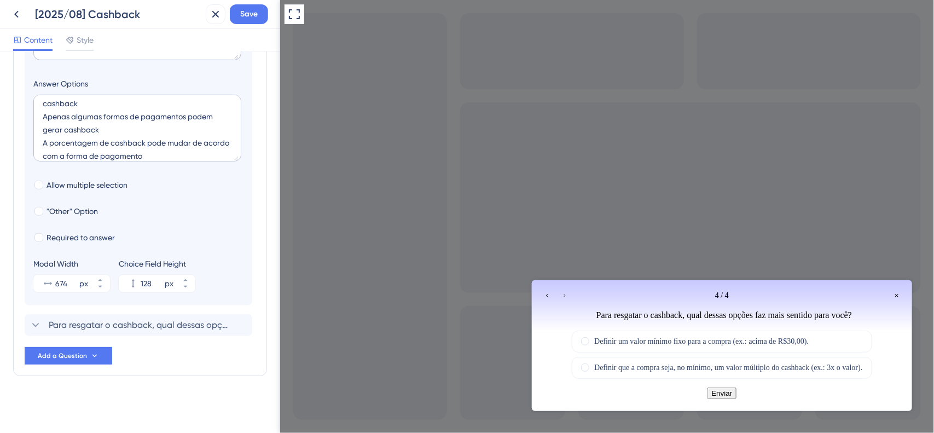
scroll to position [294, 0]
click at [61, 356] on span "Add a Question" at bounding box center [62, 355] width 49 height 9
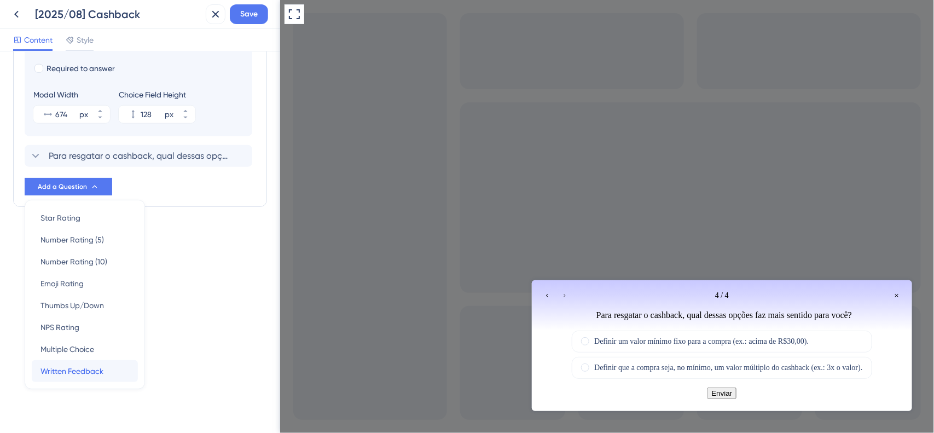
click at [100, 375] on span "Written Feedback" at bounding box center [72, 371] width 63 height 13
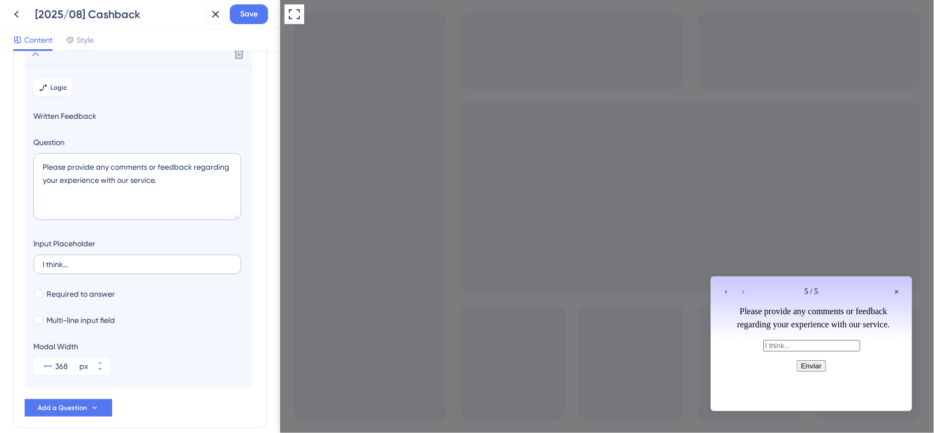
scroll to position [187, 0]
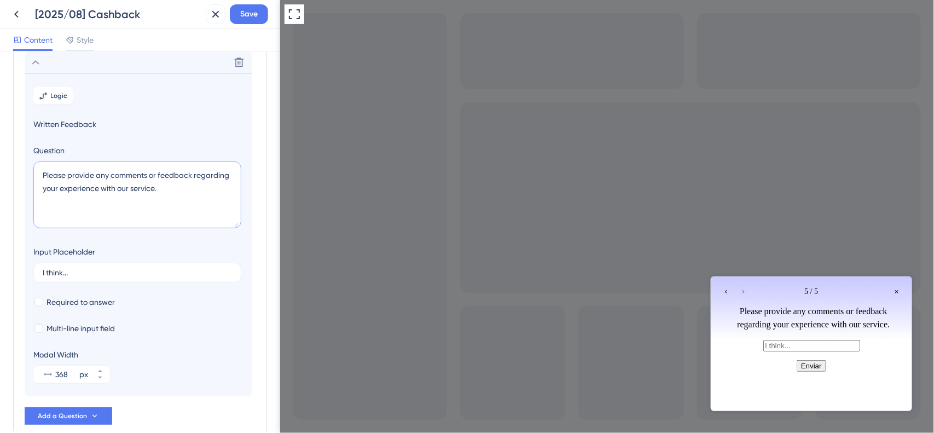
drag, startPoint x: 179, startPoint y: 193, endPoint x: 0, endPoint y: 144, distance: 185.5
click at [0, 144] on div "Survey Questions Add questions to your survey and edit them below. Learn More E…" at bounding box center [140, 242] width 280 height 382
paste textarea "Gostaria de compartilhar alguma ideia ou detalhe que considera importante sobre…"
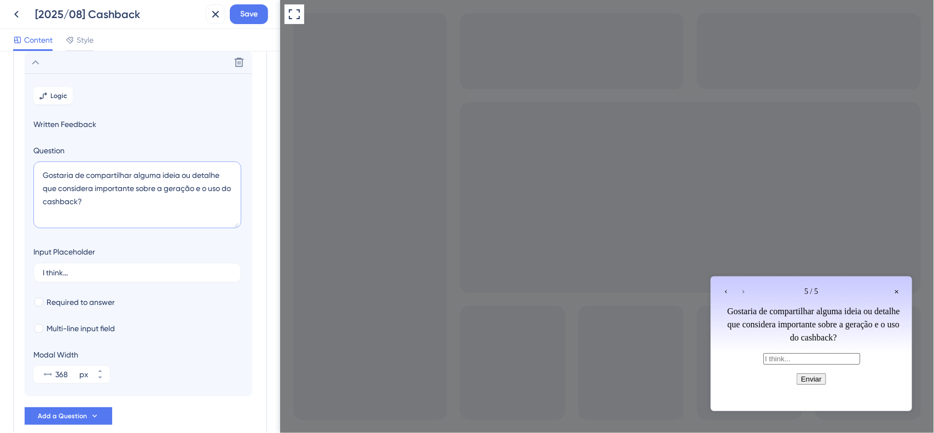
scroll to position [247, 0]
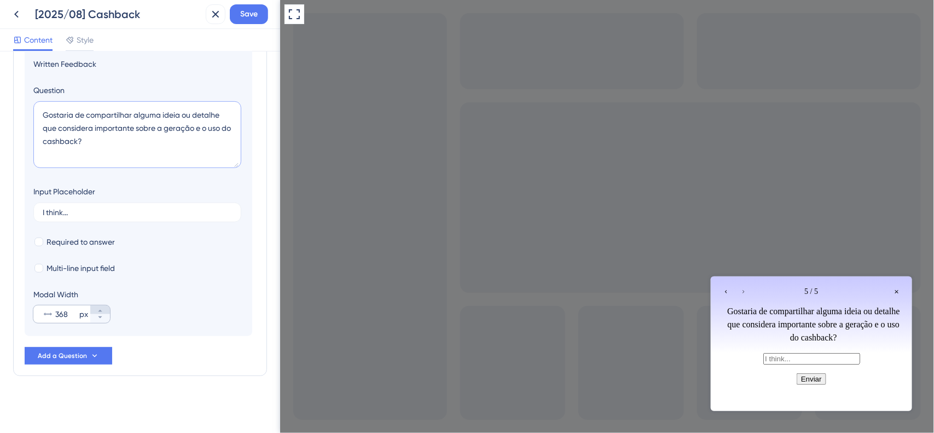
type textarea "Gostaria de compartilhar alguma ideia ou detalhe que considera importante sobre…"
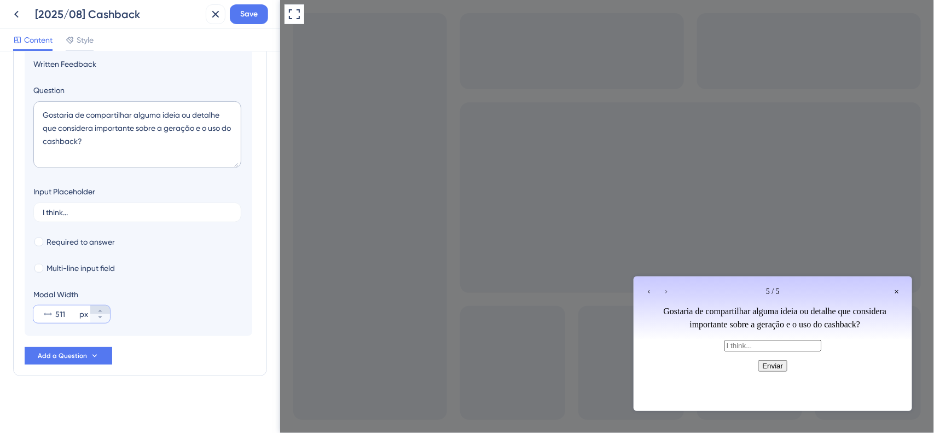
click at [100, 307] on button "511 px" at bounding box center [100, 309] width 20 height 9
click at [100, 307] on button "512 px" at bounding box center [100, 309] width 20 height 9
type input "513"
drag, startPoint x: 78, startPoint y: 213, endPoint x: 19, endPoint y: 213, distance: 59.1
click at [19, 213] on div "Survey Questions Add questions to your survey and edit them below. Learn More E…" at bounding box center [140, 97] width 254 height 558
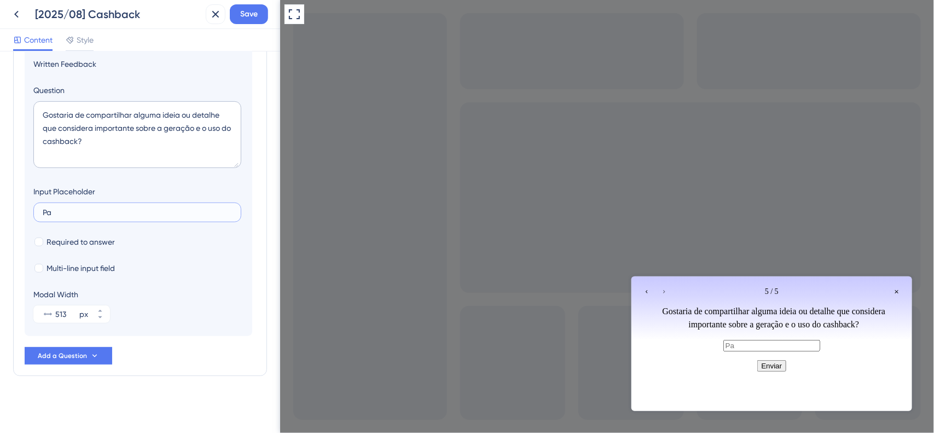
type input "P"
click at [78, 215] on input "Para mim é extremamente importante que..." at bounding box center [137, 213] width 189 height 8
drag, startPoint x: 83, startPoint y: 214, endPoint x: 61, endPoint y: 214, distance: 21.3
click at [61, 214] on input "Para mim é extremamente importante que..." at bounding box center [137, 213] width 189 height 8
click at [73, 217] on label "Para mim é extremamente importante que..." at bounding box center [137, 213] width 208 height 20
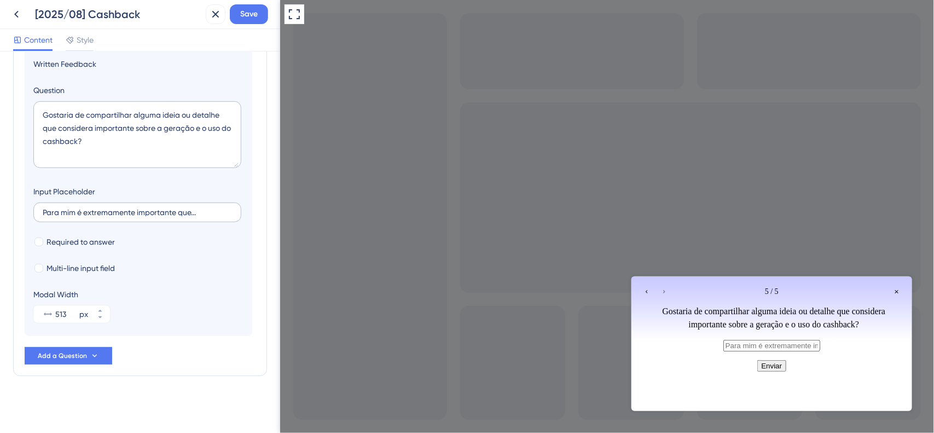
click at [73, 216] on input "Para mim é extremamente importante que..." at bounding box center [137, 213] width 189 height 8
click at [82, 213] on input "Para mim é extremamente importante que..." at bounding box center [137, 213] width 189 height 8
drag, startPoint x: 78, startPoint y: 212, endPoint x: 70, endPoint y: 212, distance: 7.7
click at [70, 212] on input "Para mim é extremamente importante que..." at bounding box center [137, 213] width 189 height 8
type input "Para minha empresa é extremamente importante que..."
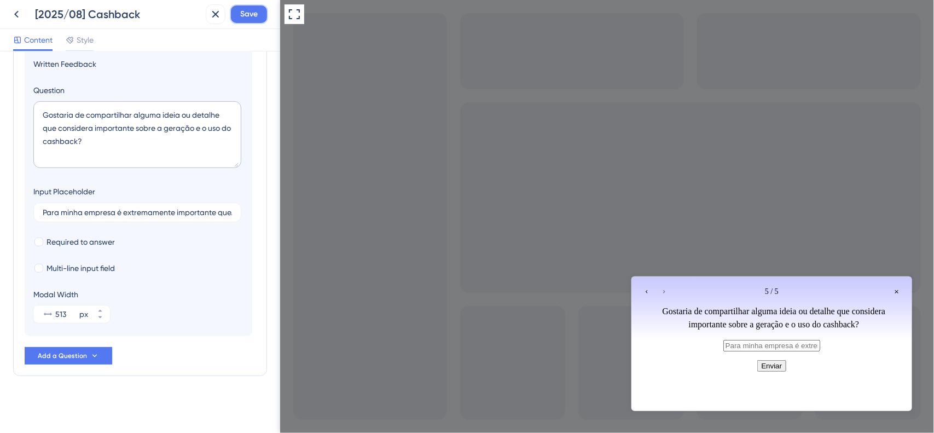
click at [253, 14] on span "Save" at bounding box center [249, 14] width 18 height 13
click at [644, 288] on icon "Go to Question 4" at bounding box center [646, 291] width 7 height 7
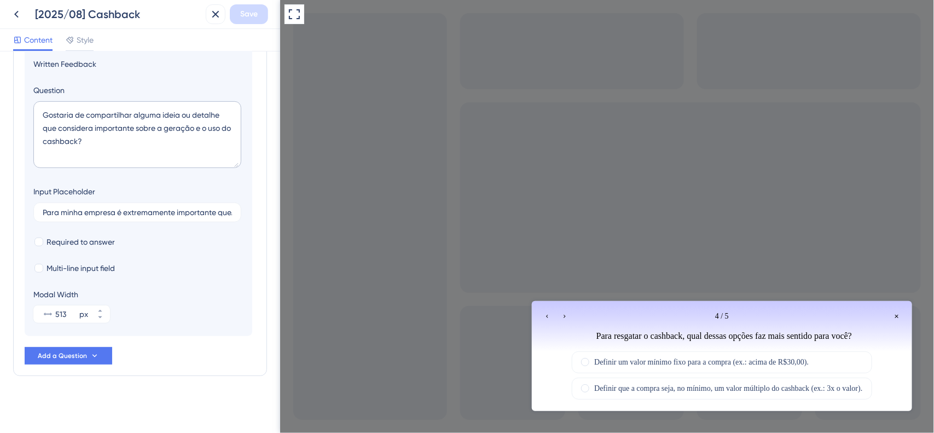
click at [547, 316] on icon "Go to Question 3" at bounding box center [547, 316] width 7 height 7
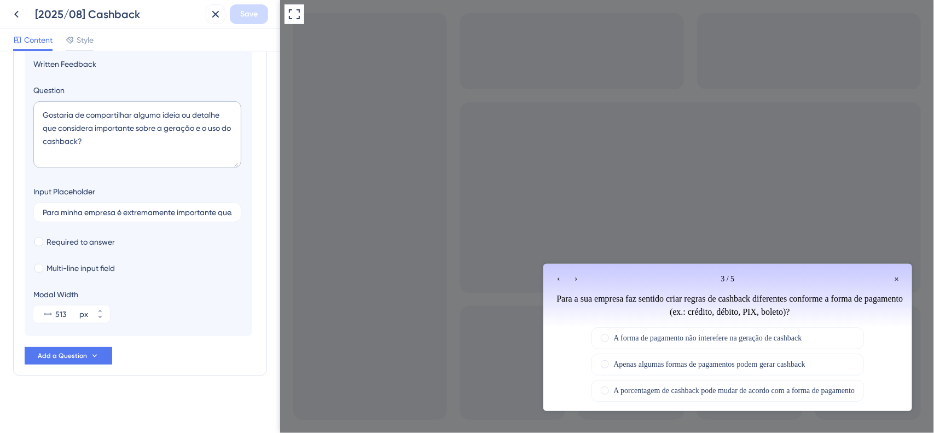
click at [556, 280] on icon "Go to Question 2" at bounding box center [558, 278] width 7 height 7
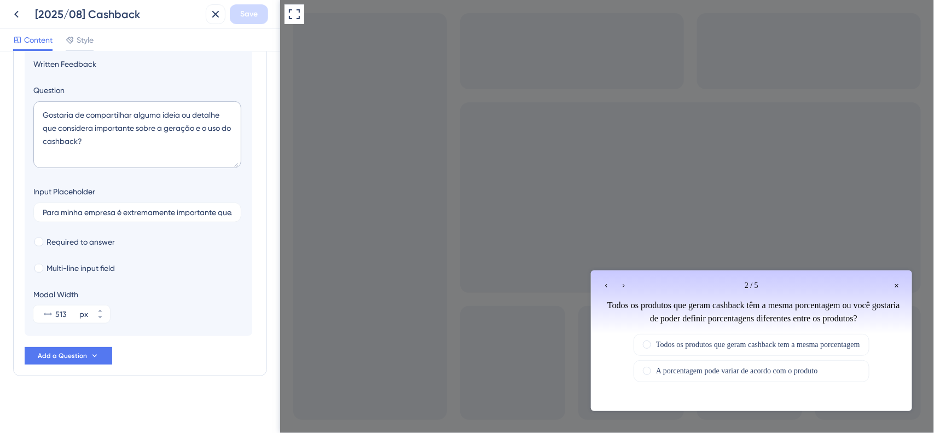
drag, startPoint x: 603, startPoint y: 286, endPoint x: 914, endPoint y: 557, distance: 412.0
click at [603, 286] on icon "Go to Question 1" at bounding box center [606, 285] width 7 height 7
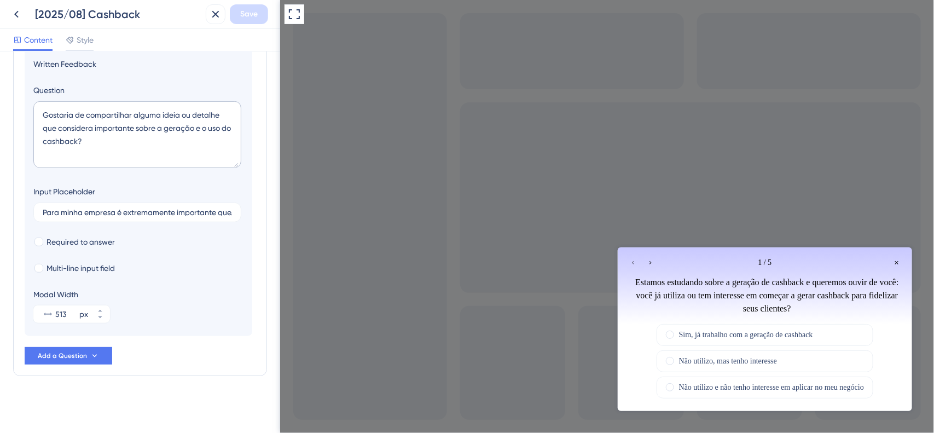
click at [650, 264] on icon "Go to Question 2" at bounding box center [650, 262] width 7 height 7
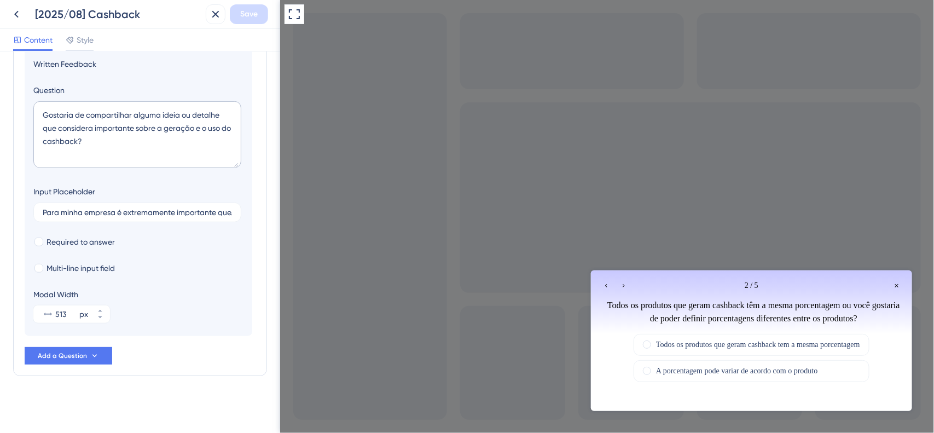
click at [625, 286] on icon "Go to Question 3" at bounding box center [623, 285] width 7 height 7
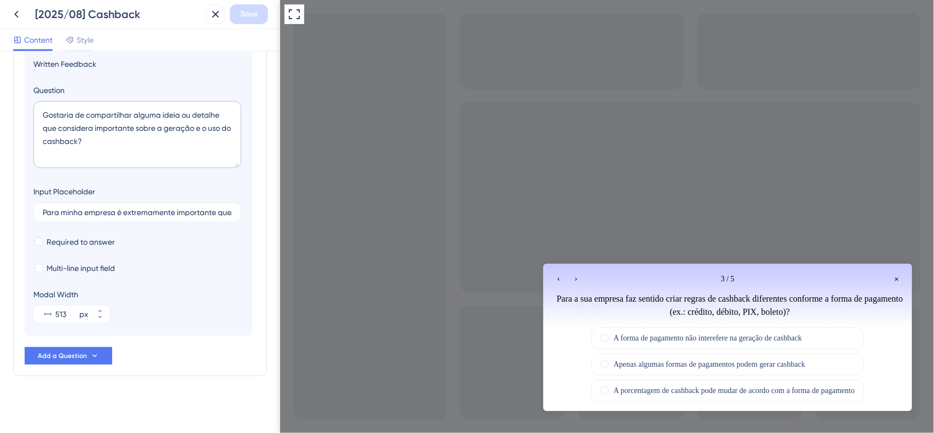
click at [574, 280] on icon "Go to Question 4" at bounding box center [576, 278] width 7 height 7
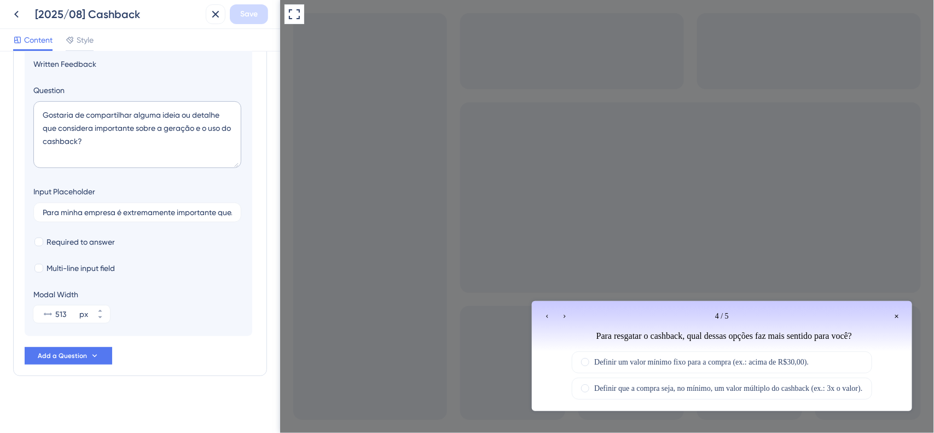
click at [567, 316] on icon "Go to Question 5" at bounding box center [564, 316] width 7 height 7
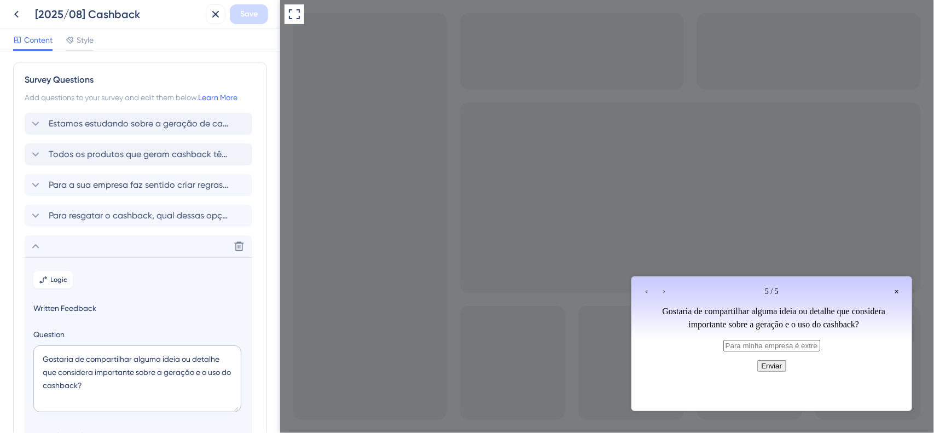
scroll to position [0, 0]
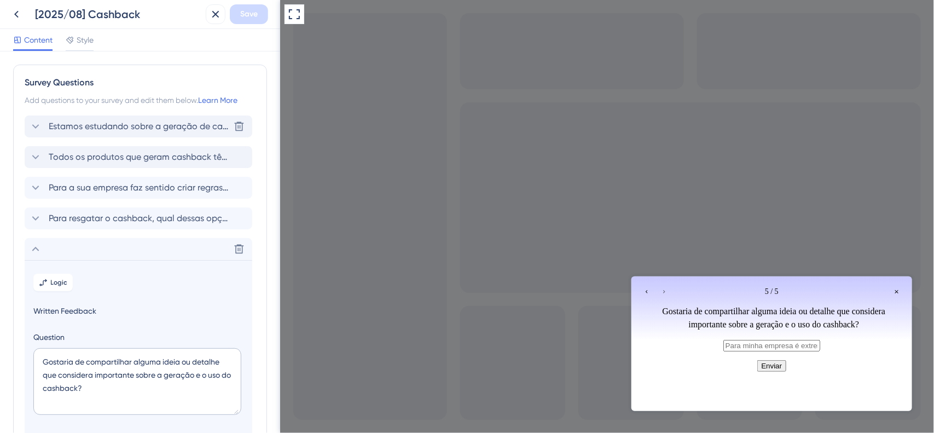
click at [114, 133] on div "Estamos estudando sobre a geração de cashback e queremos ouvir de você: você já…" at bounding box center [139, 126] width 228 height 22
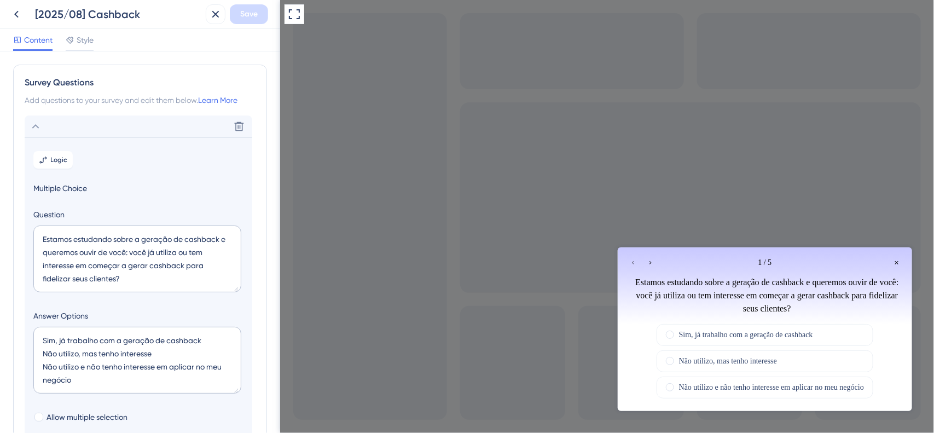
click at [33, 126] on icon at bounding box center [35, 126] width 13 height 13
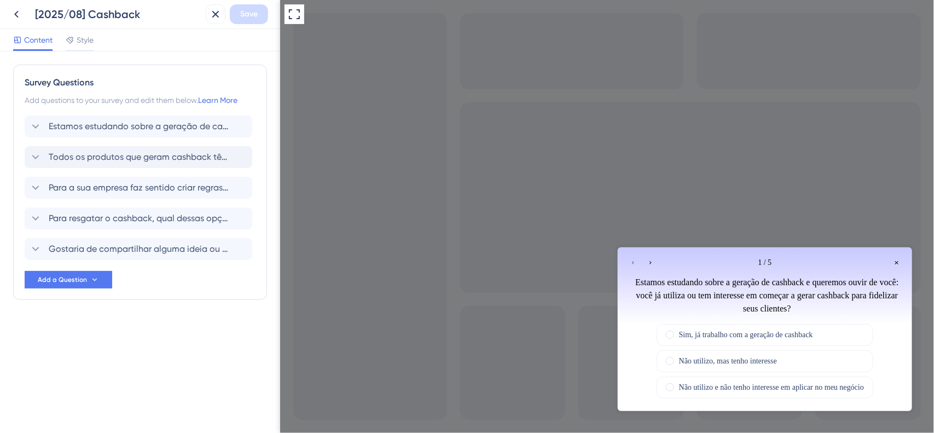
click at [652, 261] on icon "Go to Question 2" at bounding box center [650, 262] width 7 height 7
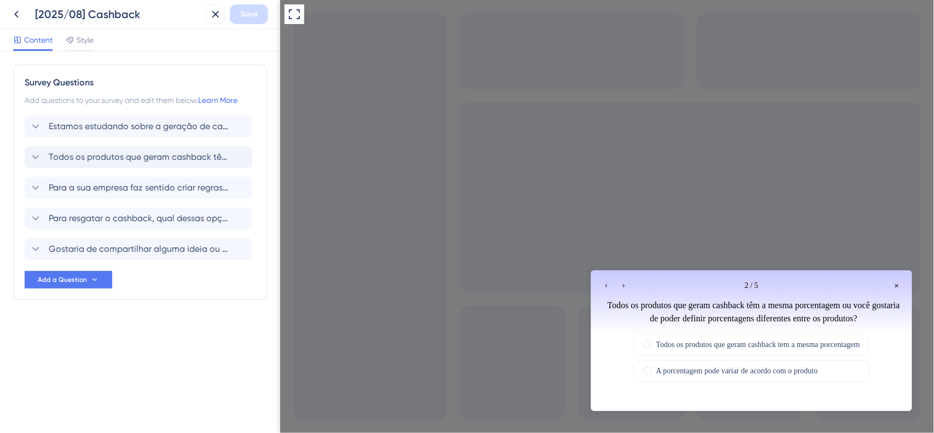
click at [606, 284] on icon "Go to Question 1" at bounding box center [606, 285] width 7 height 7
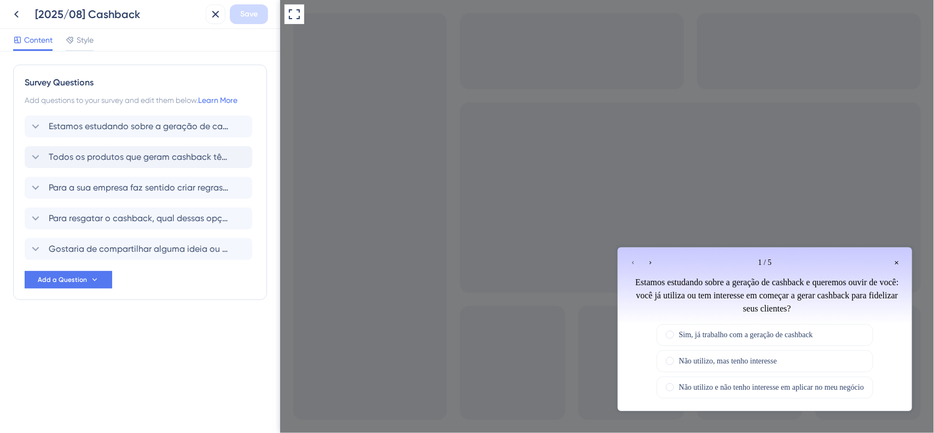
click at [655, 259] on div "Go to Question 2" at bounding box center [650, 262] width 13 height 13
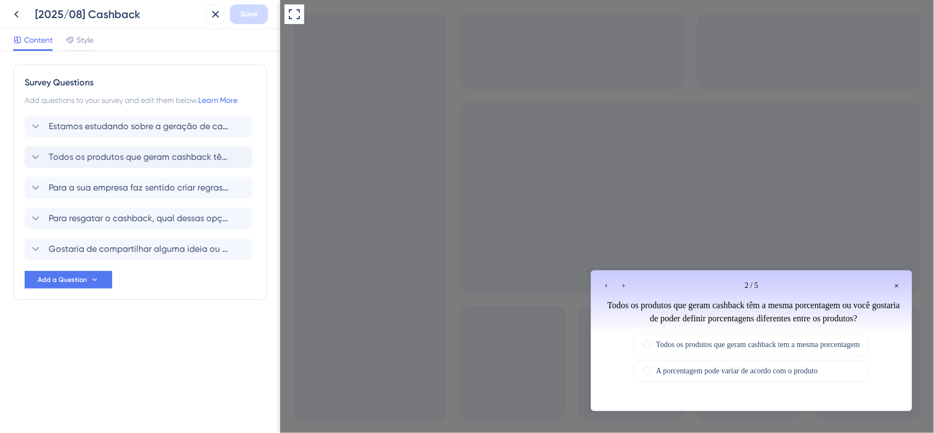
click at [625, 285] on icon "Go to Question 3" at bounding box center [623, 285] width 7 height 7
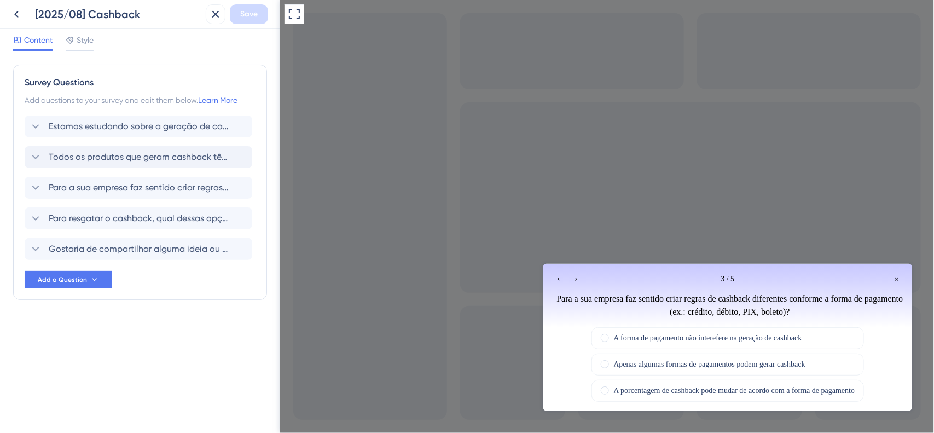
click at [579, 277] on icon "Go to Question 4" at bounding box center [576, 278] width 7 height 7
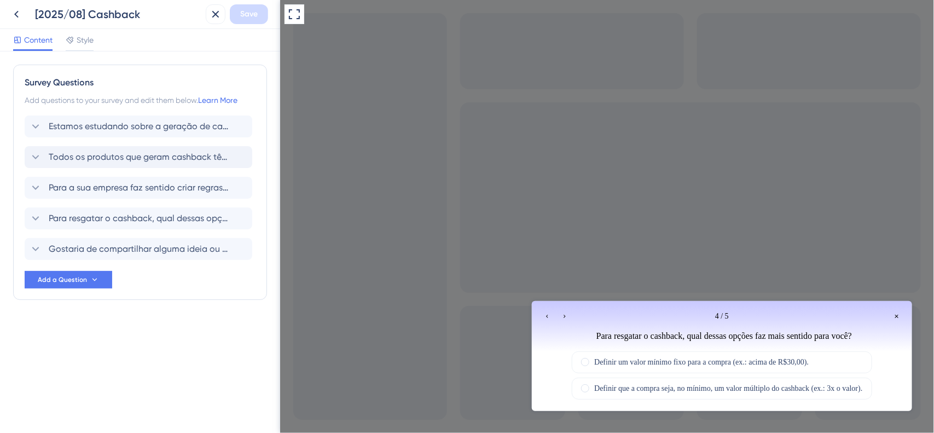
click at [566, 315] on icon "Go to Question 5" at bounding box center [564, 316] width 7 height 7
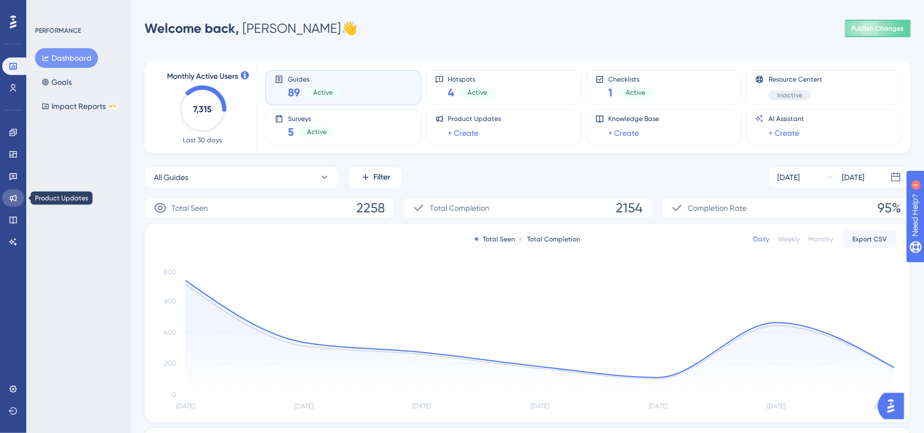
click at [7, 200] on link at bounding box center [13, 198] width 22 height 18
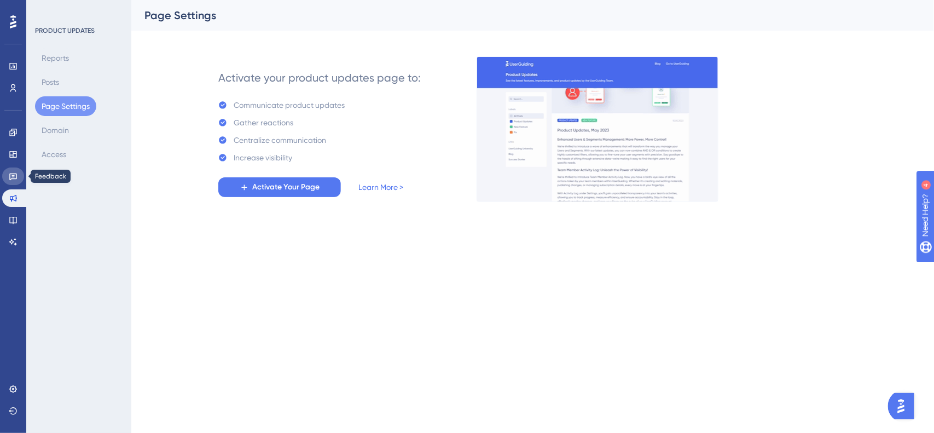
click at [11, 179] on icon at bounding box center [13, 176] width 9 height 9
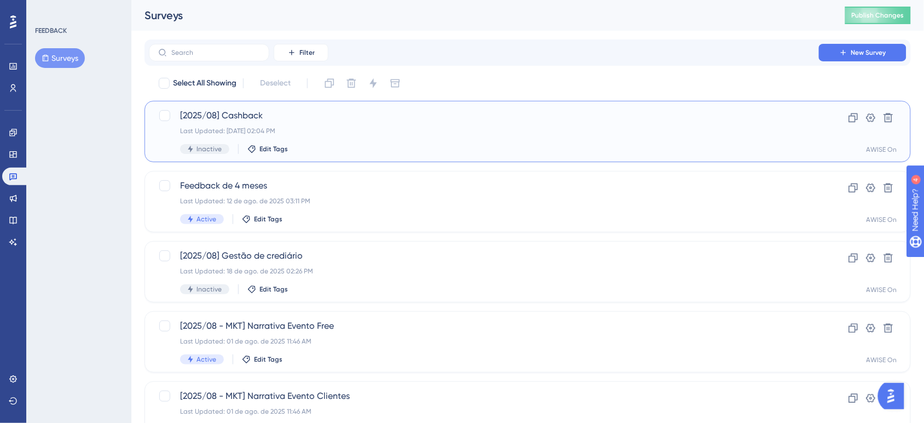
click at [465, 148] on div "Inactive Edit Tags" at bounding box center [484, 149] width 608 height 10
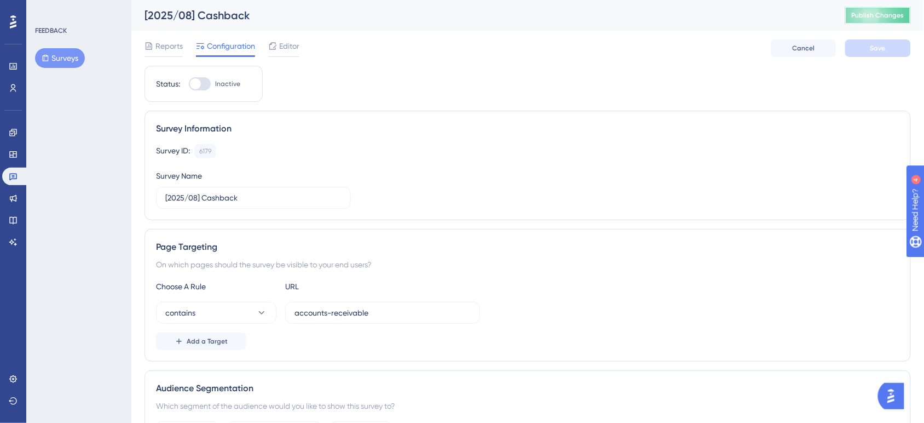
click at [897, 15] on span "Publish Changes" at bounding box center [878, 15] width 53 height 9
click at [15, 180] on icon at bounding box center [13, 176] width 9 height 9
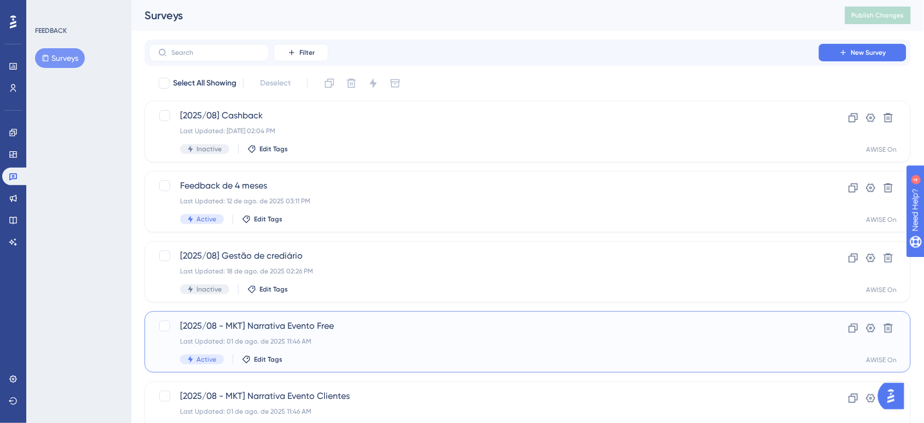
click at [395, 340] on div "Last Updated: 01 de ago. de 2025 11:46 AM" at bounding box center [484, 341] width 608 height 9
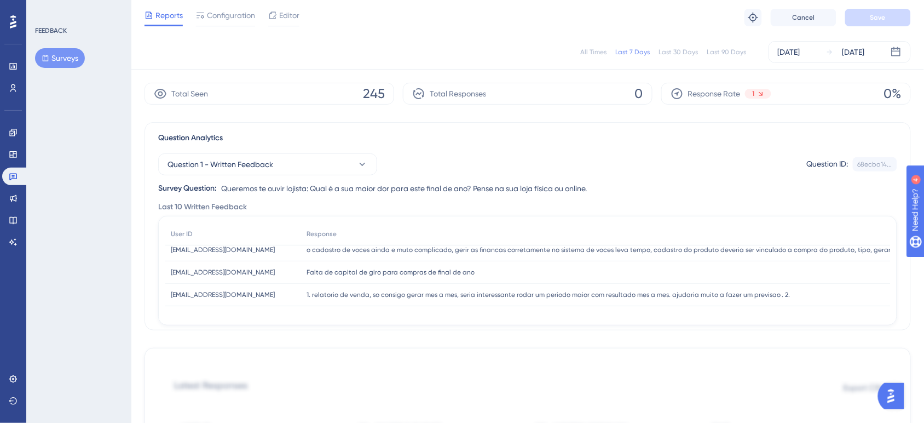
scroll to position [72, 0]
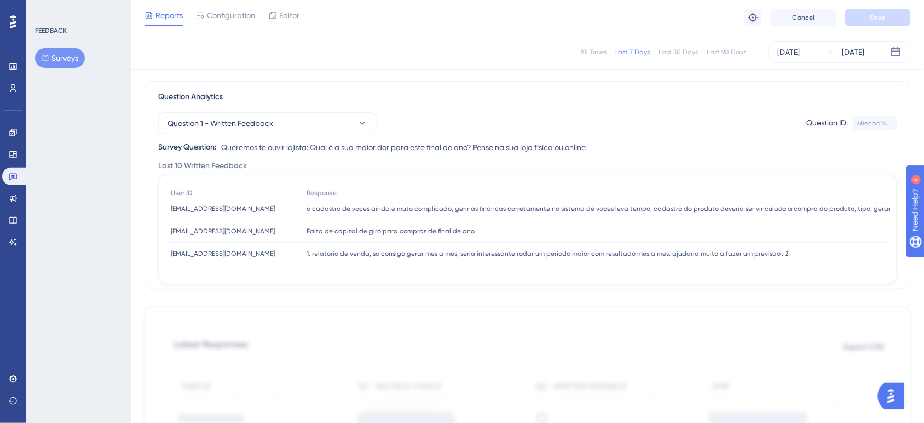
click at [351, 253] on span "1. relatorio de venda, so consigo gerar mes a mes, seria interessante rodar um …" at bounding box center [549, 253] width 484 height 9
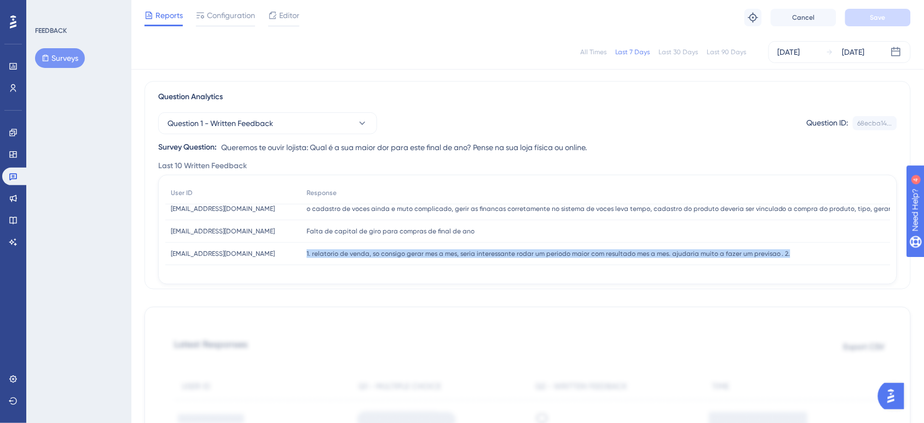
click at [351, 253] on span "1. relatorio de venda, so consigo gerar mes a mes, seria interessante rodar um …" at bounding box center [549, 253] width 484 height 9
copy div "1. relatorio de venda, so consigo gerar mes a mes, seria interessante rodar um …"
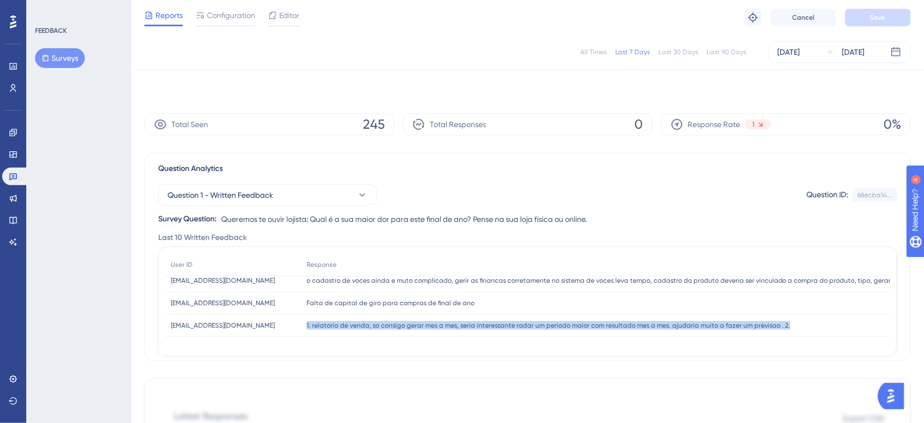
scroll to position [0, 0]
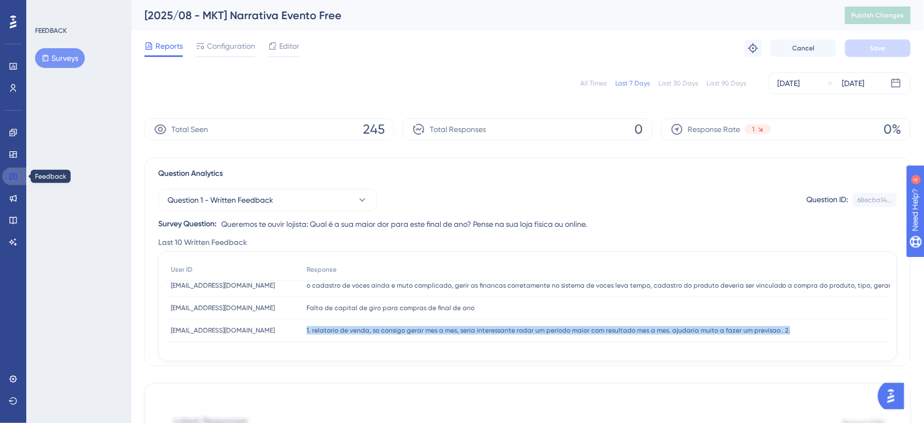
click at [13, 178] on icon at bounding box center [13, 176] width 9 height 9
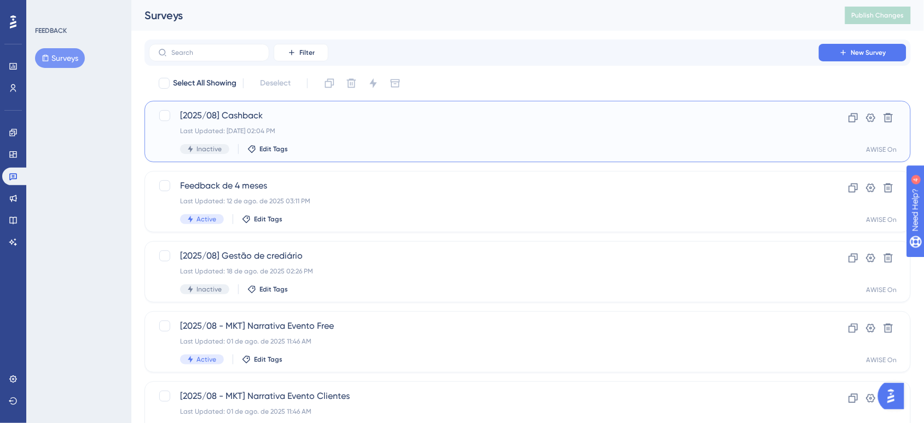
click at [412, 127] on div "Last Updated: 19 de ago. de 2025 02:04 PM" at bounding box center [484, 130] width 608 height 9
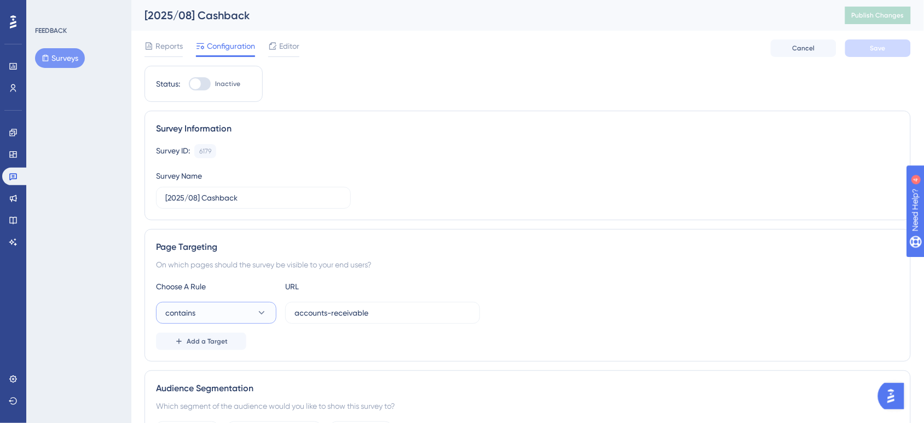
click at [228, 315] on button "contains" at bounding box center [216, 313] width 120 height 22
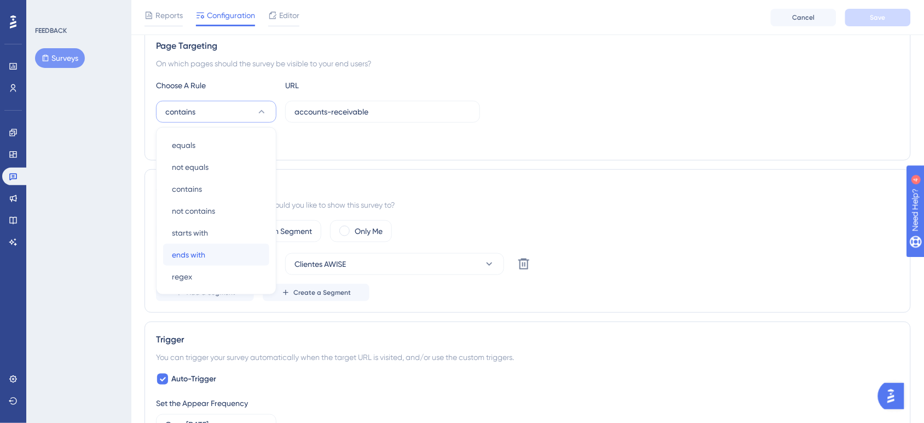
click at [214, 250] on div "ends with ends with" at bounding box center [216, 255] width 89 height 22
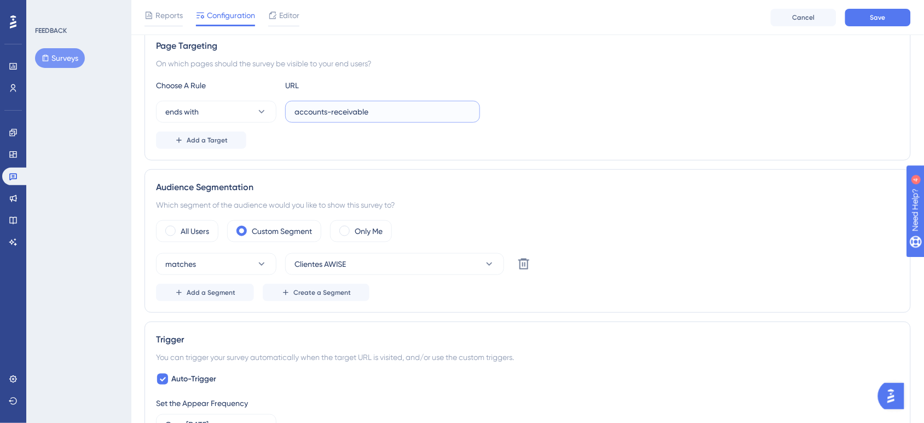
drag, startPoint x: 412, startPoint y: 108, endPoint x: 303, endPoint y: 108, distance: 108.9
click at [303, 108] on input "accounts-receivable" at bounding box center [382, 112] width 176 height 12
click at [400, 113] on input "accounts-receivable" at bounding box center [382, 112] width 176 height 12
drag, startPoint x: 419, startPoint y: 114, endPoint x: 265, endPoint y: 111, distance: 153.3
click at [266, 111] on div "ends with accounts-receivable" at bounding box center [318, 112] width 324 height 22
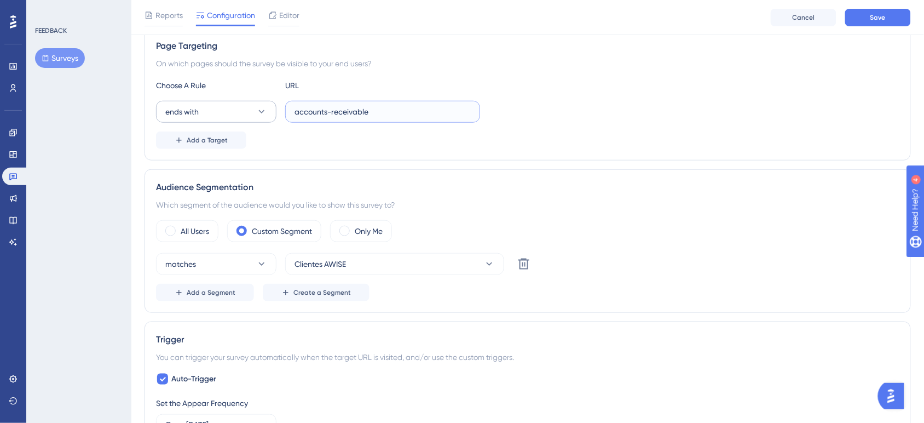
paste input "hom"
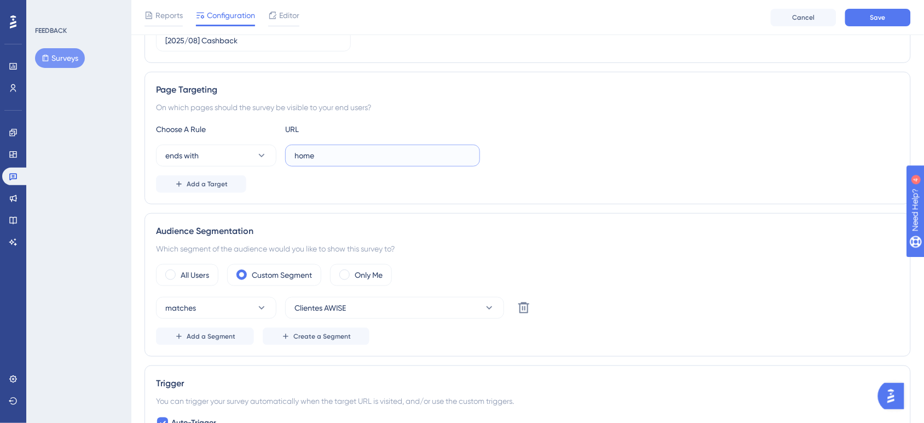
scroll to position [137, 0]
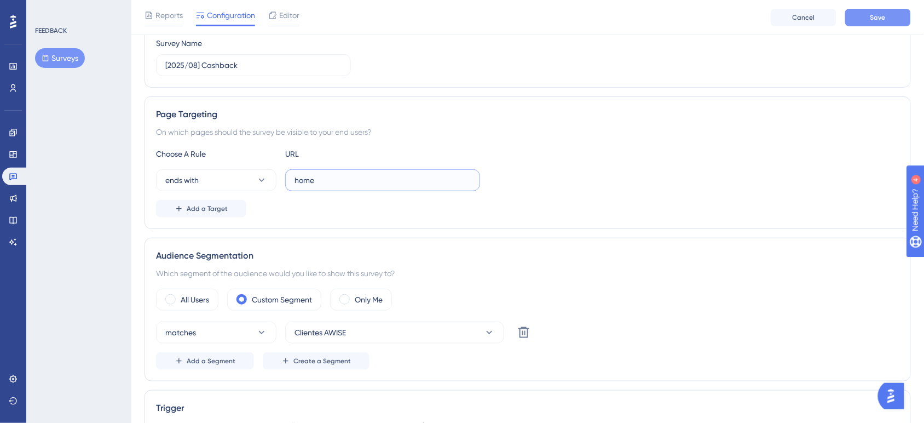
type input "home"
click at [885, 20] on span "Save" at bounding box center [877, 17] width 15 height 9
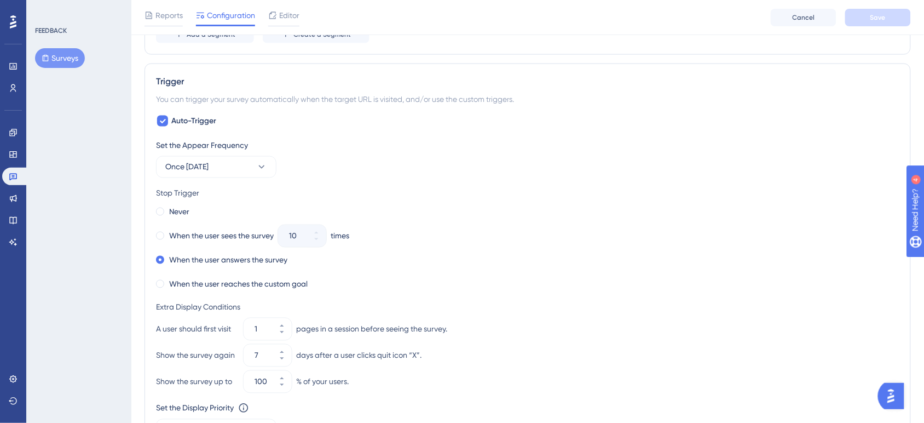
scroll to position [479, 0]
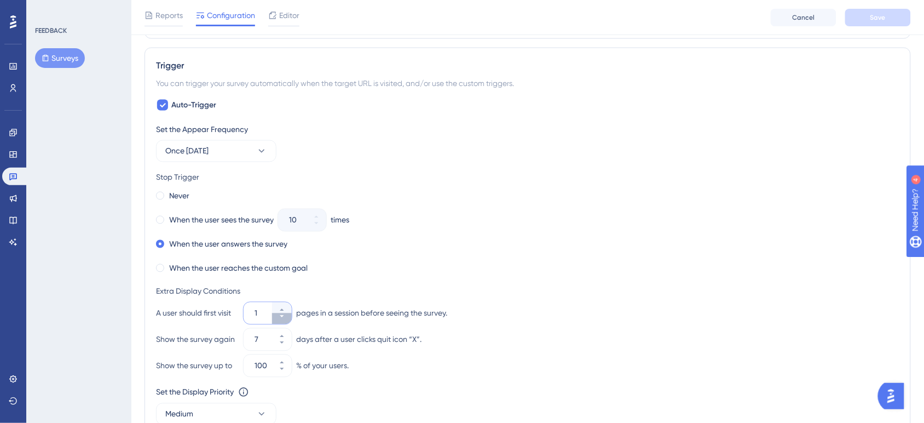
click at [280, 319] on icon at bounding box center [282, 316] width 7 height 7
click at [286, 312] on button "1" at bounding box center [282, 307] width 20 height 11
click at [285, 320] on icon at bounding box center [282, 316] width 7 height 7
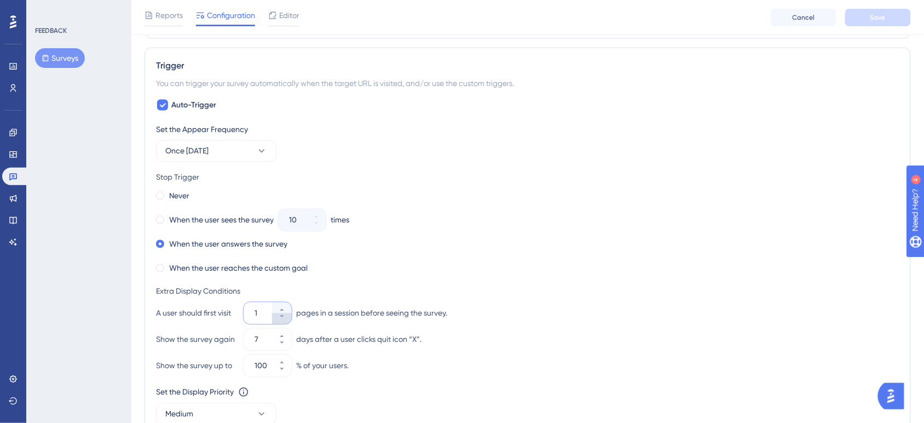
type input "1"
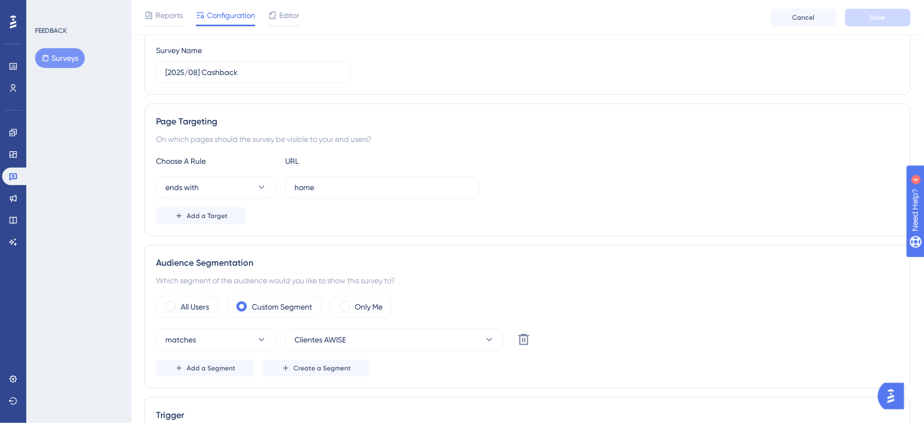
scroll to position [0, 0]
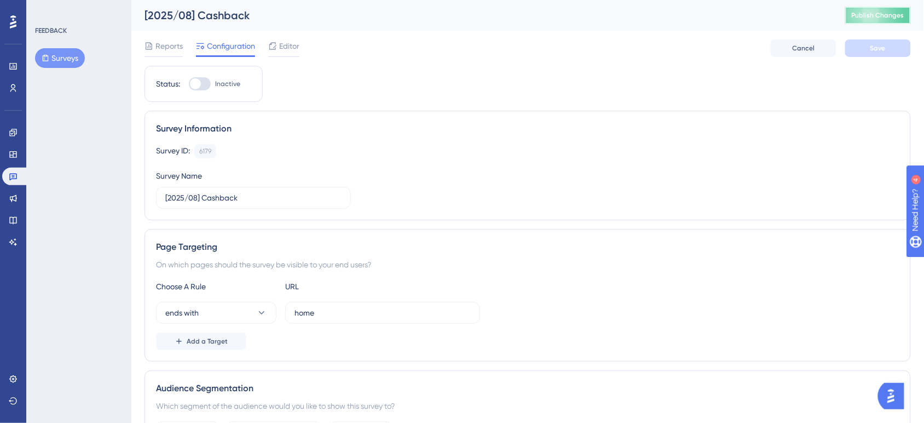
click at [888, 22] on button "Publish Changes" at bounding box center [878, 16] width 66 height 18
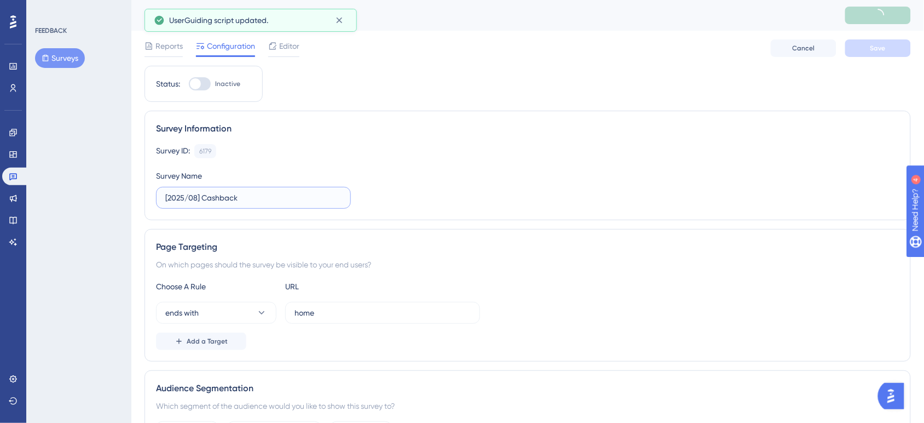
click at [204, 203] on input "[2025/08] Cashback" at bounding box center [253, 198] width 176 height 12
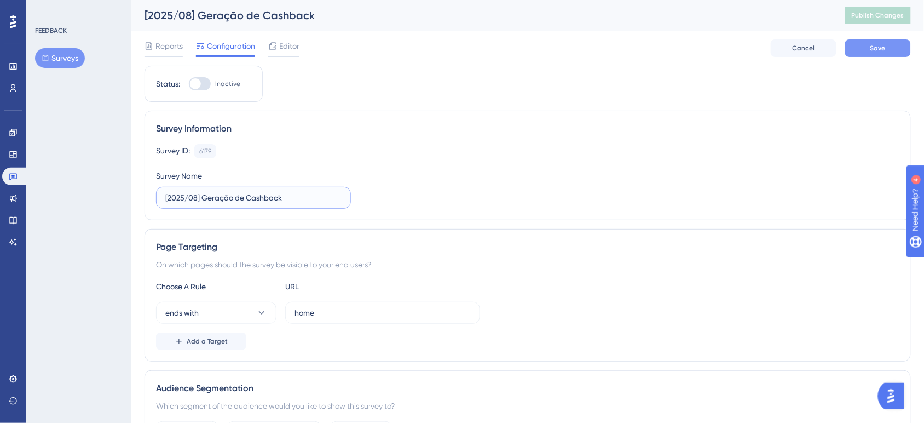
type input "[2025/08] Geração de Cashback"
click at [892, 51] on button "Save" at bounding box center [878, 48] width 66 height 18
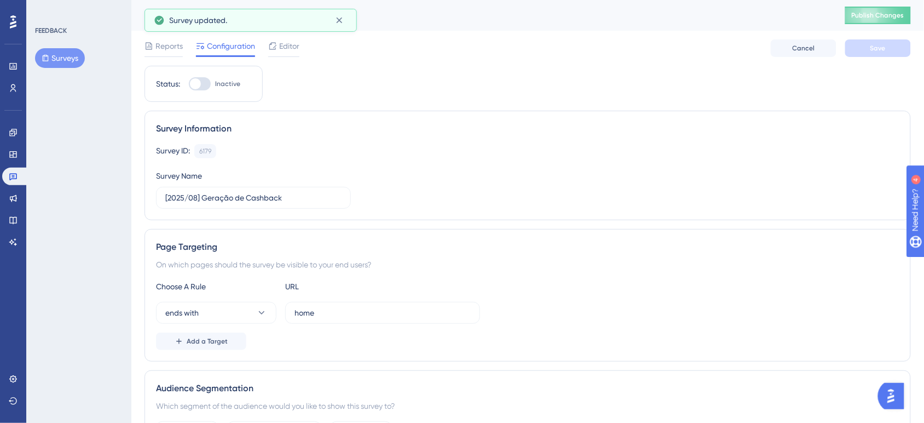
click at [890, 18] on span "Publish Changes" at bounding box center [878, 15] width 53 height 9
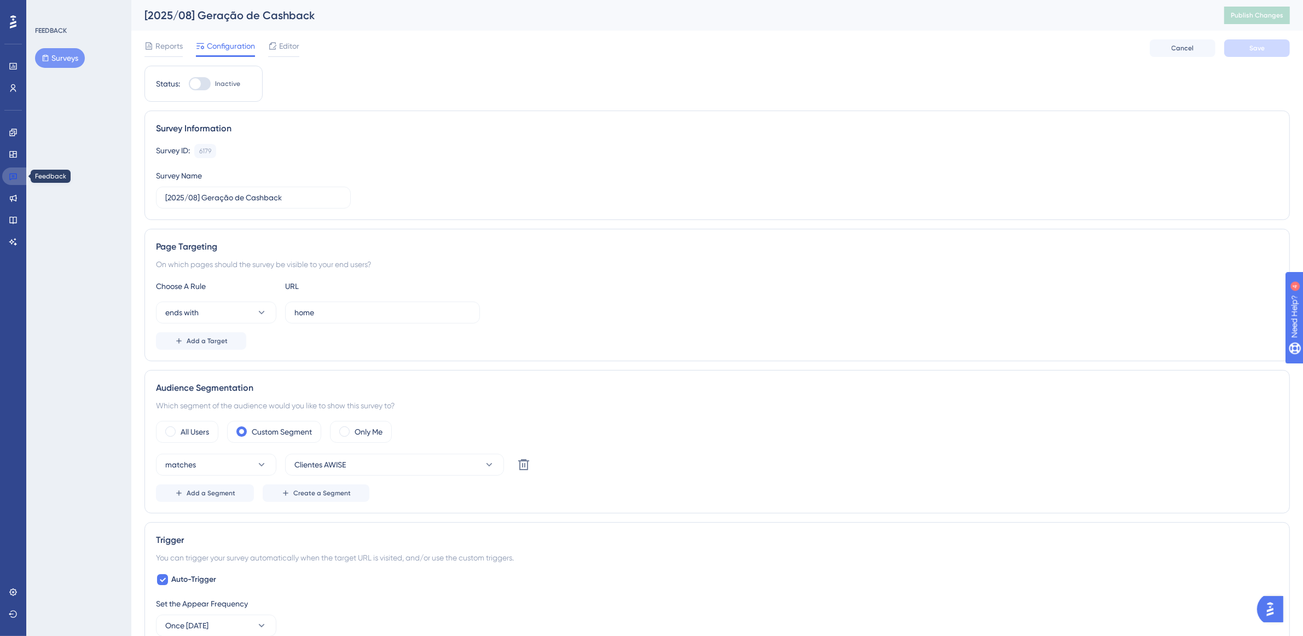
click at [16, 175] on icon at bounding box center [13, 177] width 8 height 7
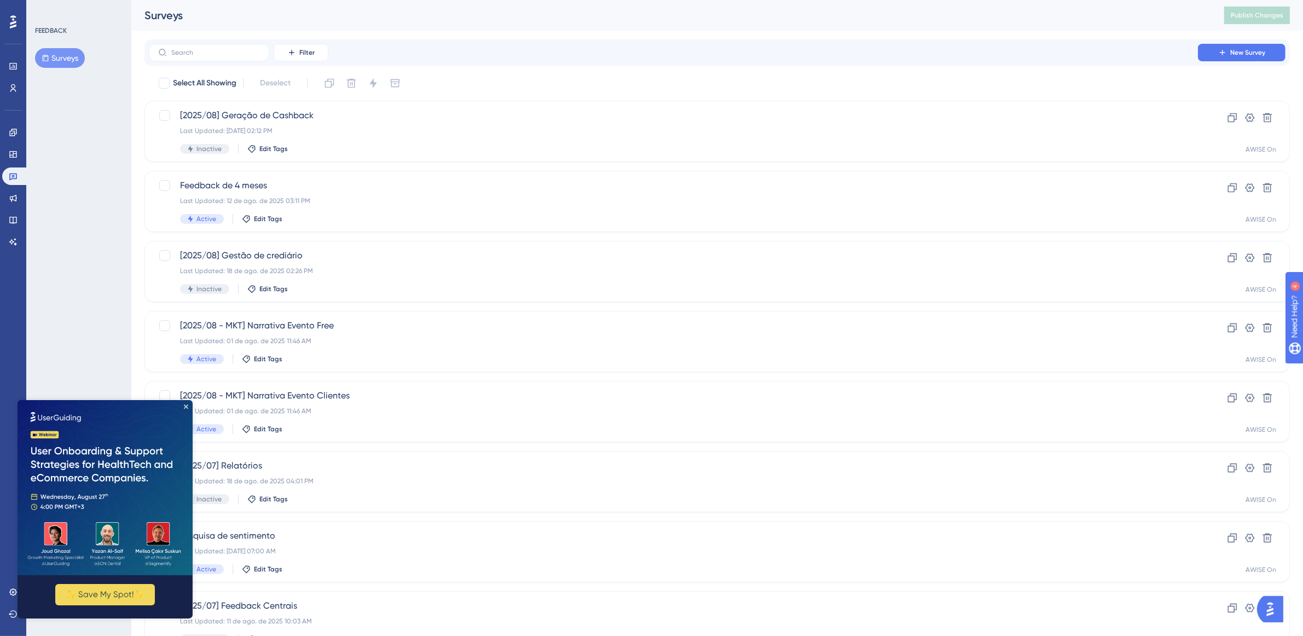
click at [185, 402] on img at bounding box center [105, 487] width 175 height 175
click at [185, 406] on icon "Close Preview" at bounding box center [186, 406] width 4 height 4
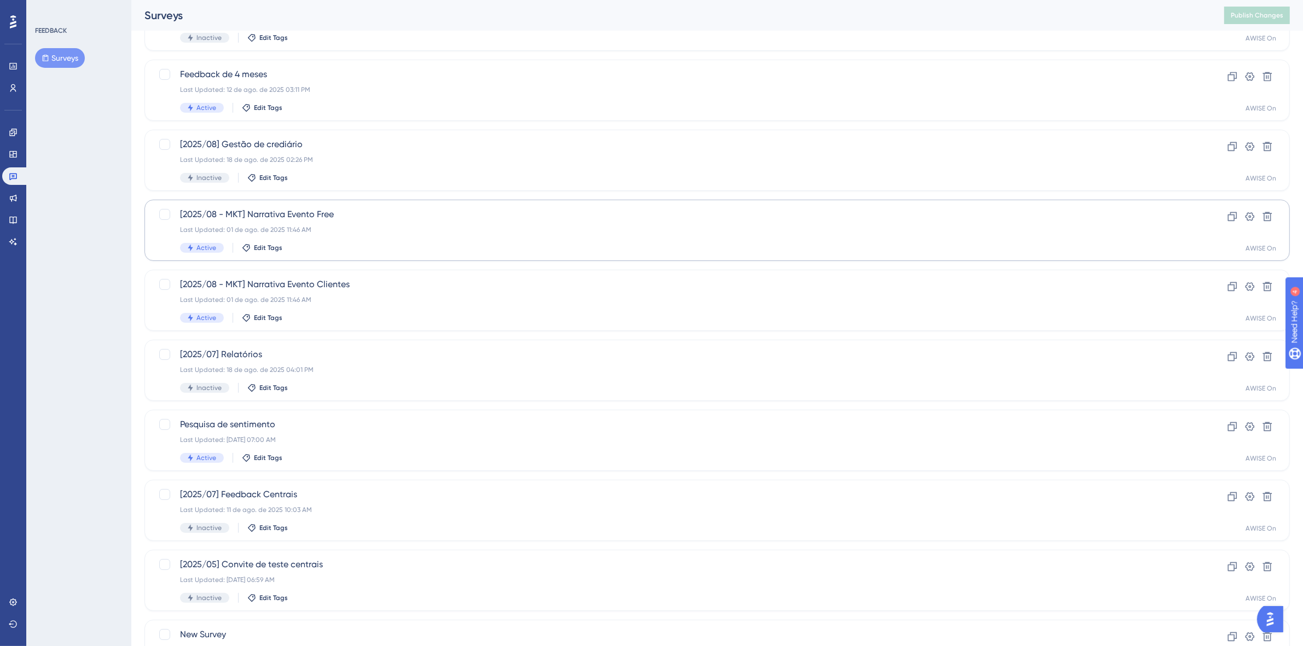
scroll to position [203, 0]
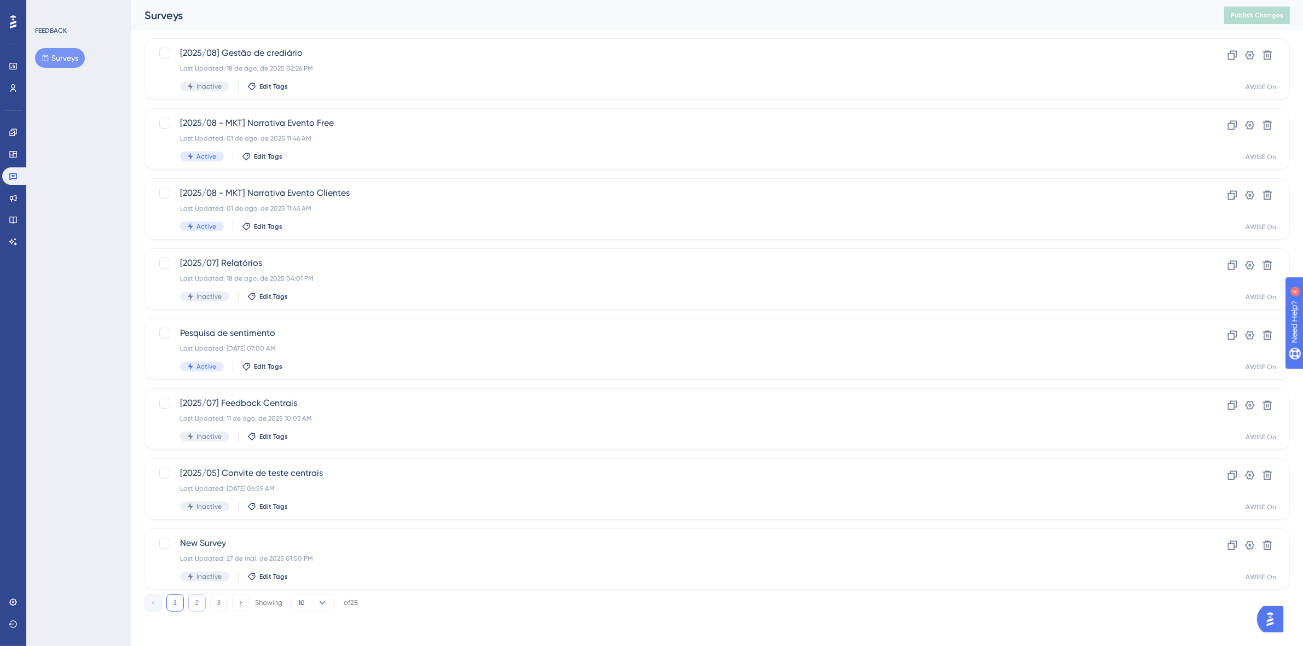
click at [198, 432] on button "2" at bounding box center [197, 603] width 18 height 18
click at [171, 432] on button "1" at bounding box center [175, 603] width 18 height 18
click at [219, 432] on button "3" at bounding box center [219, 603] width 18 height 18
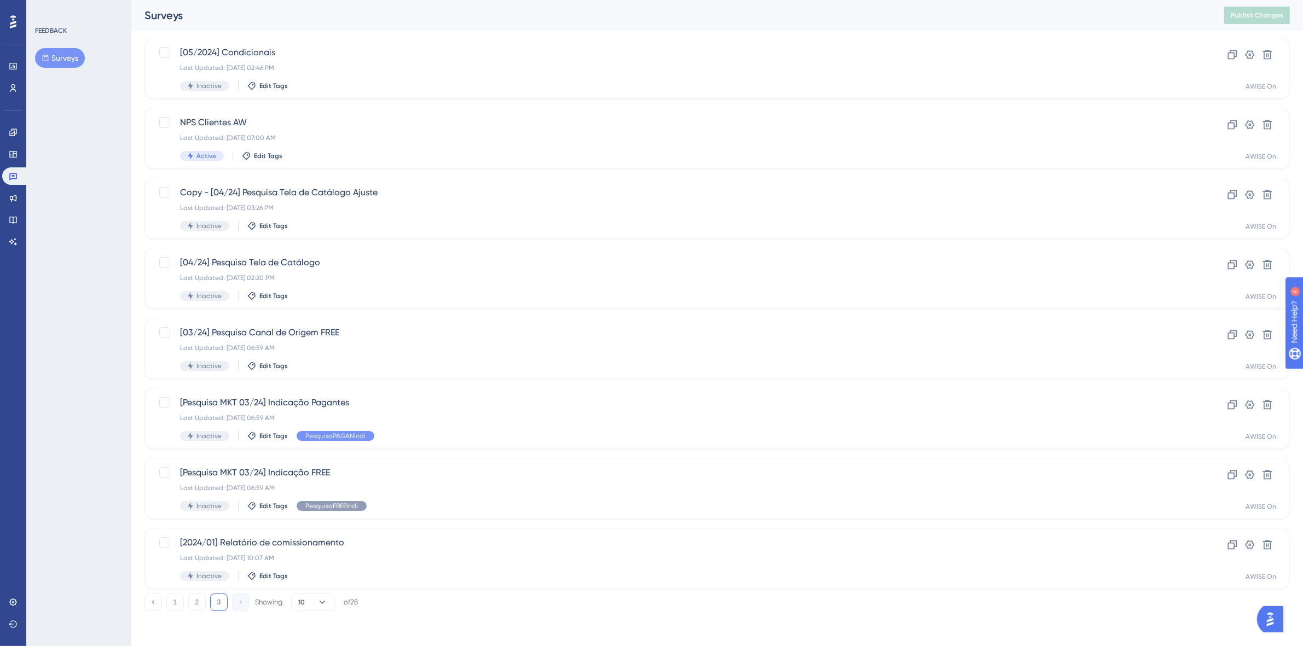
scroll to position [63, 0]
click at [270, 135] on div "Last Updated: [DATE] 07:00 AM" at bounding box center [673, 138] width 987 height 9
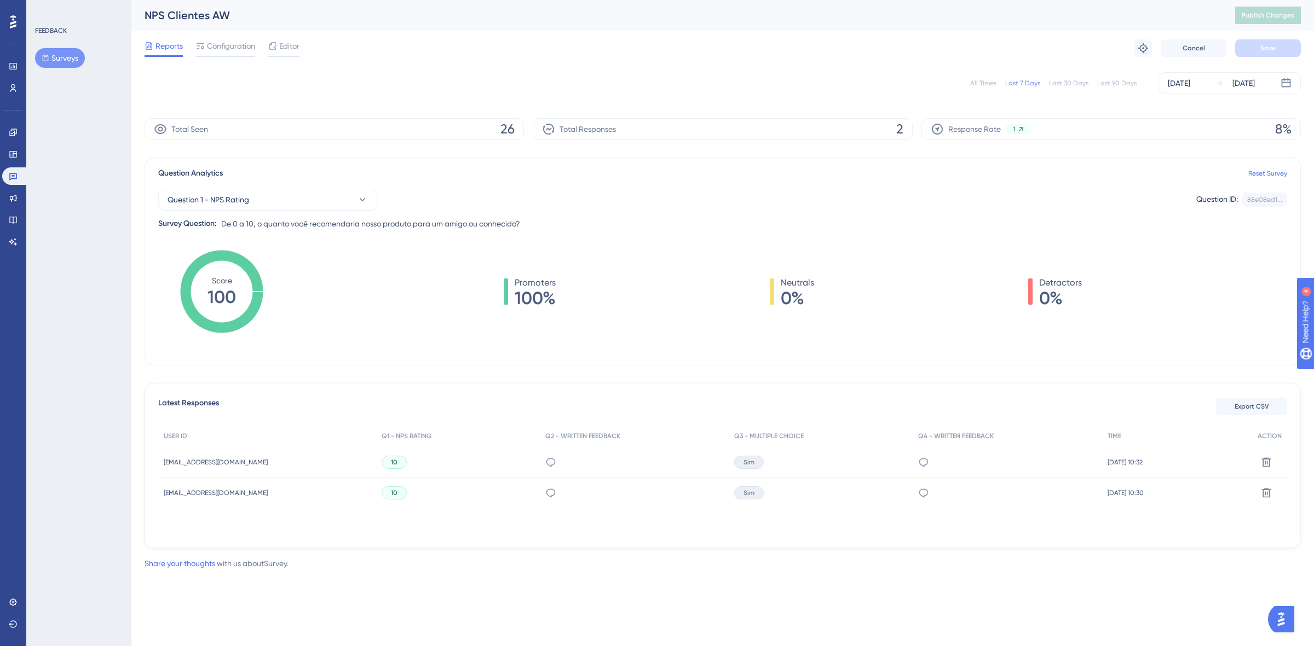
click at [934, 80] on div "All Times" at bounding box center [983, 83] width 26 height 9
